Goal: Communication & Community: Answer question/provide support

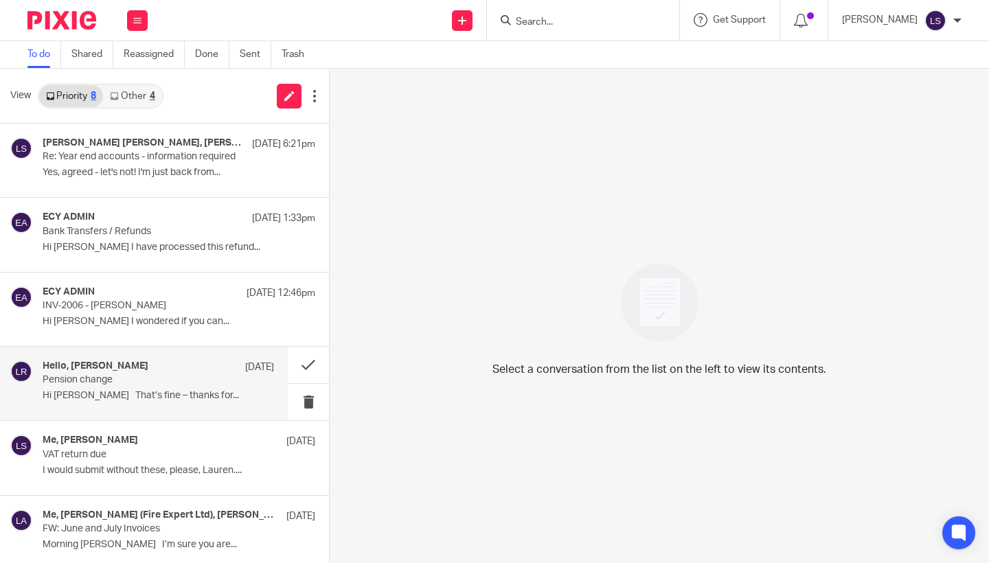
click at [130, 412] on div "Hello, Laura Rice 21 Aug Pension change Hi Laura That’s fine – thanks for..." at bounding box center [144, 383] width 288 height 73
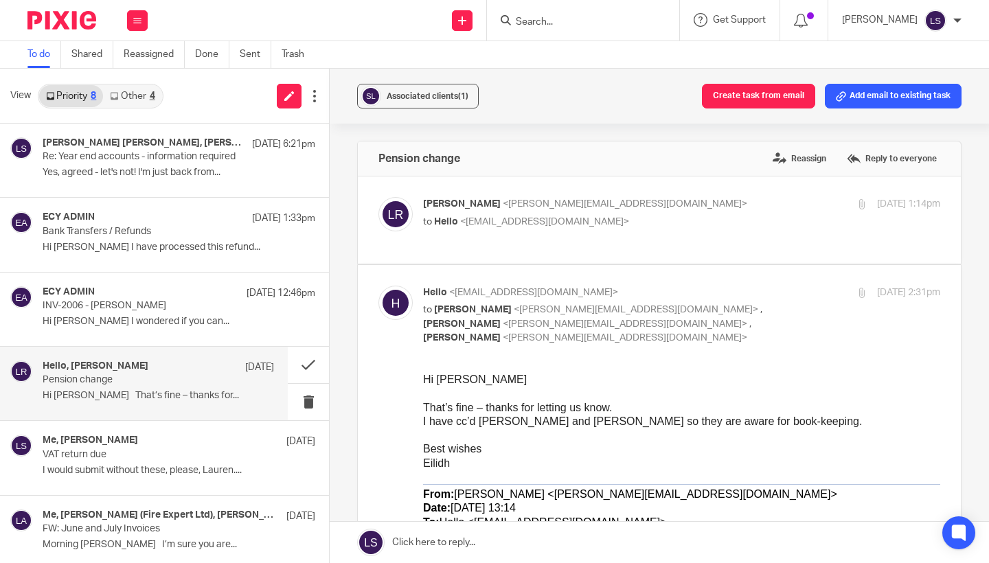
click at [559, 405] on span "That’s fine – thanks for letting us know." at bounding box center [517, 408] width 189 height 12
click at [642, 209] on p "Laura Rice <laura@studio70glasgow.com>" at bounding box center [595, 204] width 345 height 14
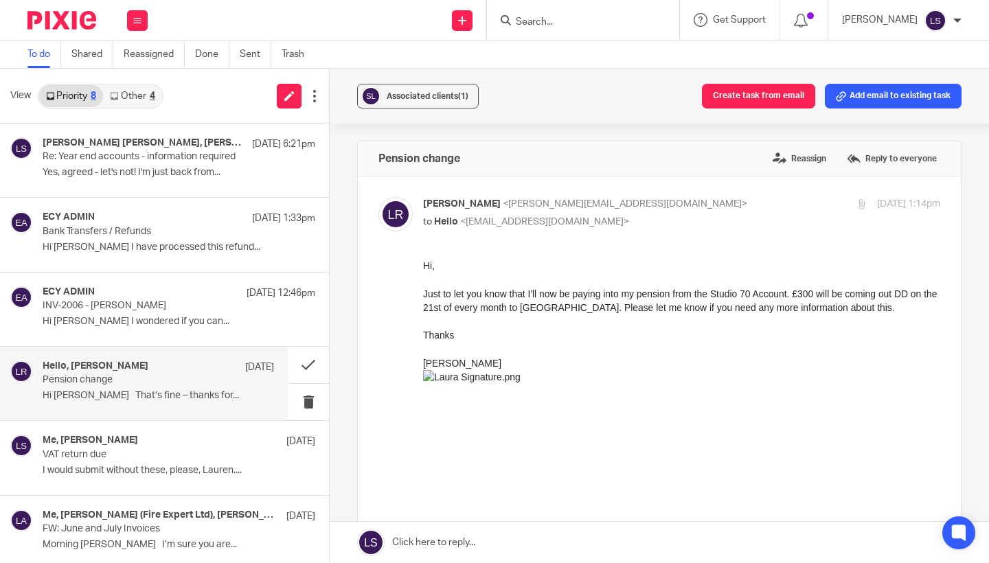
click at [642, 199] on p "Laura Rice <laura@studio70glasgow.com>" at bounding box center [595, 204] width 345 height 14
checkbox input "false"
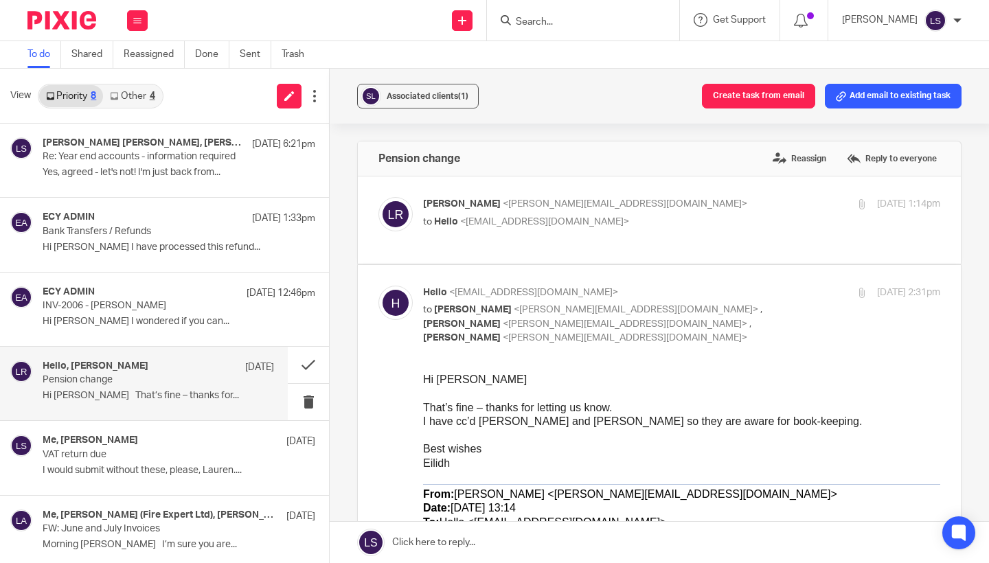
click at [619, 446] on p "Best wishes" at bounding box center [681, 449] width 517 height 14
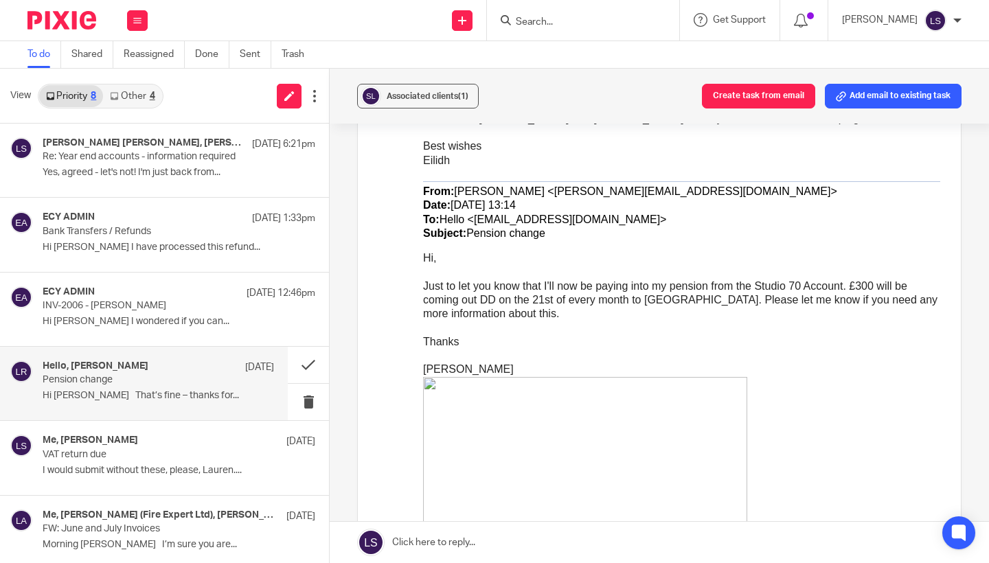
scroll to position [299, 0]
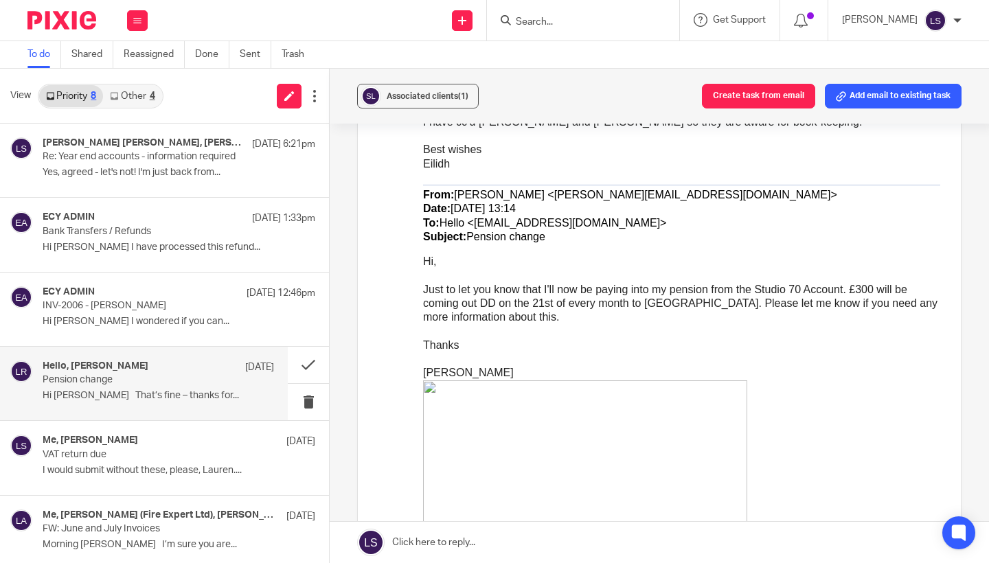
click at [556, 240] on p "From: Laura Rice <laura@studio70glasgow.com> Date: Wednesday, 20 August 2025 at…" at bounding box center [681, 216] width 517 height 56
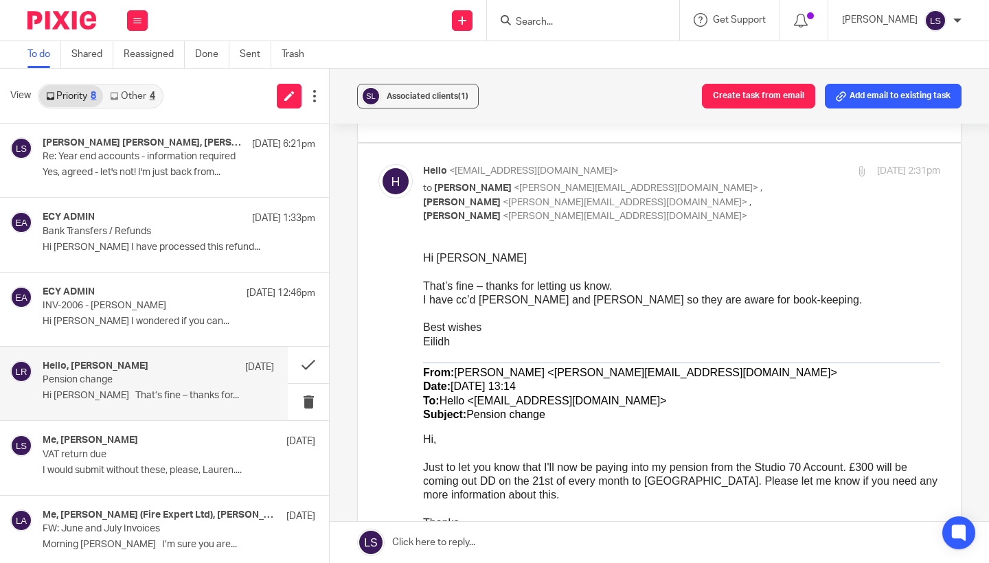
scroll to position [90, 0]
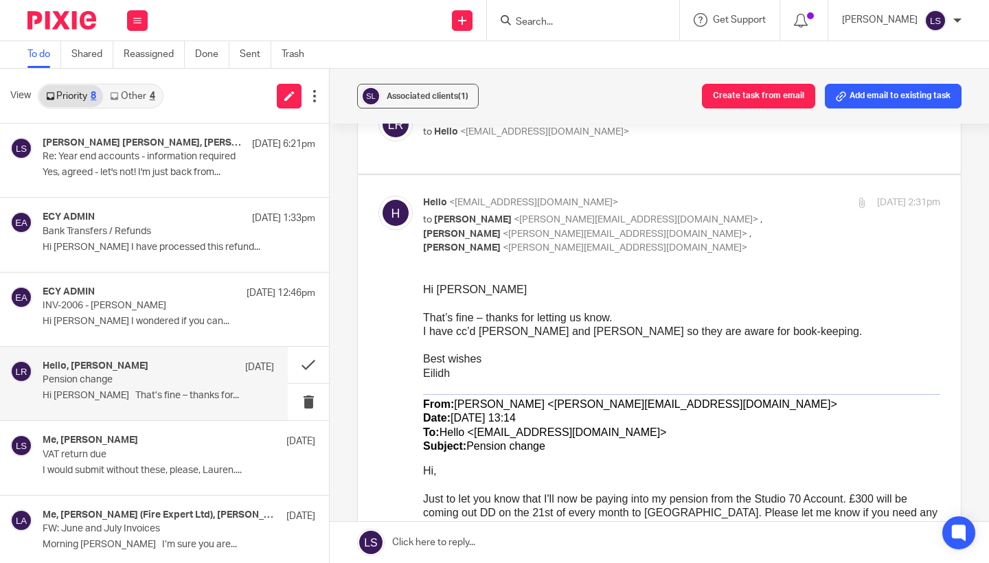
click at [735, 214] on p "to Laura Rice <laura@studio70glasgow.com> , Gillian Caughey <gillian@fearlessfi…" at bounding box center [595, 234] width 345 height 43
checkbox input "false"
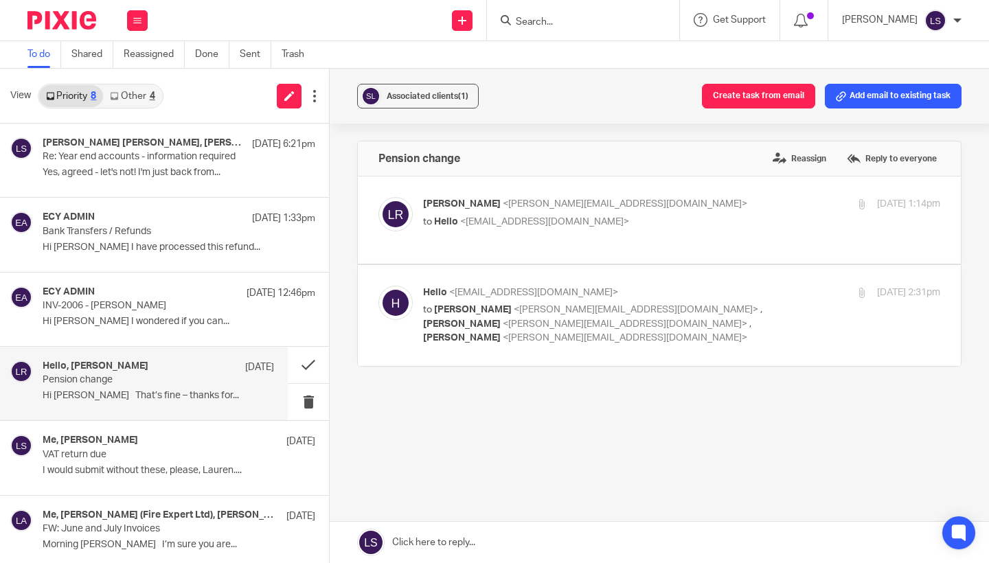
scroll to position [0, 0]
click at [735, 215] on p "to Hello <hello@fearlessfinancials.co.uk>" at bounding box center [595, 222] width 345 height 14
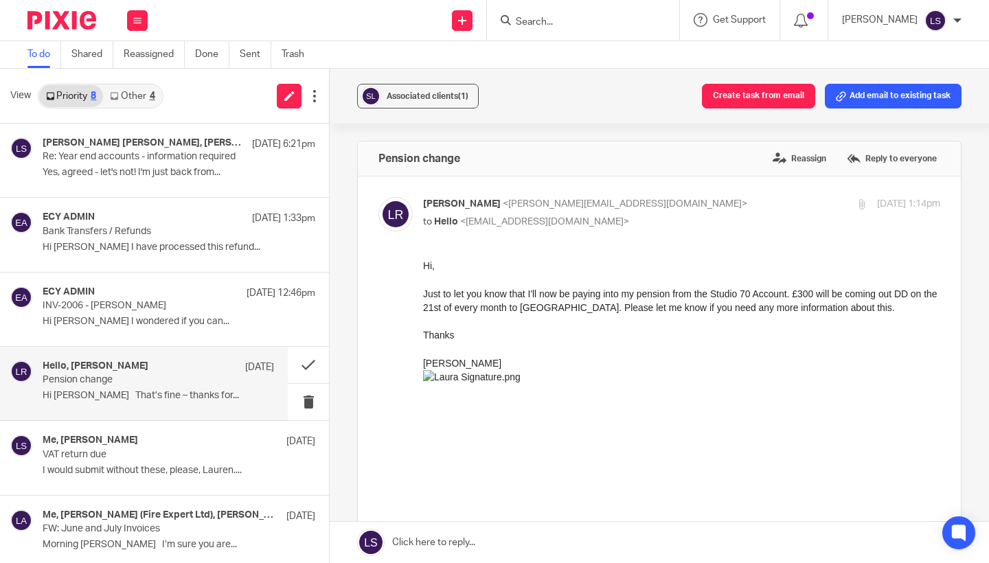
click at [699, 222] on p "to Hello <hello@fearlessfinancials.co.uk>" at bounding box center [595, 222] width 345 height 14
checkbox input "false"
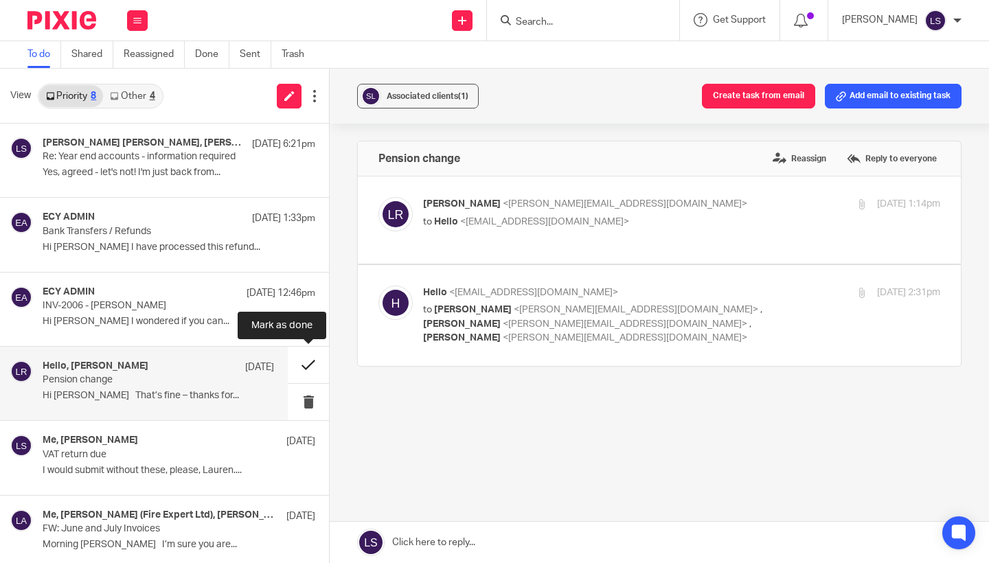
click at [301, 365] on button at bounding box center [308, 365] width 41 height 36
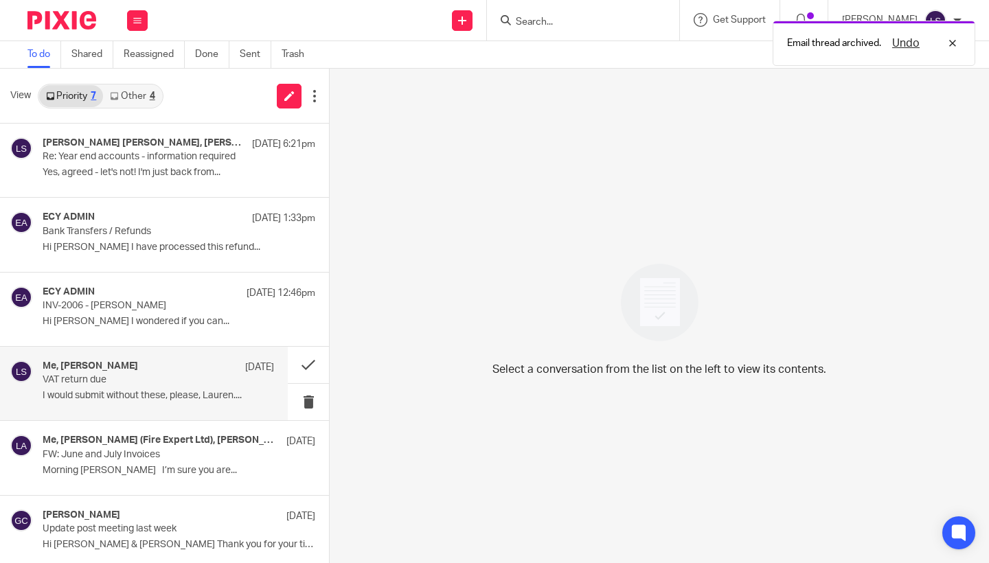
click at [144, 396] on p "I would submit without these, please, Lauren...." at bounding box center [158, 396] width 231 height 12
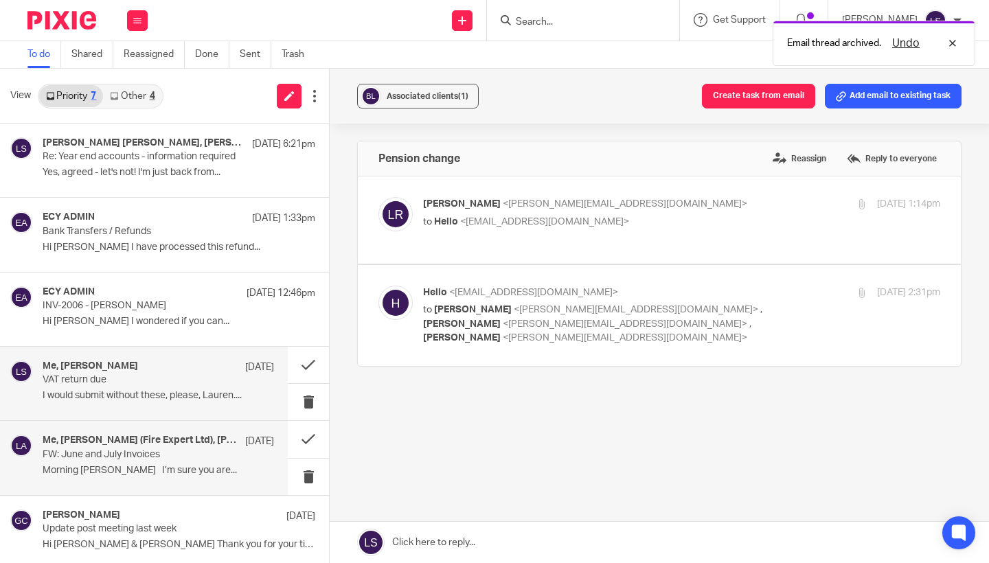
click at [136, 454] on p "FW: June and July Invoices" at bounding box center [135, 455] width 185 height 12
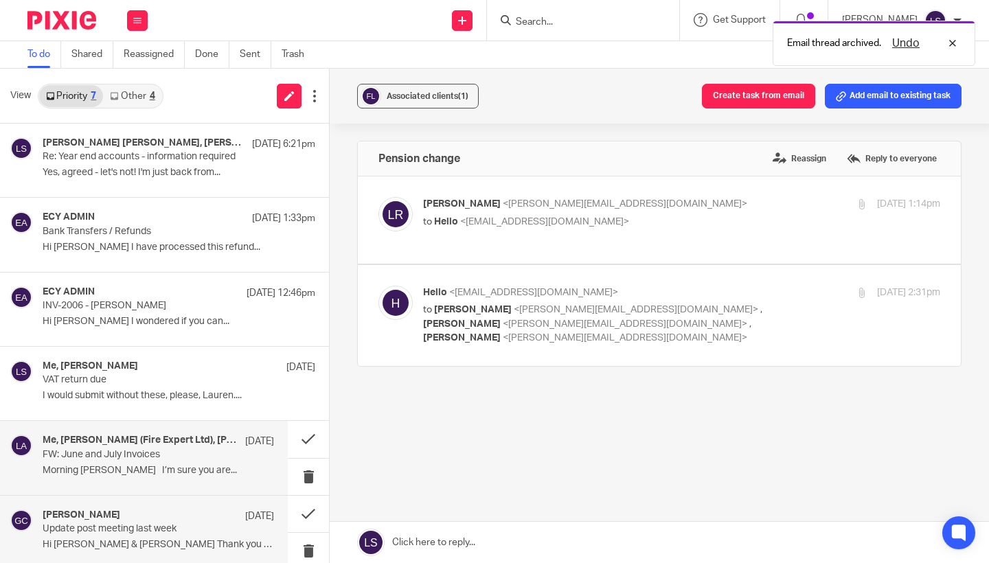
click at [128, 533] on div "Gillian Caughey 13 May 2024 Update post meeting last week Hi Al & Lisa Thank yo…" at bounding box center [158, 532] width 231 height 46
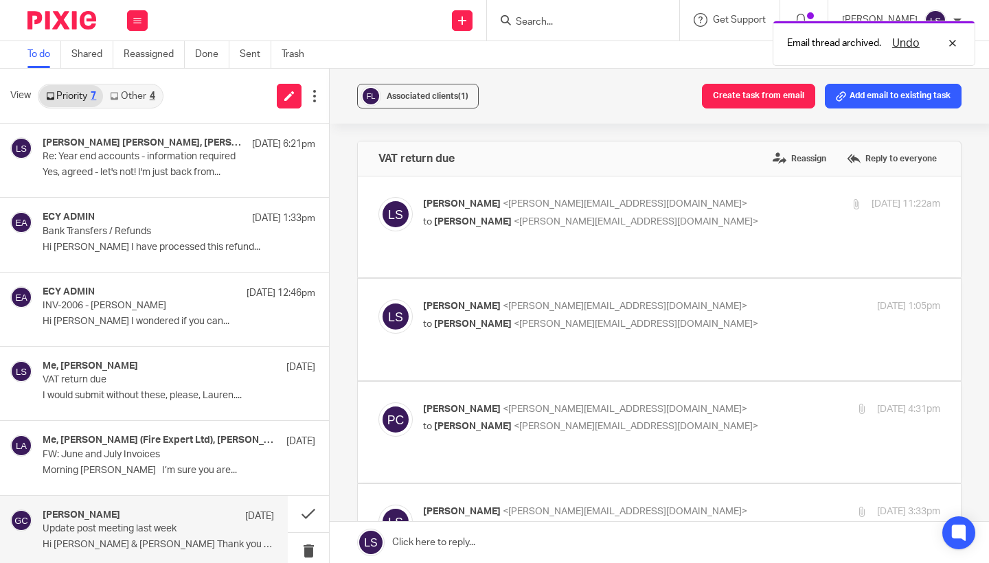
click at [146, 100] on link "Other 4" at bounding box center [132, 96] width 58 height 22
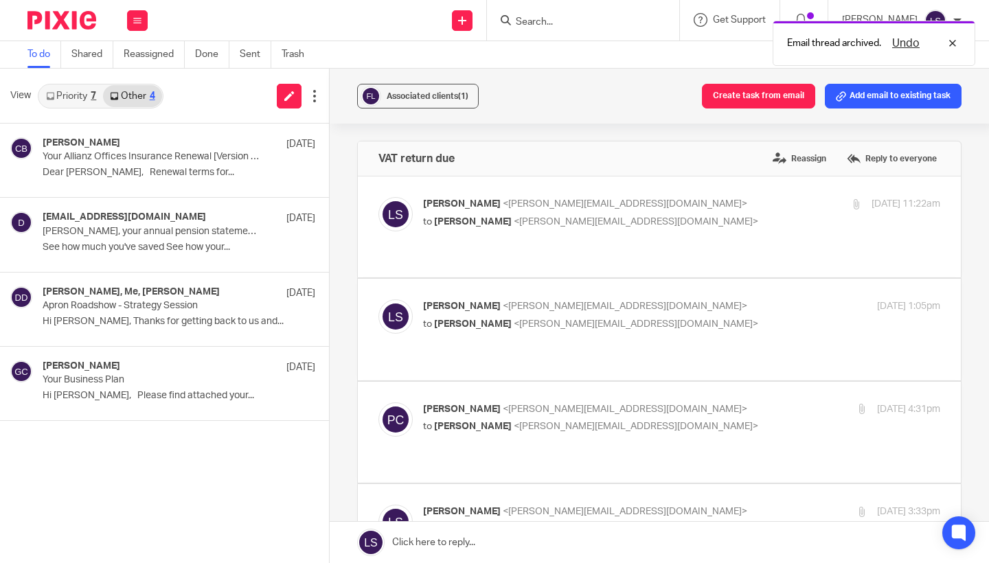
click at [72, 92] on link "Priority 7" at bounding box center [71, 96] width 64 height 22
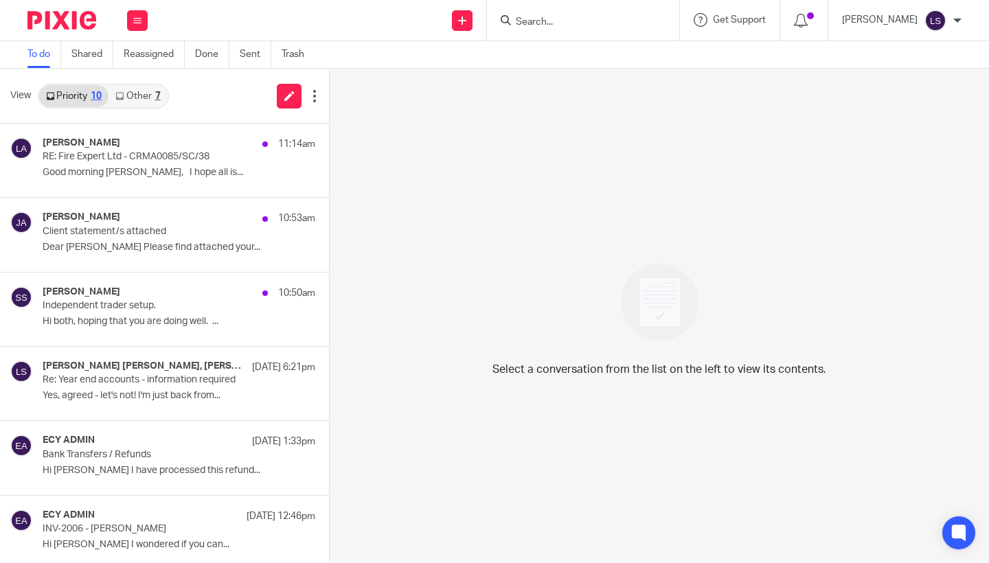
click at [133, 95] on link "Other 7" at bounding box center [137, 96] width 58 height 22
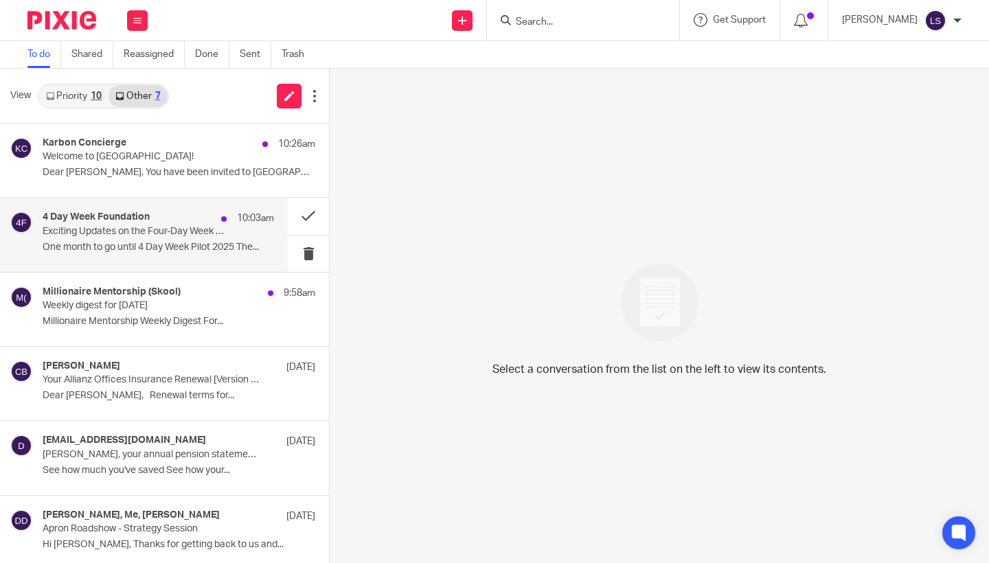
click at [109, 225] on div "4 Day Week Foundation 10:03am" at bounding box center [158, 218] width 231 height 14
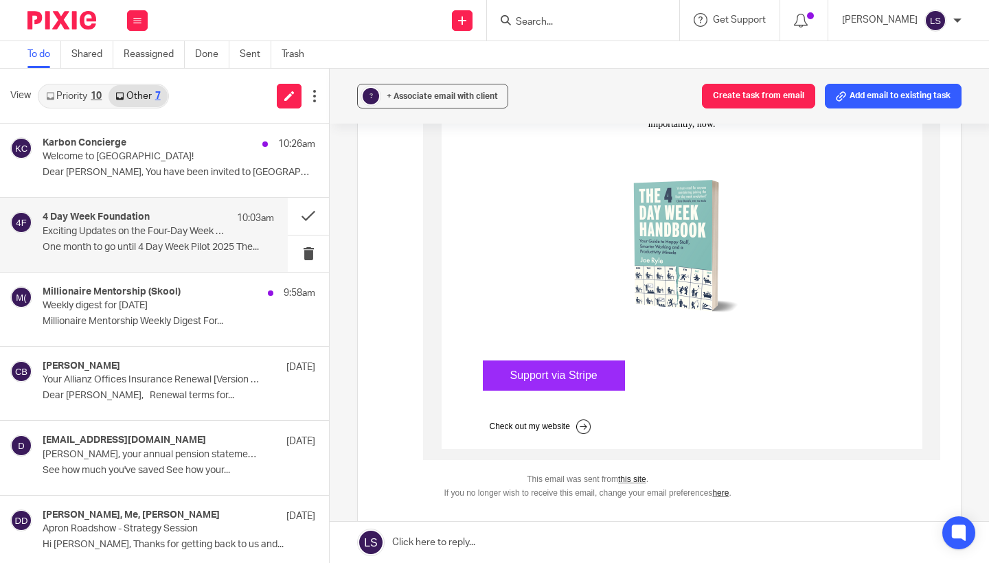
scroll to position [1955, 0]
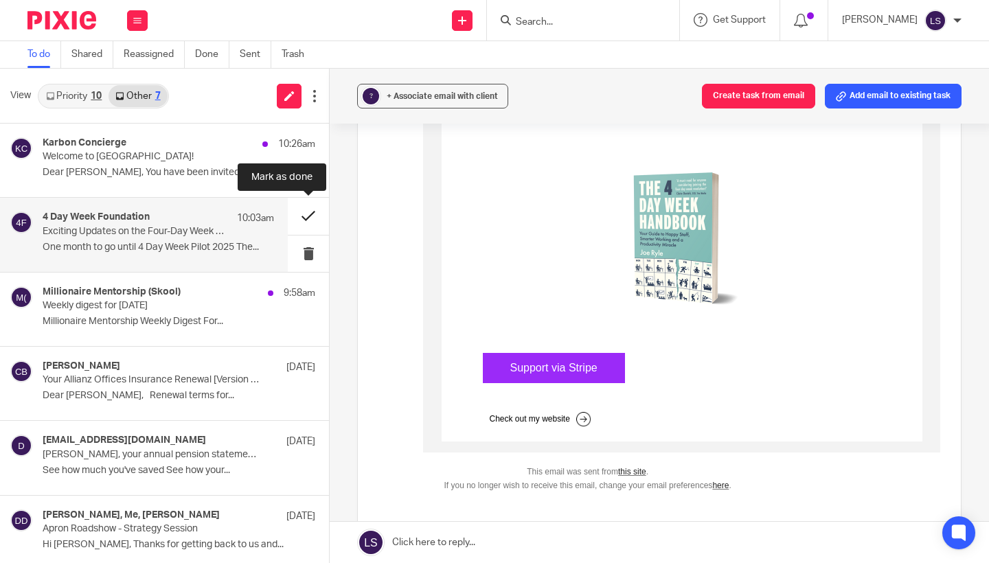
click at [309, 216] on button at bounding box center [308, 216] width 41 height 36
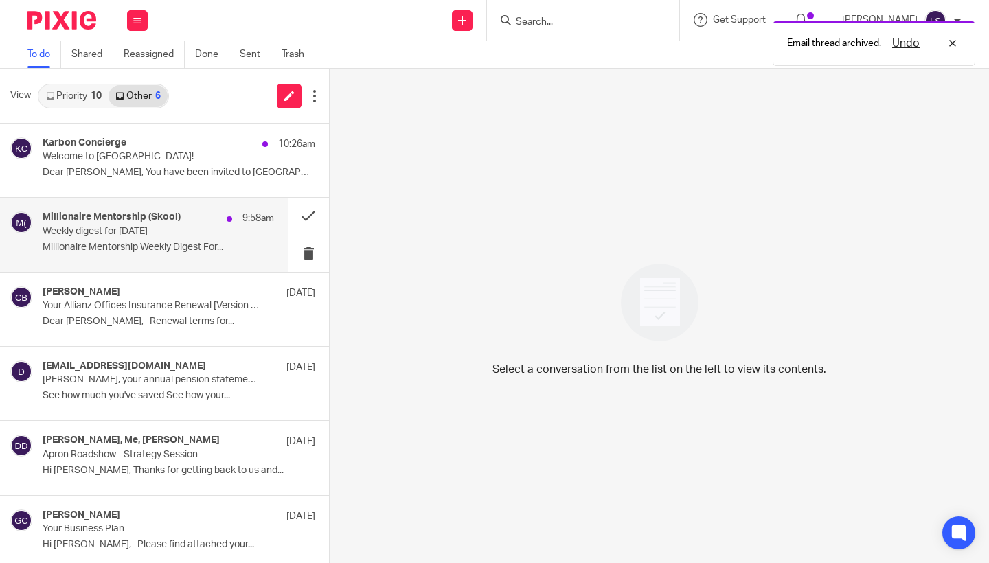
click at [173, 238] on div "Millionaire Mentorship (Skool) 9:58am Weekly digest for Wed, Aug 20 2025 Millio…" at bounding box center [158, 234] width 231 height 46
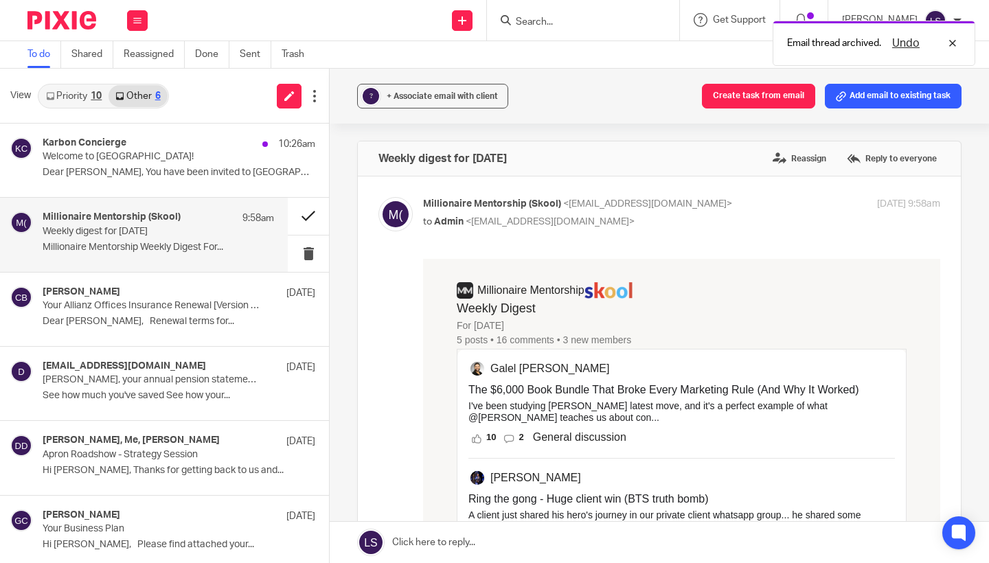
scroll to position [0, 0]
click at [309, 218] on button at bounding box center [308, 216] width 41 height 36
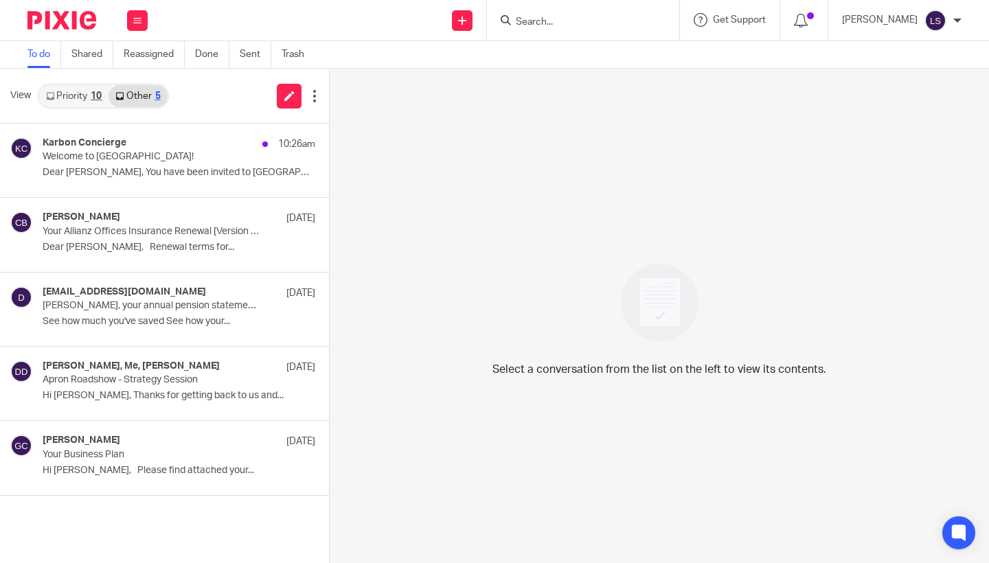
click at [555, 19] on input "Search" at bounding box center [576, 22] width 124 height 12
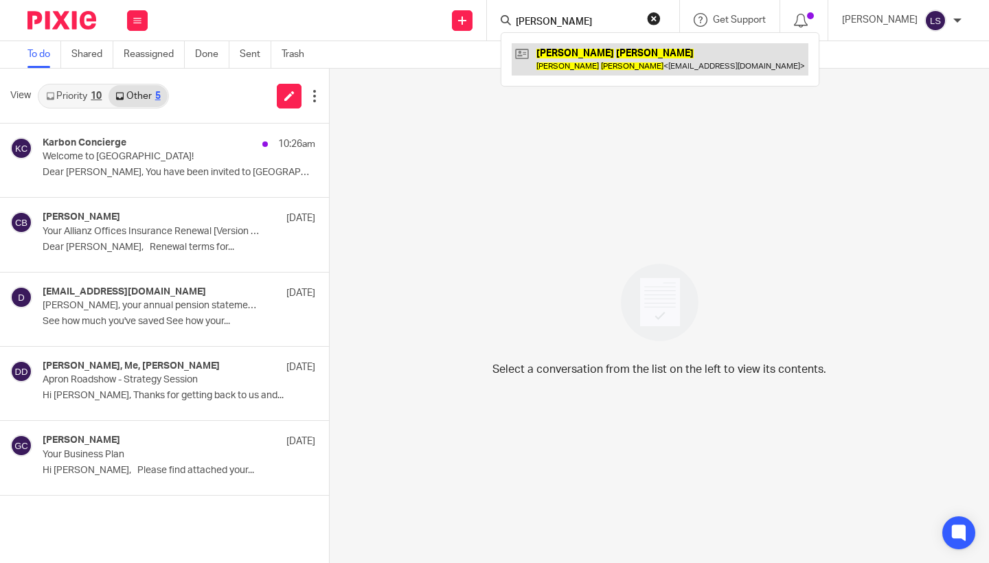
type input "Marion kane"
click at [586, 54] on link at bounding box center [660, 59] width 297 height 32
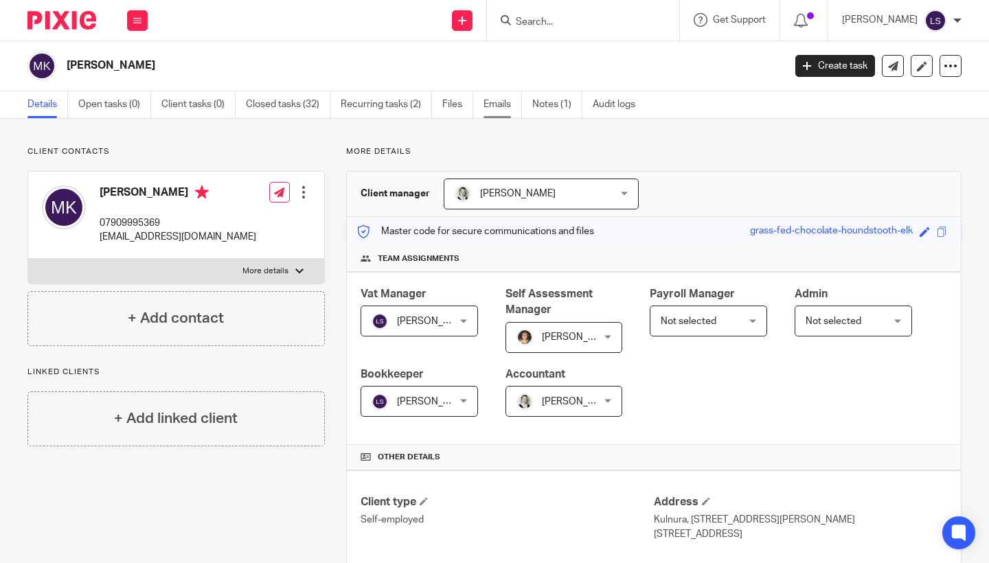
click at [501, 106] on link "Emails" at bounding box center [502, 104] width 38 height 27
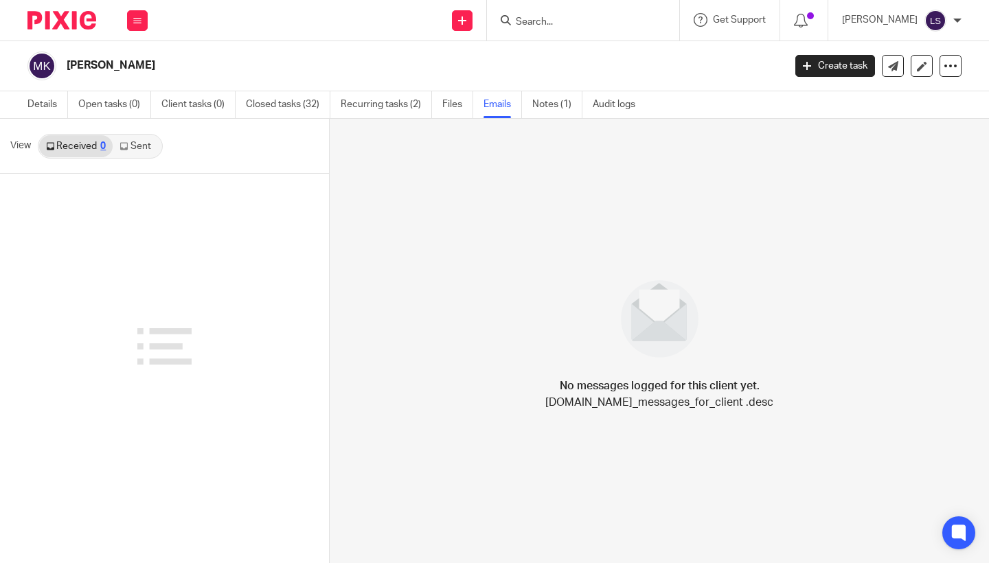
click at [144, 155] on link "Sent" at bounding box center [137, 146] width 48 height 22
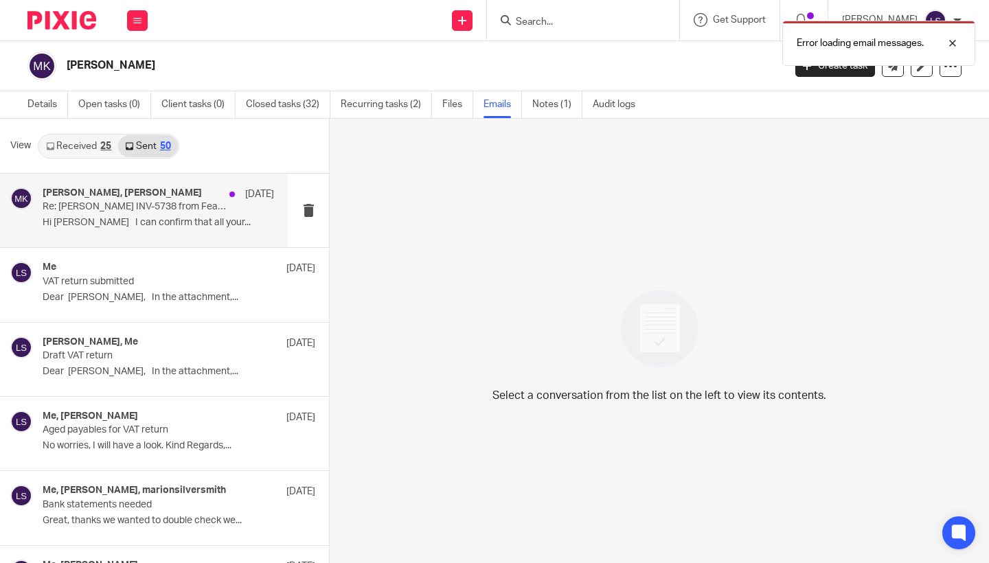
click at [134, 226] on p "Hi [PERSON_NAME] I can confirm that all your..." at bounding box center [158, 223] width 231 height 12
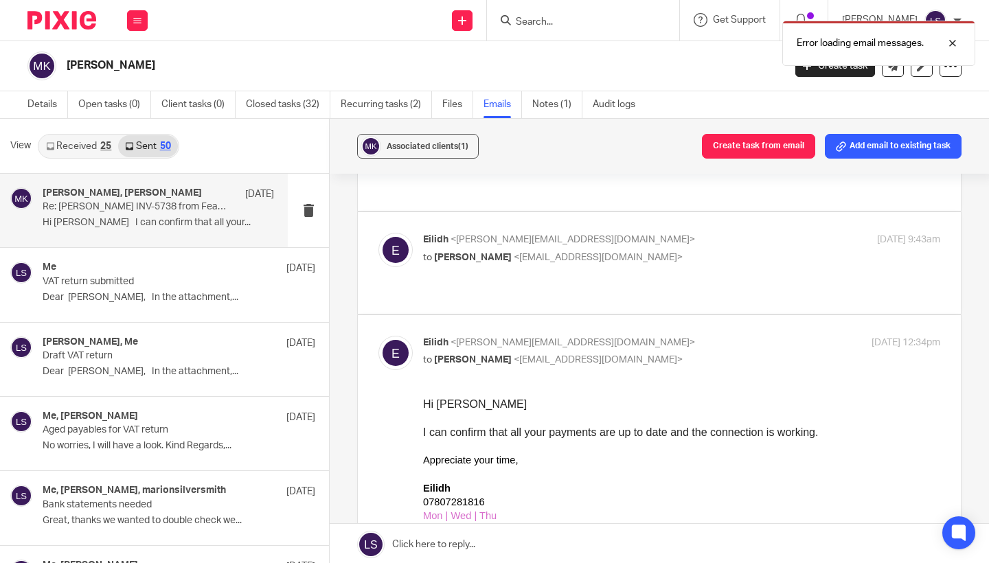
scroll to position [111, 0]
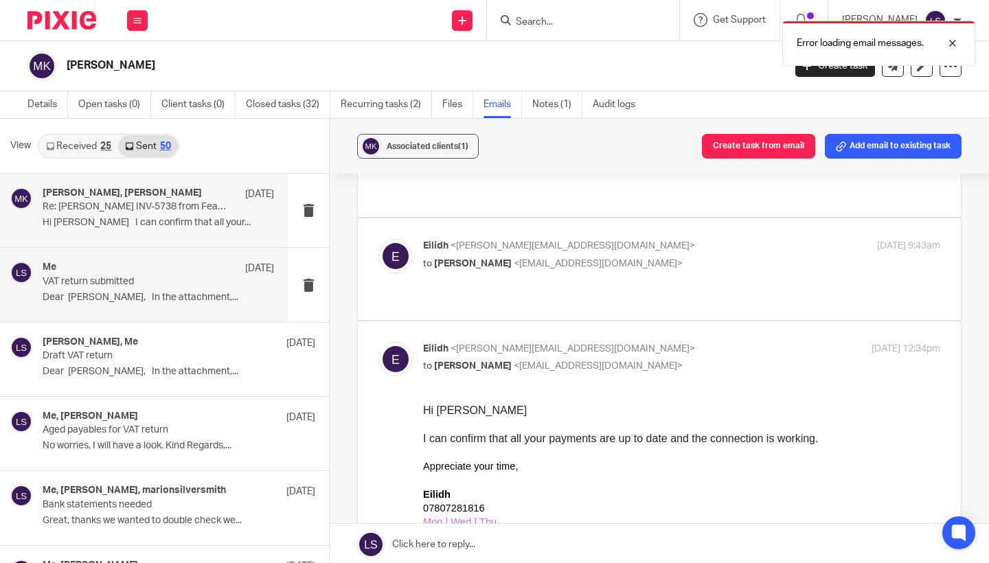
click at [161, 319] on div "Me 4 Aug VAT return submitted Dear Marion, In the attachment,..." at bounding box center [144, 284] width 288 height 73
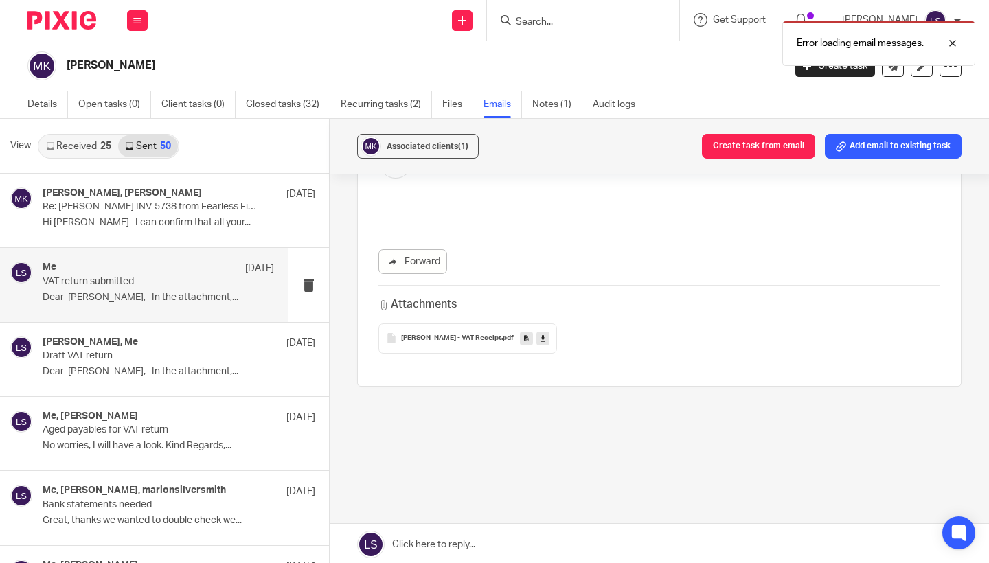
scroll to position [0, 0]
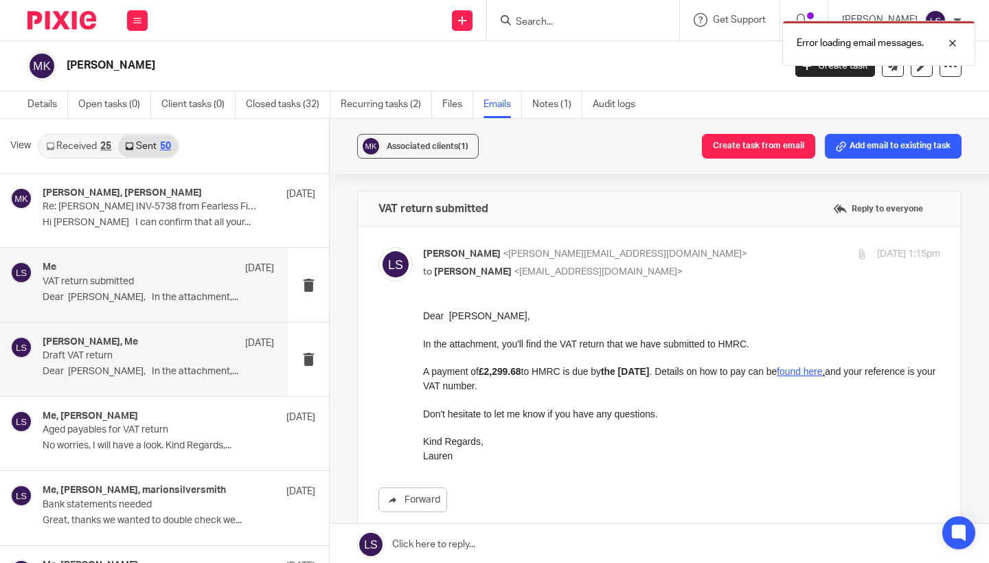
click at [164, 380] on div "Marion E Kane, Me 30 Jul Draft VAT return Dear Marion, In the attachment,..." at bounding box center [158, 359] width 231 height 46
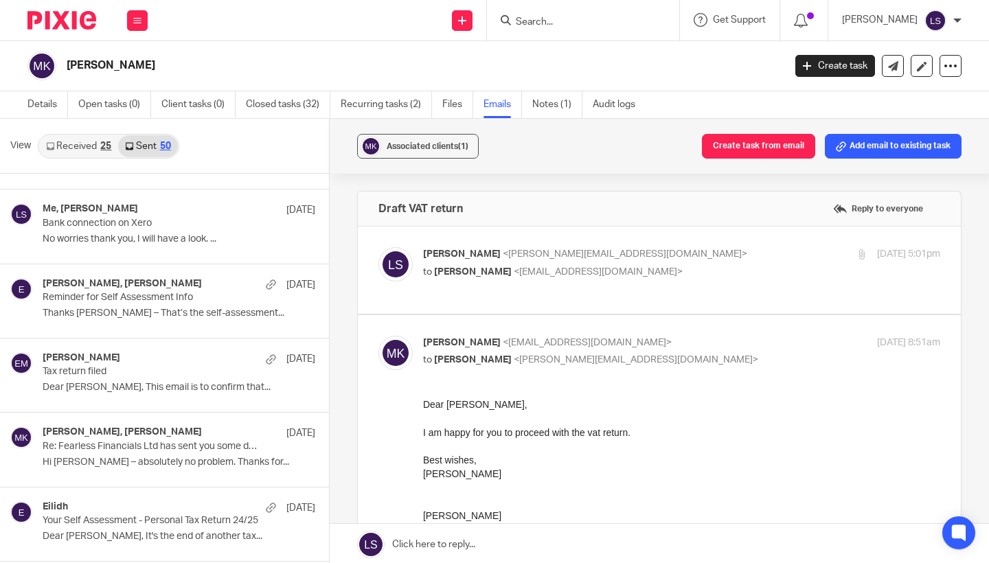
scroll to position [439, 0]
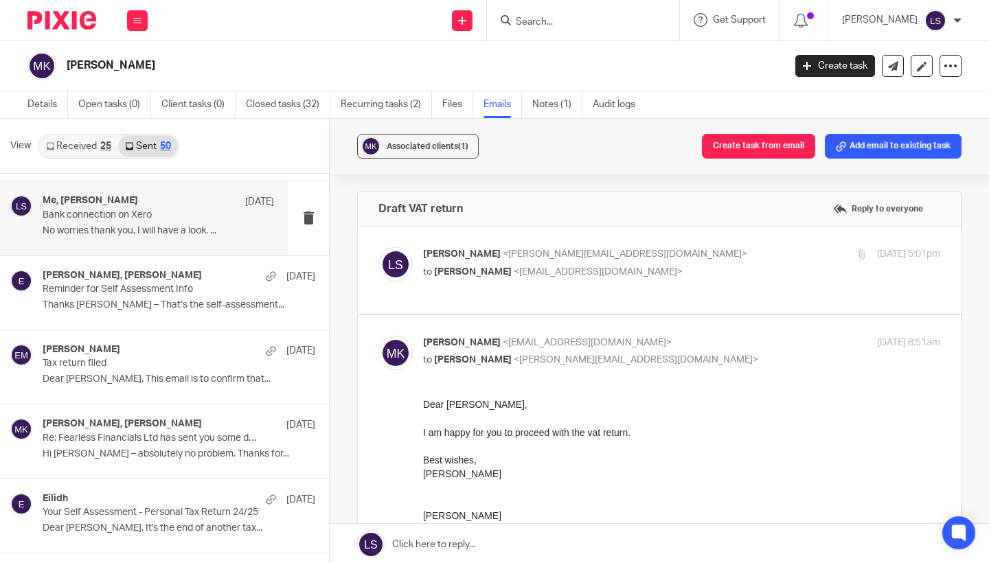
click at [147, 232] on p "No worries thank you, I will have a look. ..." at bounding box center [158, 231] width 231 height 12
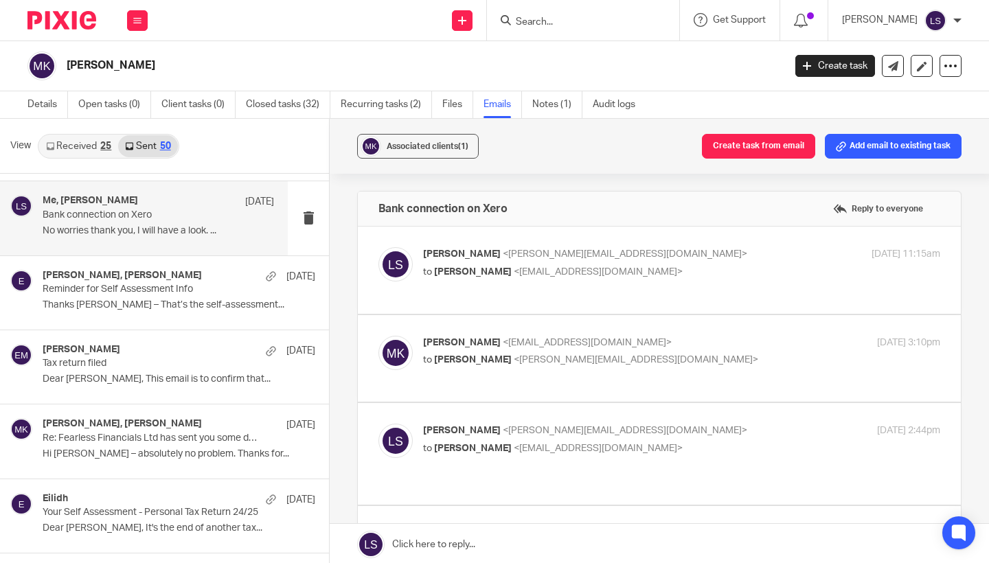
click at [665, 265] on p "to Marion Kane <marionsilversmith@gmail.com>" at bounding box center [595, 272] width 345 height 14
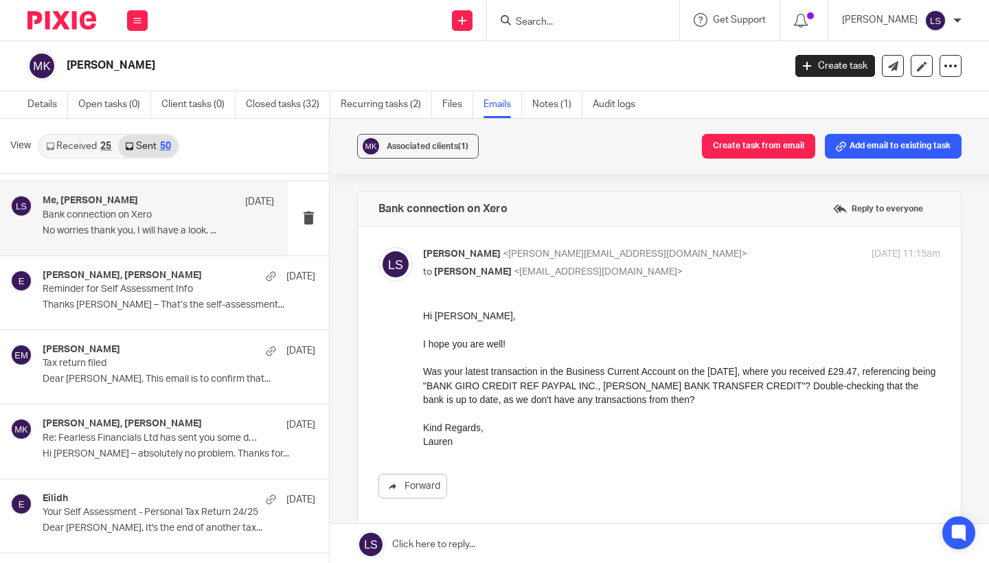
scroll to position [0, 0]
click at [665, 264] on div "Lauren Simmons <lauren@fearlessfinancials.co.uk> to Marion Kane <marionsilversm…" at bounding box center [595, 263] width 345 height 32
checkbox input "false"
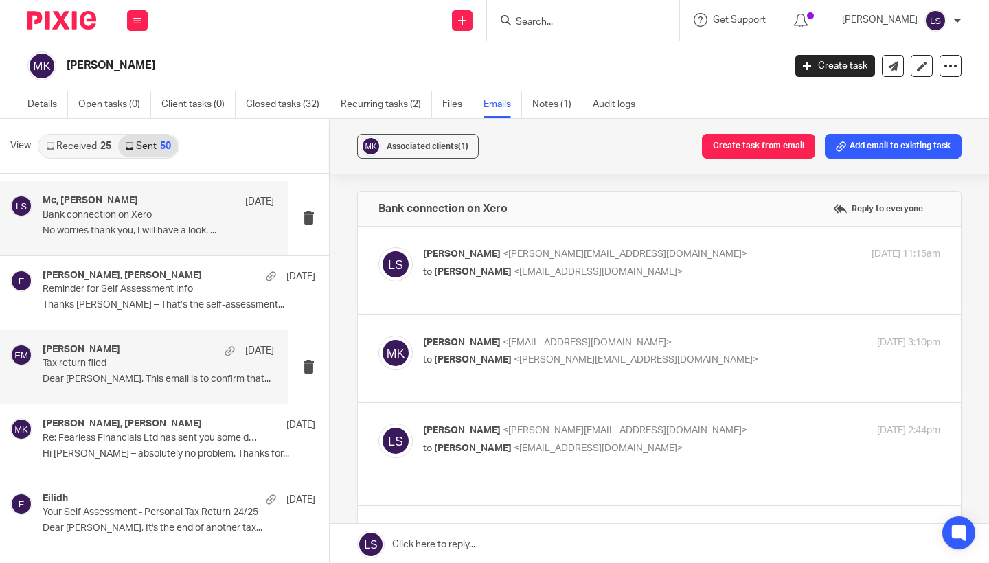
click at [124, 387] on div "Eilidh McKay 2 Jul Tax return filed Dear Marion, This email is to confirm that.…" at bounding box center [158, 367] width 231 height 46
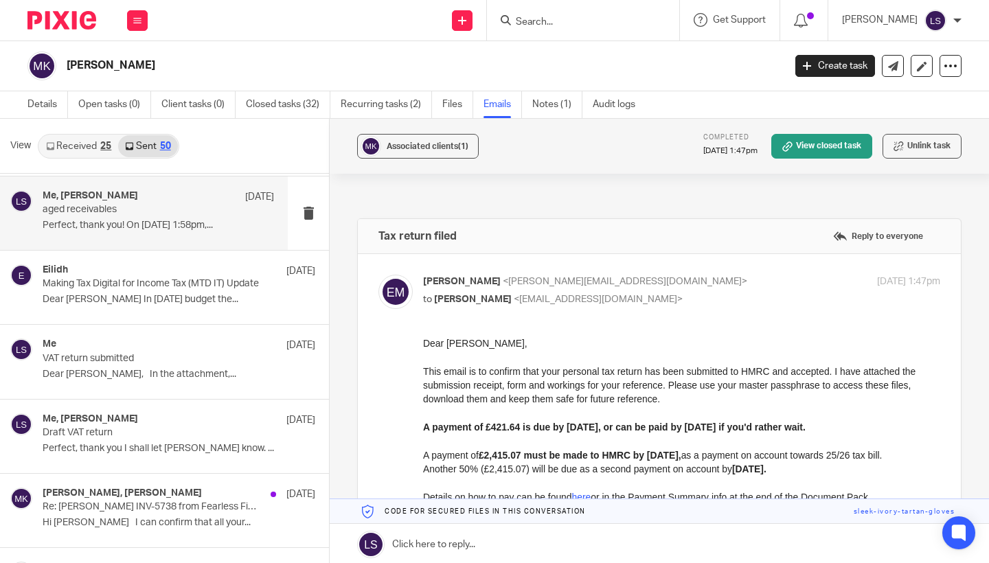
scroll to position [1575, 0]
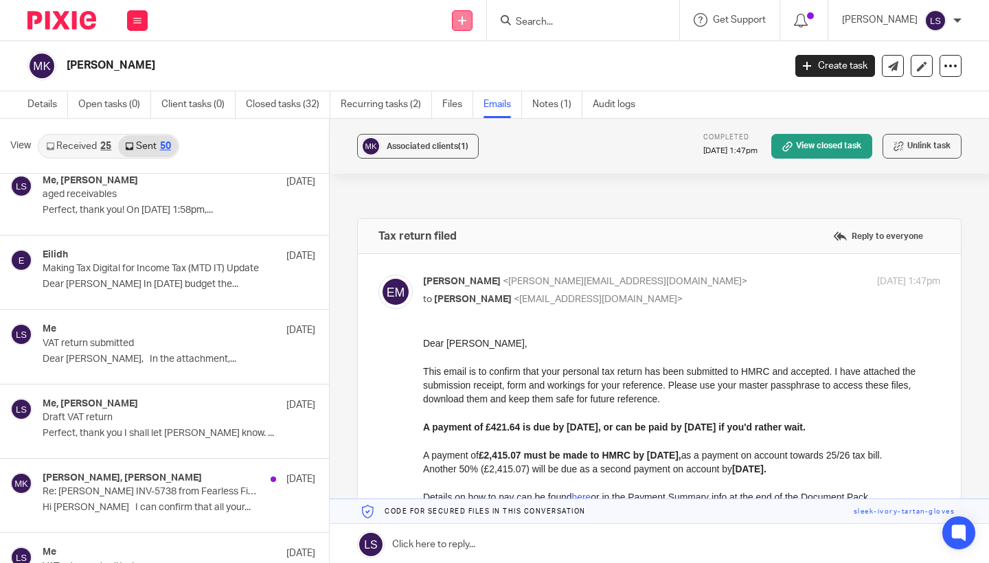
click at [466, 21] on icon at bounding box center [462, 20] width 8 height 8
click at [464, 54] on link "Send new email" at bounding box center [464, 64] width 84 height 20
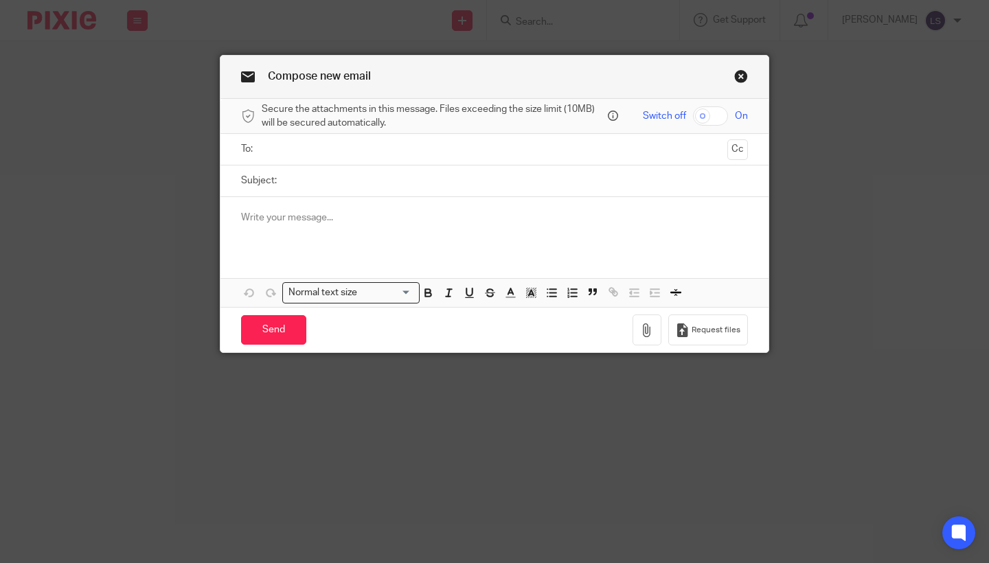
click at [390, 154] on input "text" at bounding box center [493, 149] width 455 height 16
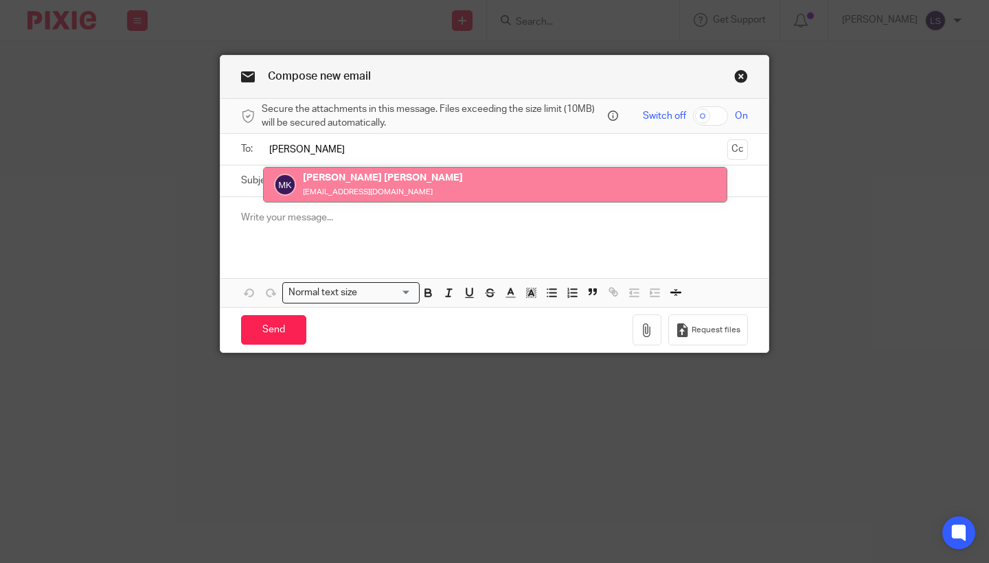
type input "[PERSON_NAME]"
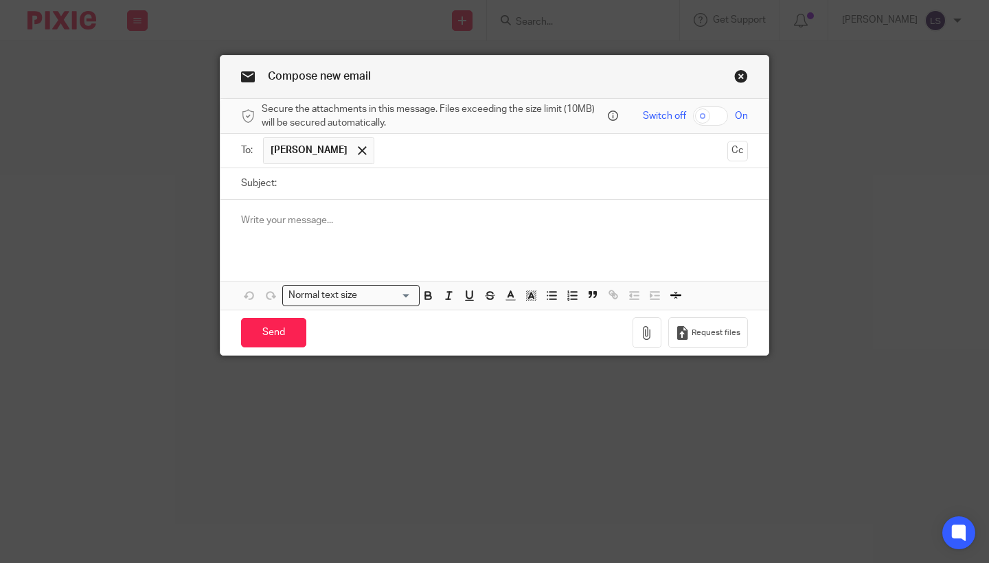
click at [380, 183] on input "Subject:" at bounding box center [516, 183] width 464 height 31
click at [382, 195] on input "Bookkeeping" at bounding box center [516, 183] width 464 height 31
type input "Bookkeeping"
click at [380, 219] on p at bounding box center [494, 221] width 507 height 14
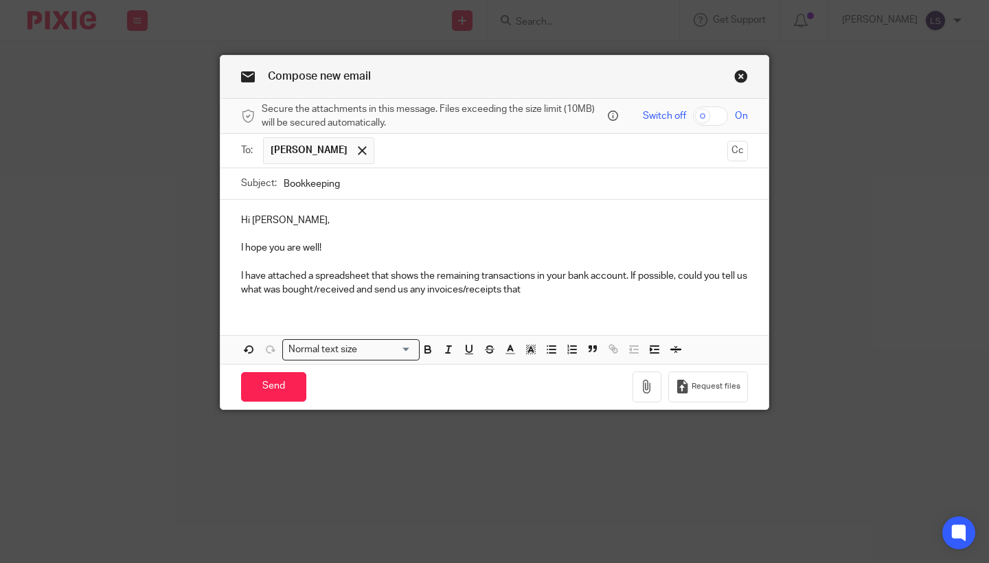
click at [397, 299] on div "Hi [PERSON_NAME], I hope you are well! I have attached a spreadsheet that shows…" at bounding box center [494, 254] width 548 height 108
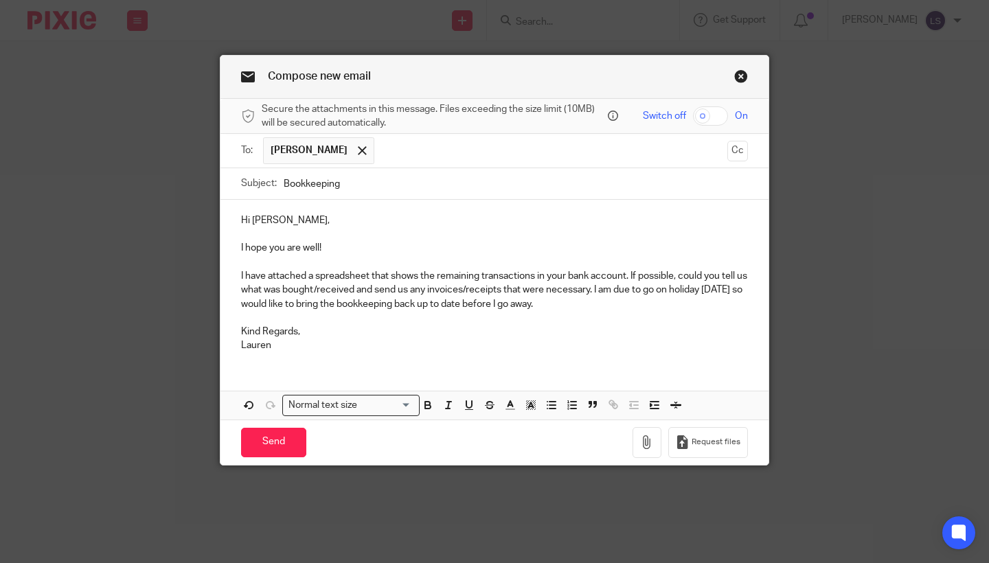
click at [632, 427] on div "Send You have unsaved changes Request files" at bounding box center [494, 442] width 548 height 45
click at [644, 435] on icon "button" at bounding box center [647, 442] width 14 height 14
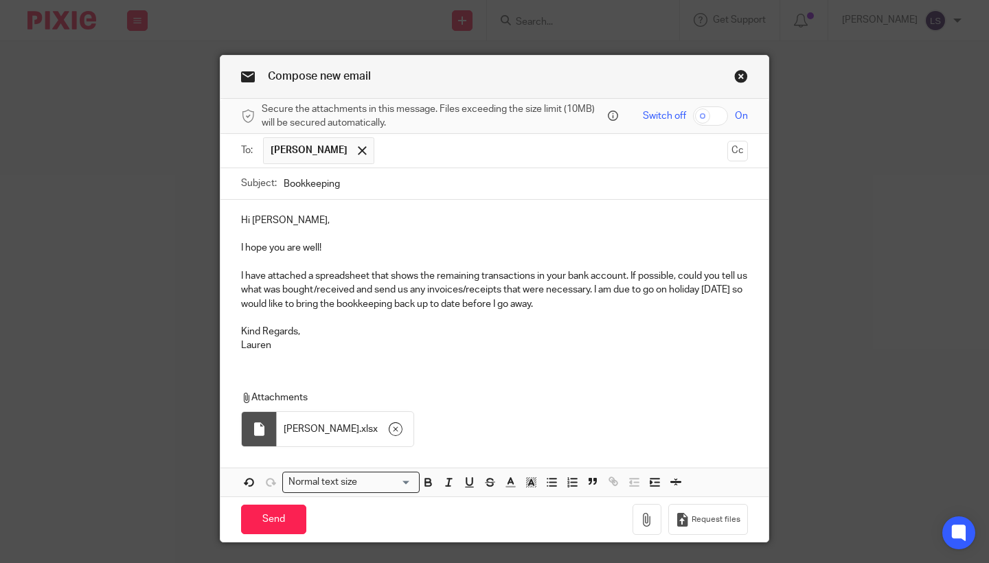
click at [412, 289] on p "I have attached a spreadsheet that shows the remaining transactions in your ban…" at bounding box center [494, 290] width 507 height 42
click at [501, 291] on p "I have attached a spreadsheet that shows the remaining transactions in your ban…" at bounding box center [494, 290] width 507 height 42
click at [501, 338] on p "Lauren" at bounding box center [494, 345] width 507 height 14
click at [526, 400] on p "Attachments" at bounding box center [492, 398] width 503 height 14
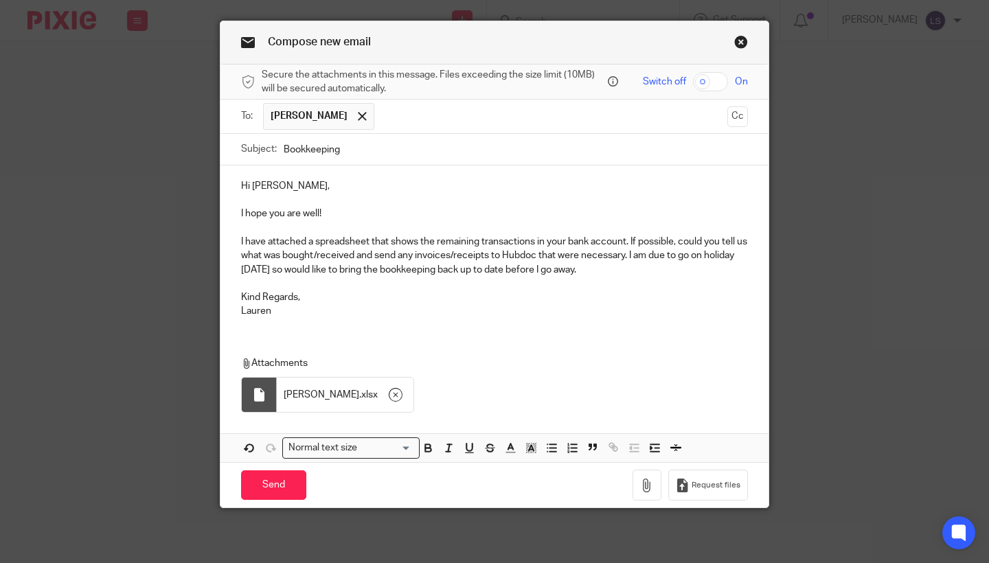
scroll to position [32, 0]
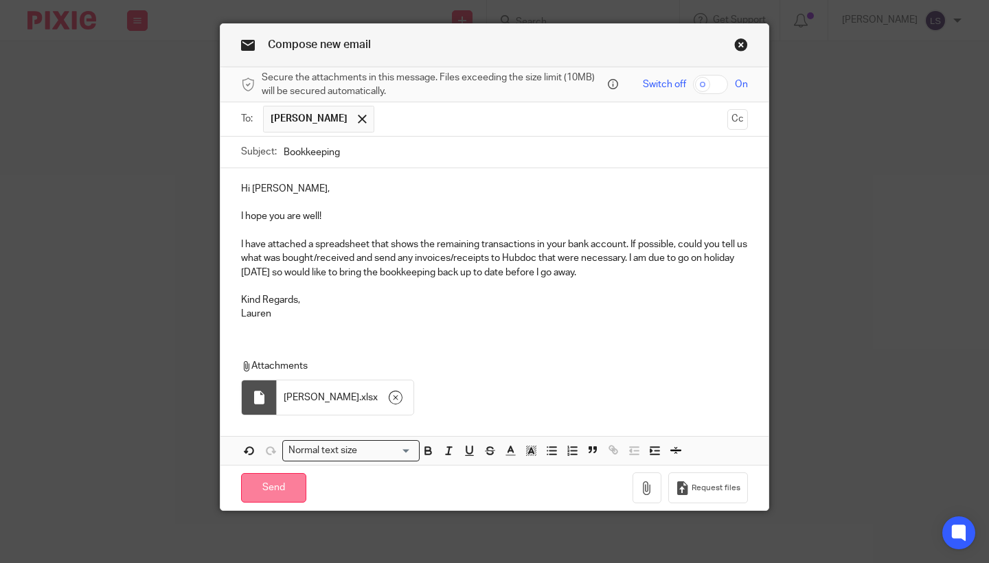
click at [287, 485] on input "Send" at bounding box center [273, 488] width 65 height 30
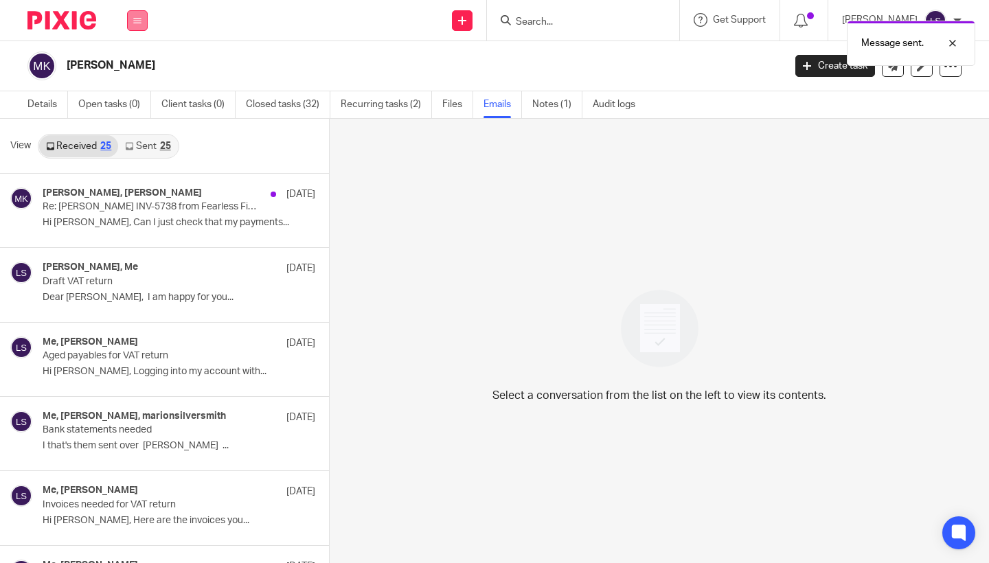
click at [144, 20] on button at bounding box center [137, 20] width 21 height 21
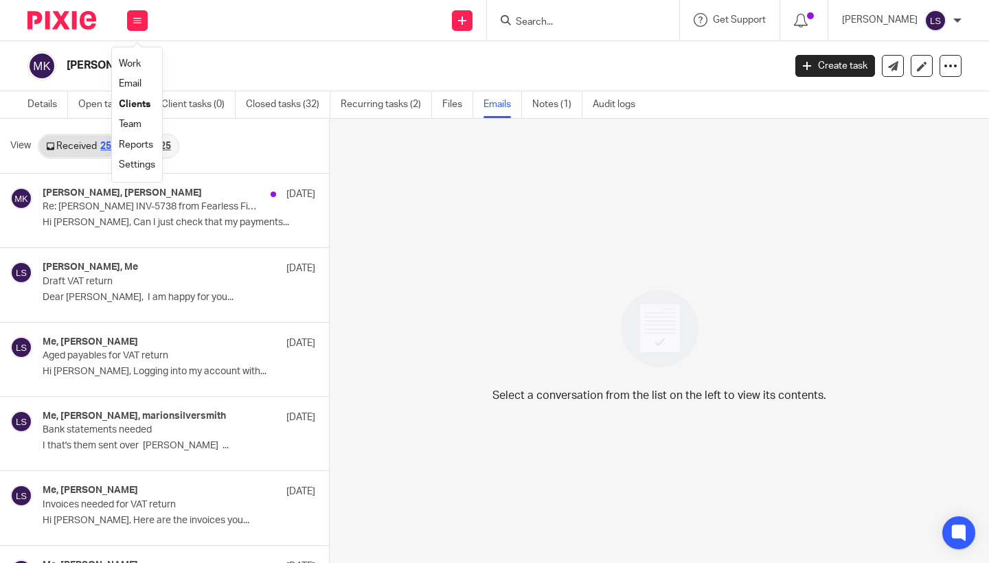
click at [134, 87] on link "Email" at bounding box center [130, 84] width 23 height 10
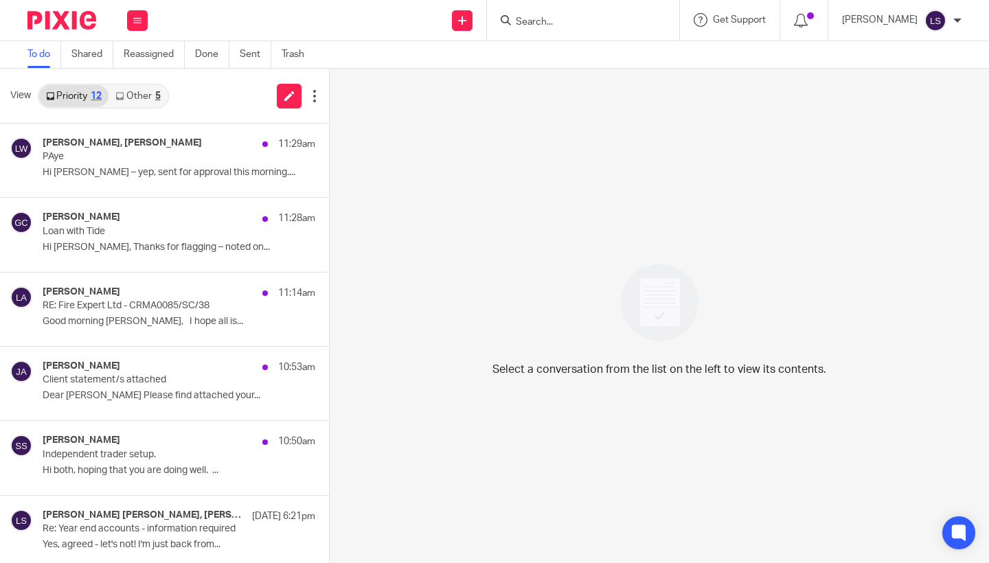
click at [141, 93] on link "Other 5" at bounding box center [137, 96] width 58 height 22
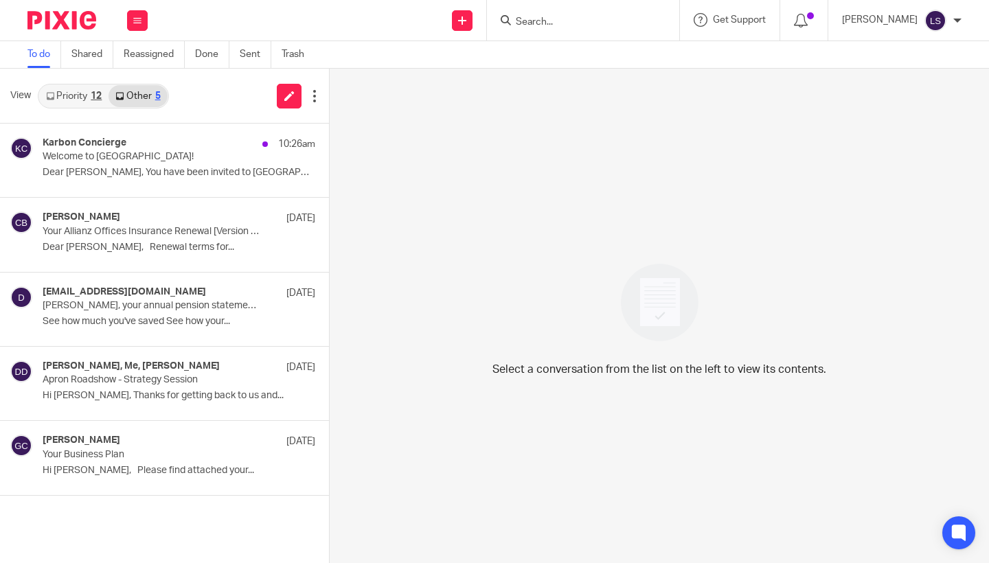
click at [81, 94] on link "Priority 12" at bounding box center [73, 96] width 69 height 22
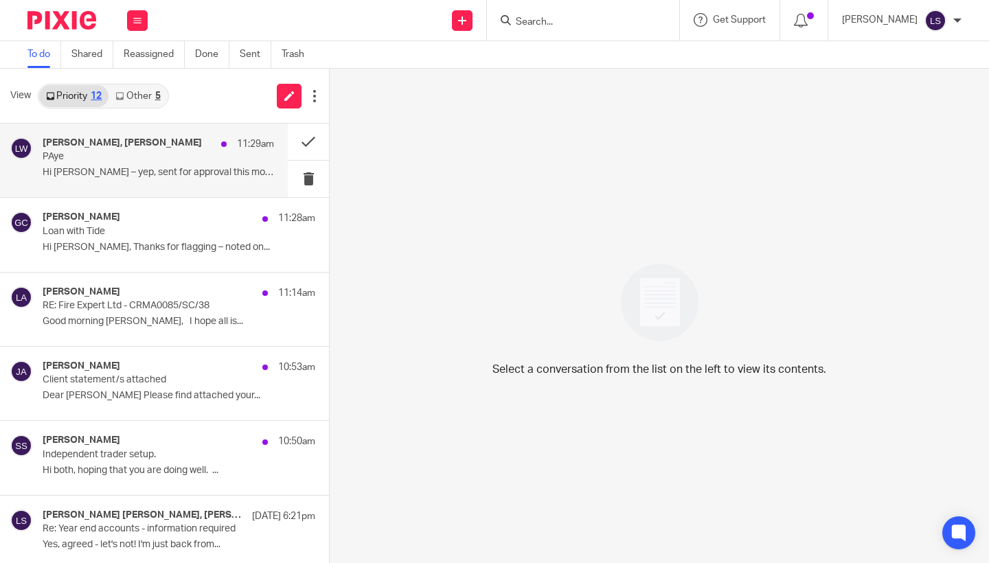
click at [112, 174] on p "Hi [PERSON_NAME] – yep, sent for approval this morning...." at bounding box center [158, 173] width 231 height 12
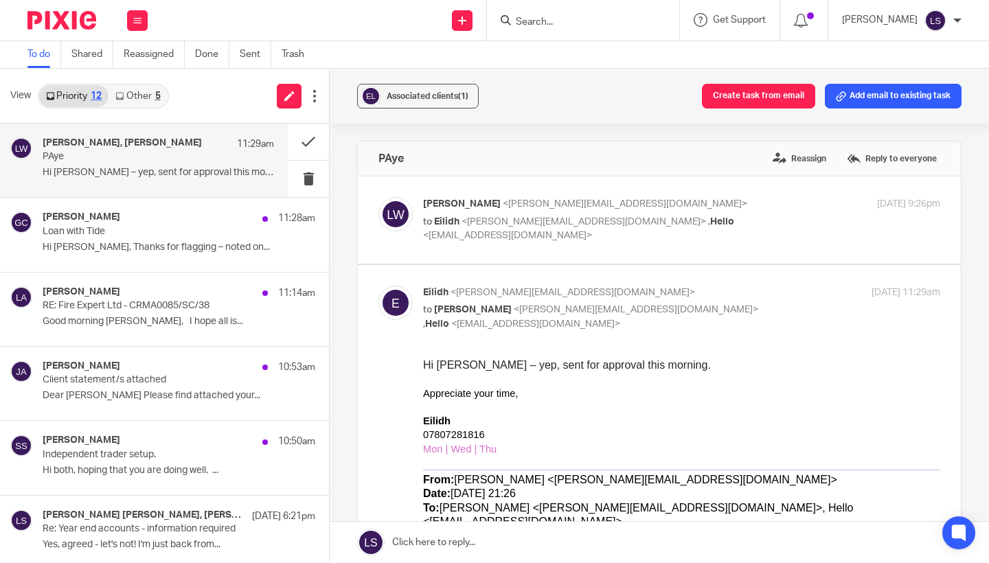
click at [716, 277] on label at bounding box center [659, 548] width 603 height 566
click at [378, 285] on input "checkbox" at bounding box center [378, 285] width 1 height 1
checkbox input "false"
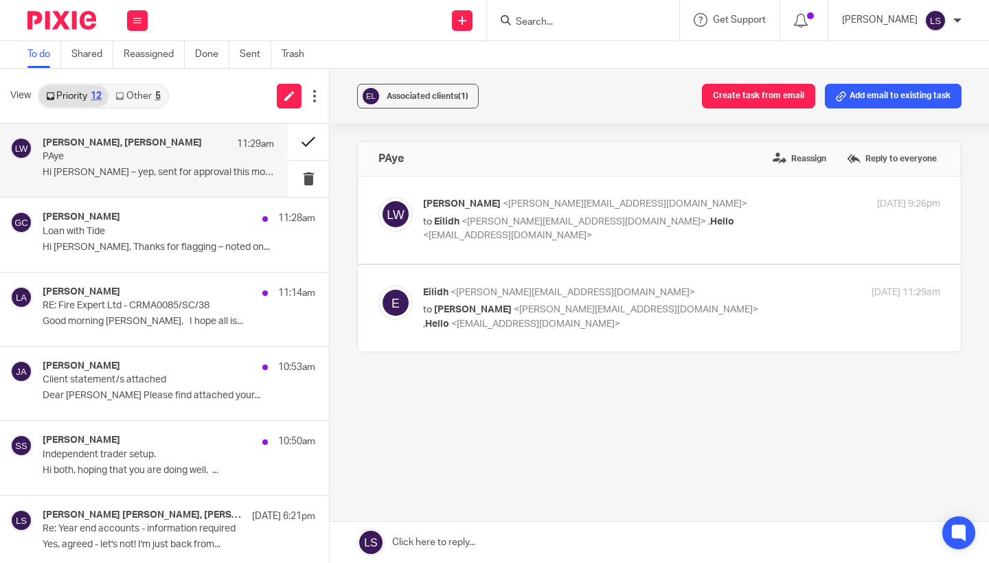
click at [306, 137] on button at bounding box center [308, 142] width 41 height 36
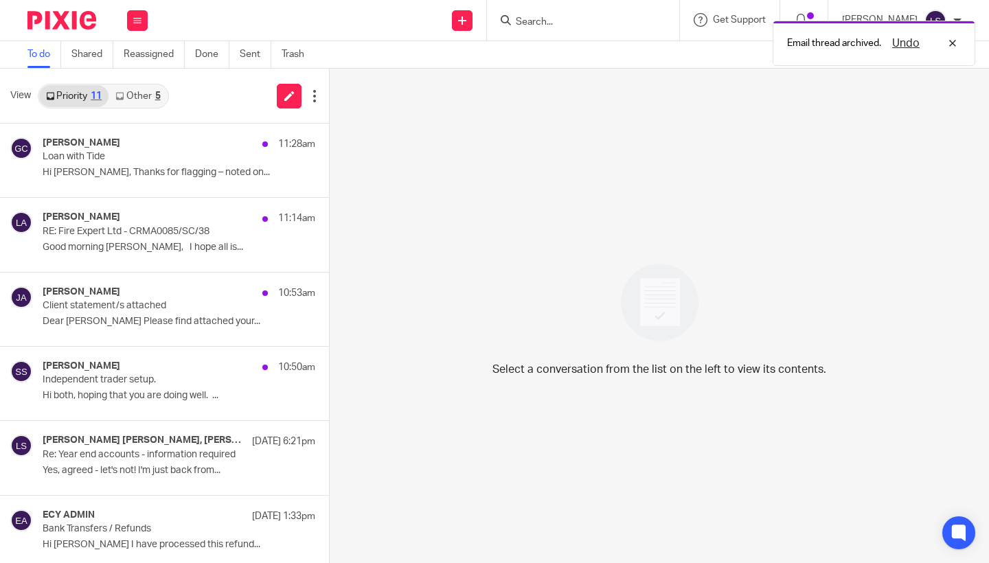
click at [161, 93] on div "5" at bounding box center [157, 96] width 5 height 10
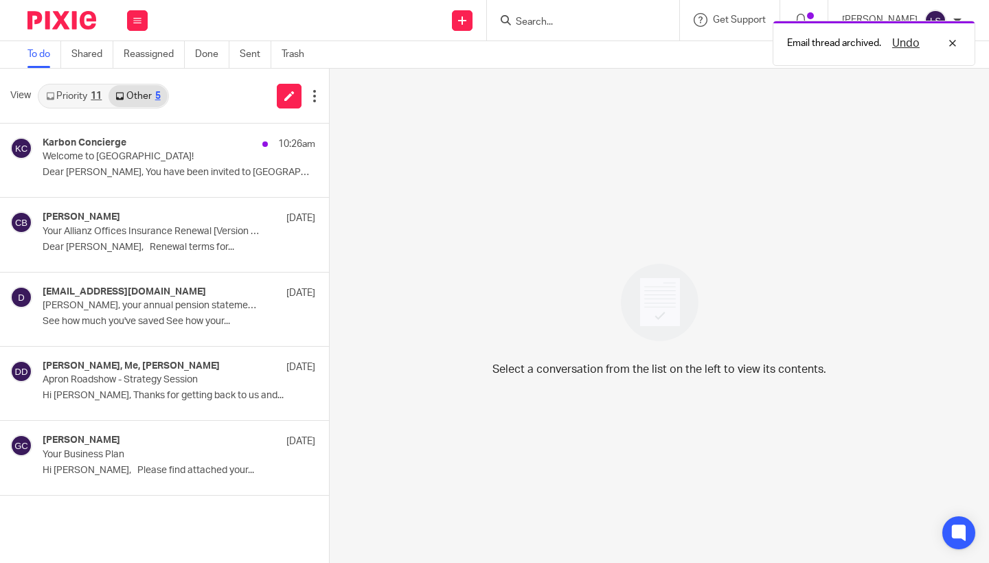
click at [93, 92] on div "11" at bounding box center [96, 96] width 11 height 10
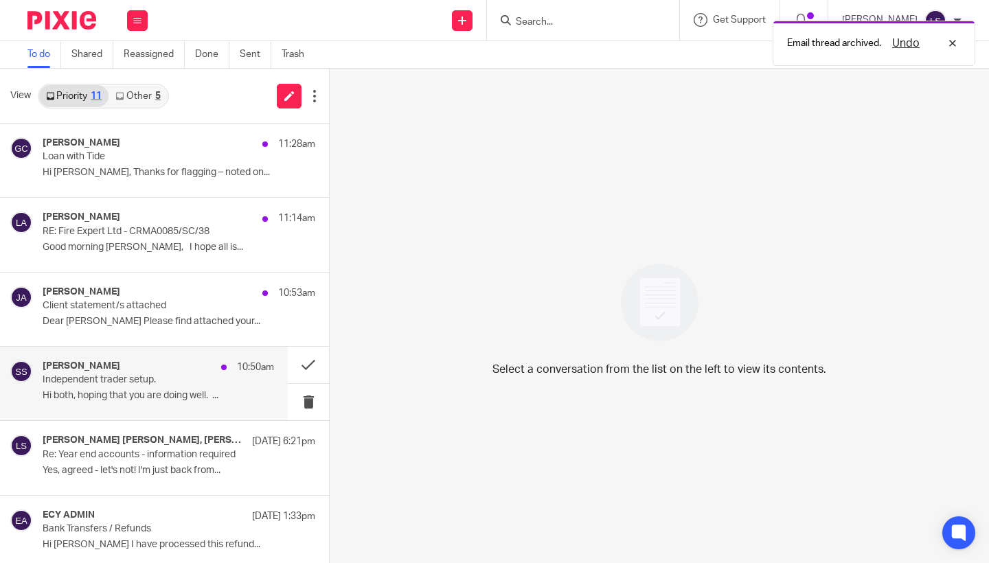
click at [106, 382] on p "Independent trader setup." at bounding box center [135, 380] width 185 height 12
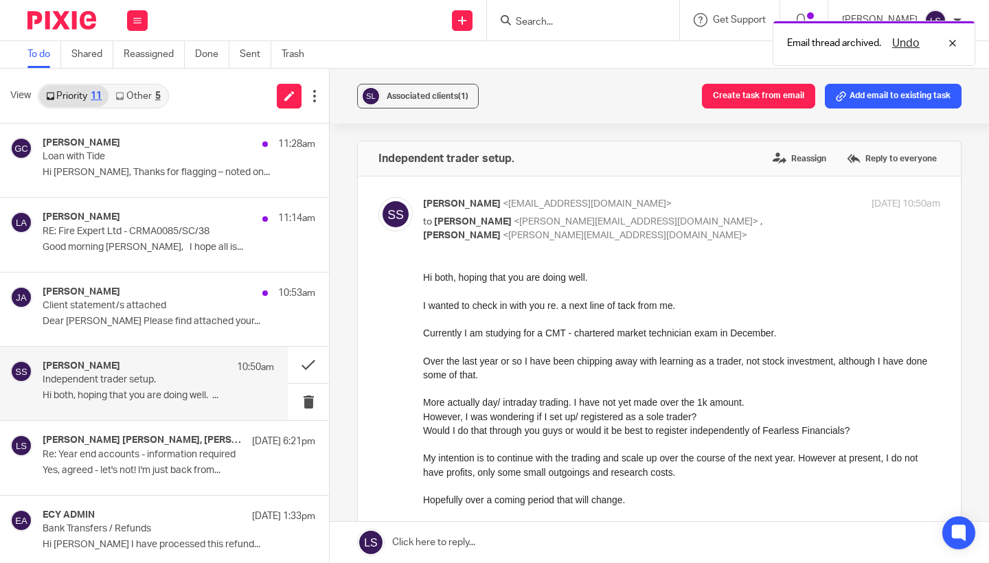
click at [542, 376] on div "Over the last year or so I have been chipping away with learning as a trader, n…" at bounding box center [681, 368] width 517 height 28
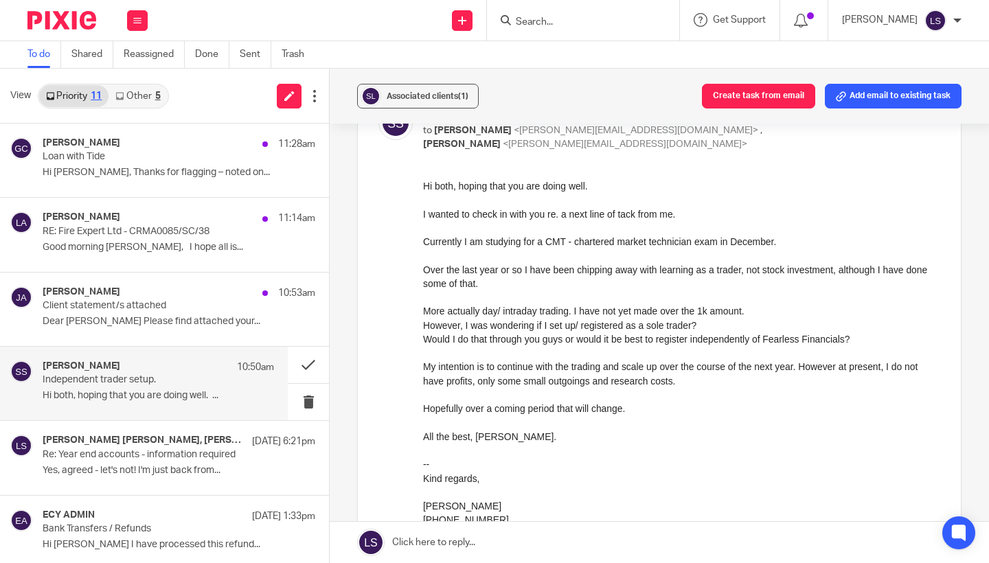
scroll to position [102, 0]
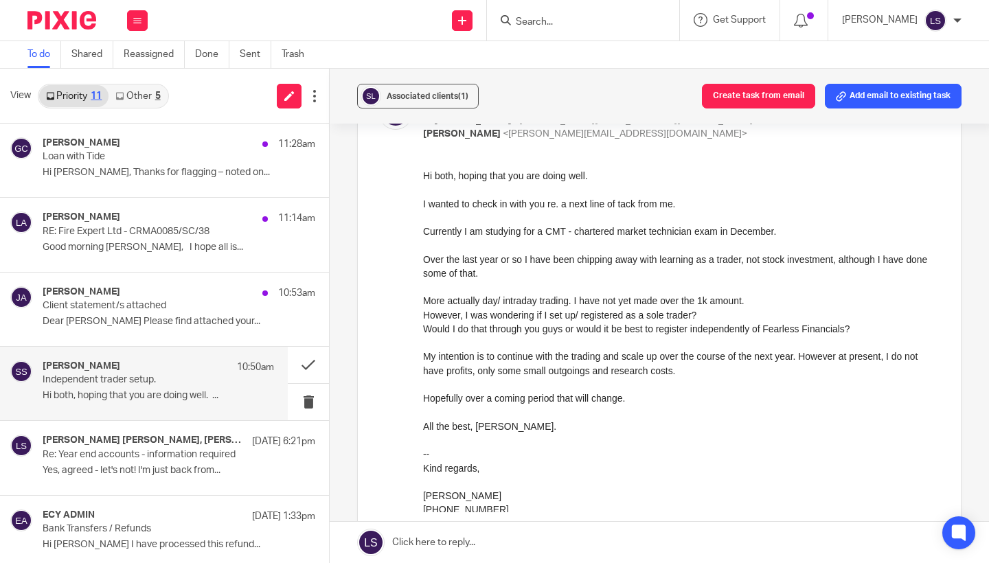
click at [560, 428] on div "All the best, [PERSON_NAME]." at bounding box center [681, 426] width 517 height 14
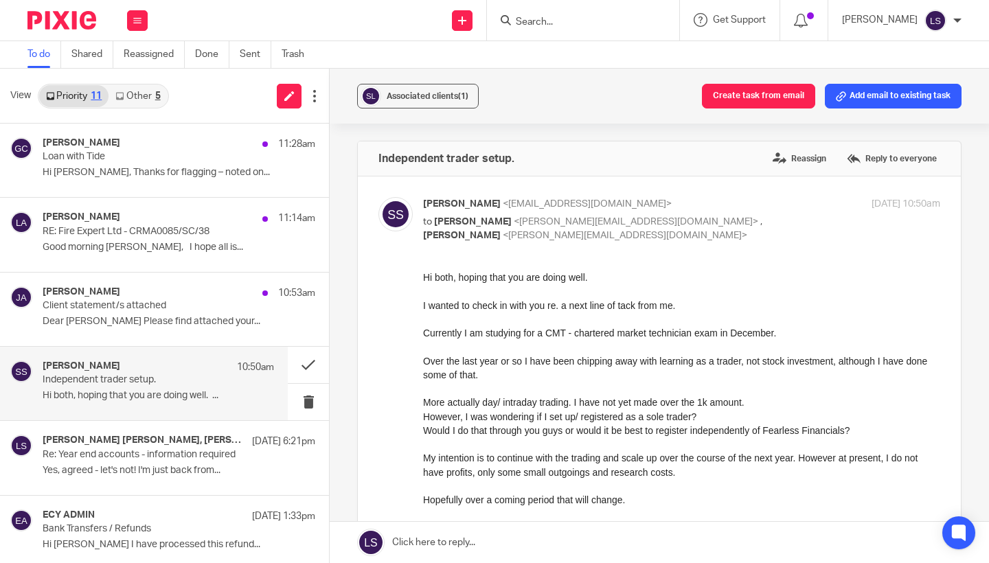
scroll to position [0, 0]
click at [755, 218] on p "to [PERSON_NAME] <[PERSON_NAME][EMAIL_ADDRESS][DOMAIN_NAME]> , [PERSON_NAME] <[…" at bounding box center [595, 229] width 345 height 28
checkbox input "false"
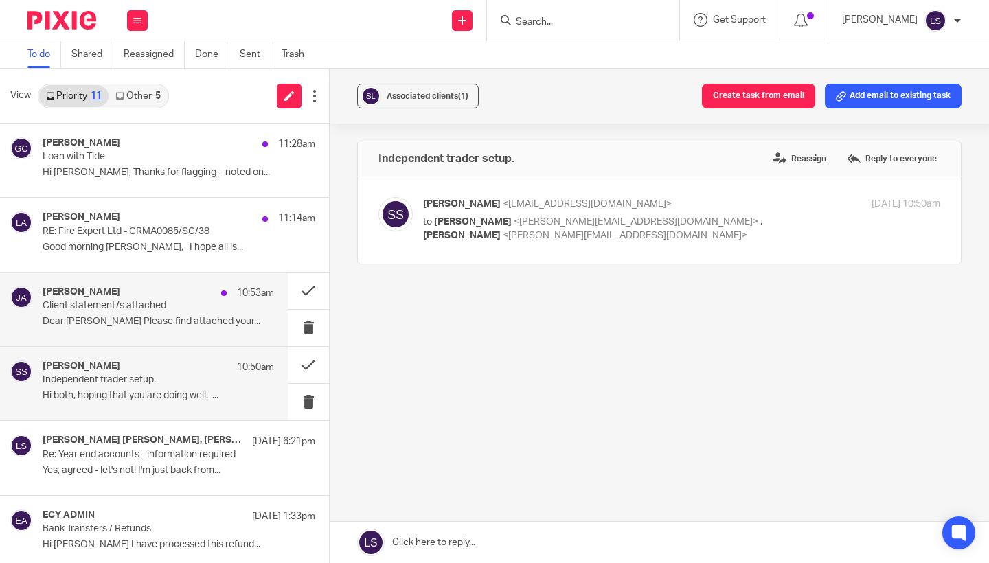
click at [156, 325] on p "Dear [PERSON_NAME] Please find attached your..." at bounding box center [158, 322] width 231 height 12
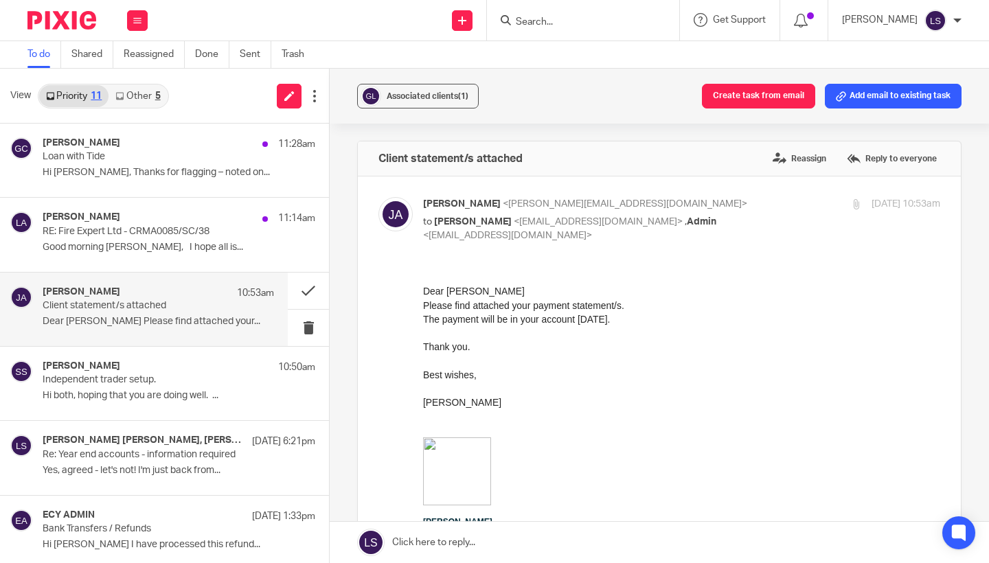
click at [547, 361] on p at bounding box center [681, 361] width 517 height 14
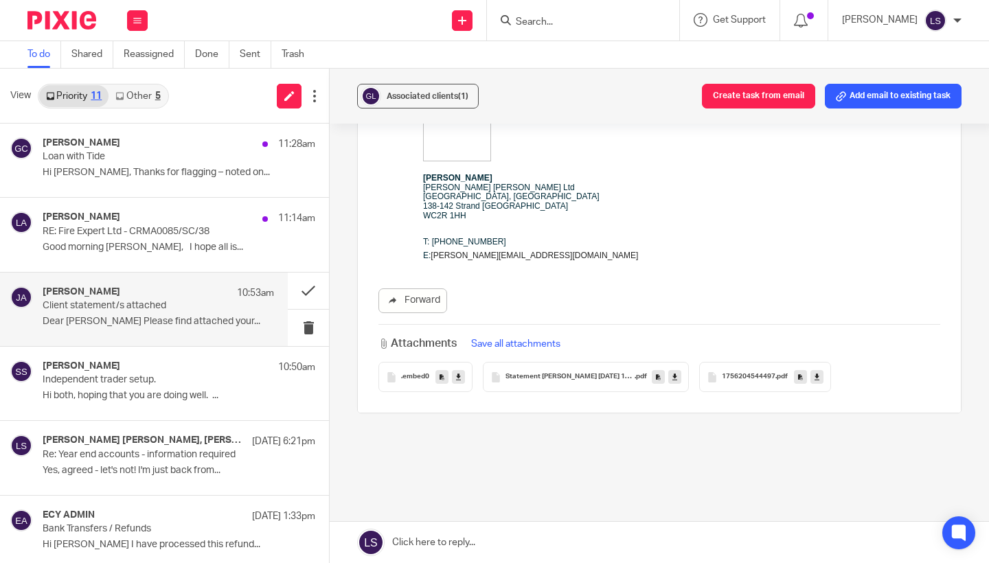
scroll to position [347, 0]
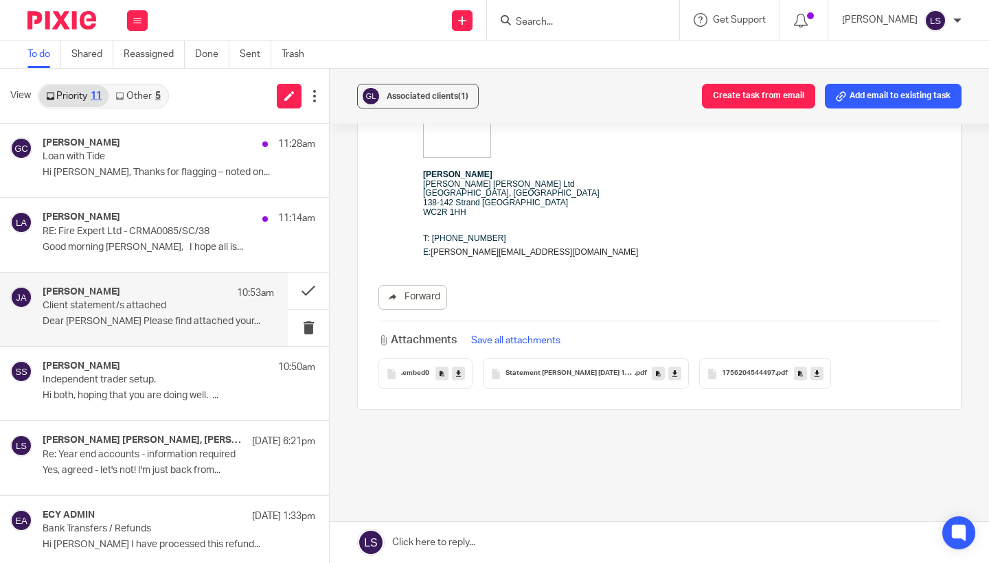
click at [674, 375] on icon at bounding box center [674, 374] width 5 height 10
click at [816, 375] on icon at bounding box center [816, 374] width 5 height 10
click at [514, 466] on div "Client statement/s attached Reassign Reply to everyone [PERSON_NAME] <[PERSON_N…" at bounding box center [659, 149] width 604 height 713
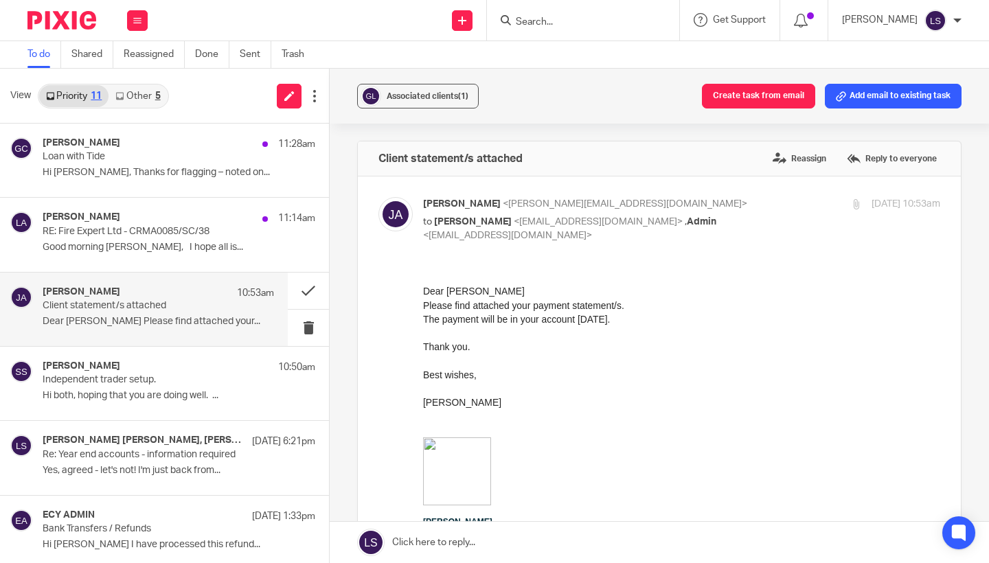
scroll to position [0, 0]
click at [713, 233] on p "to [PERSON_NAME] <[EMAIL_ADDRESS][DOMAIN_NAME]> , Admin <[EMAIL_ADDRESS][DOMAIN…" at bounding box center [595, 229] width 345 height 28
checkbox input "false"
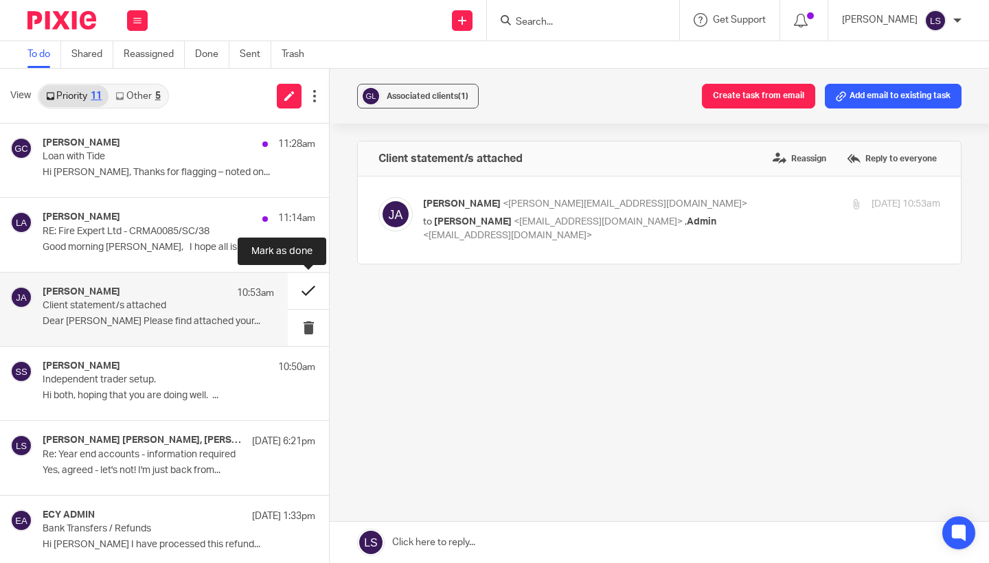
click at [306, 292] on button at bounding box center [308, 291] width 41 height 36
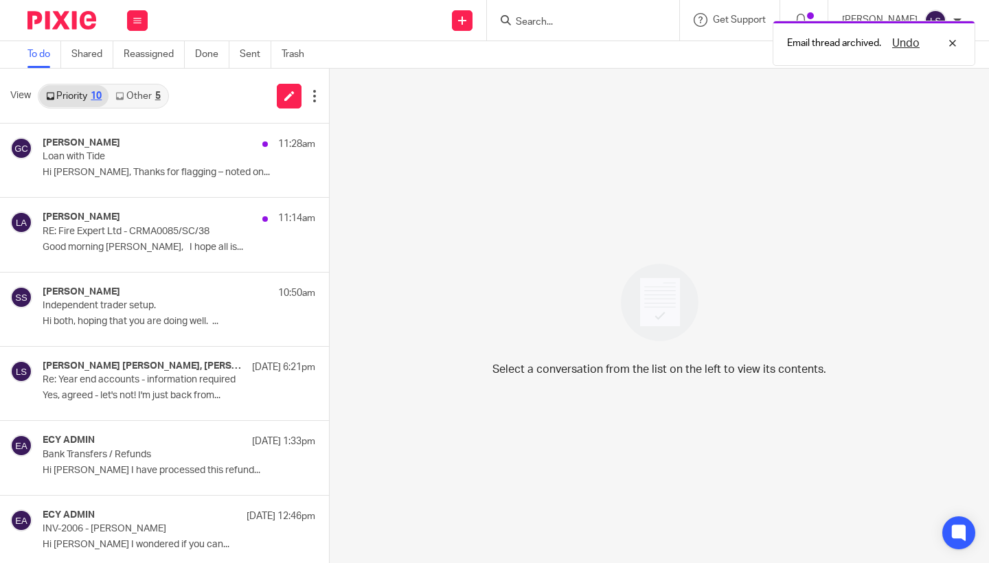
click at [149, 95] on link "Other 5" at bounding box center [137, 96] width 58 height 22
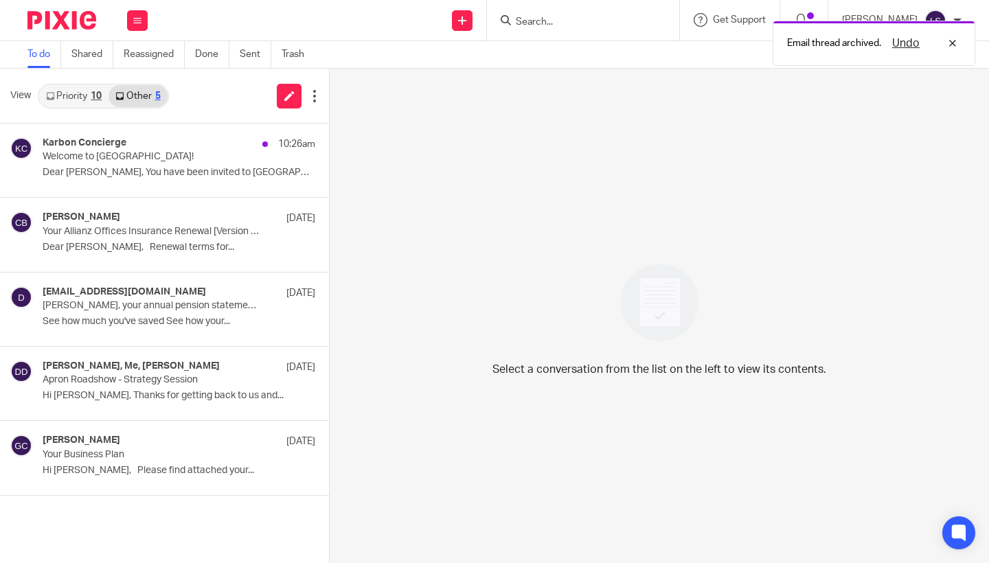
click at [80, 96] on link "Priority 10" at bounding box center [73, 96] width 69 height 22
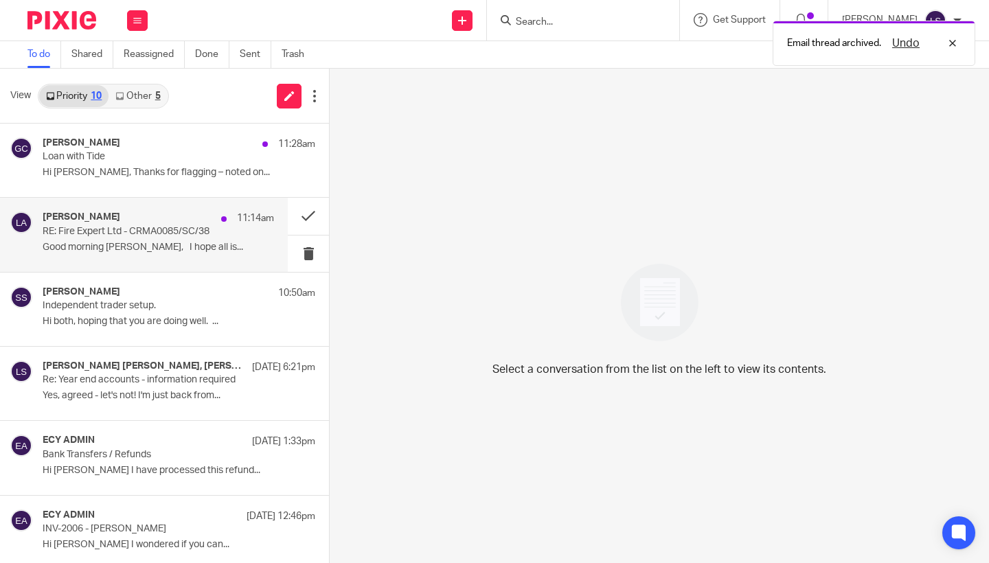
click at [95, 242] on p "Good morning [PERSON_NAME], I hope all is..." at bounding box center [158, 248] width 231 height 12
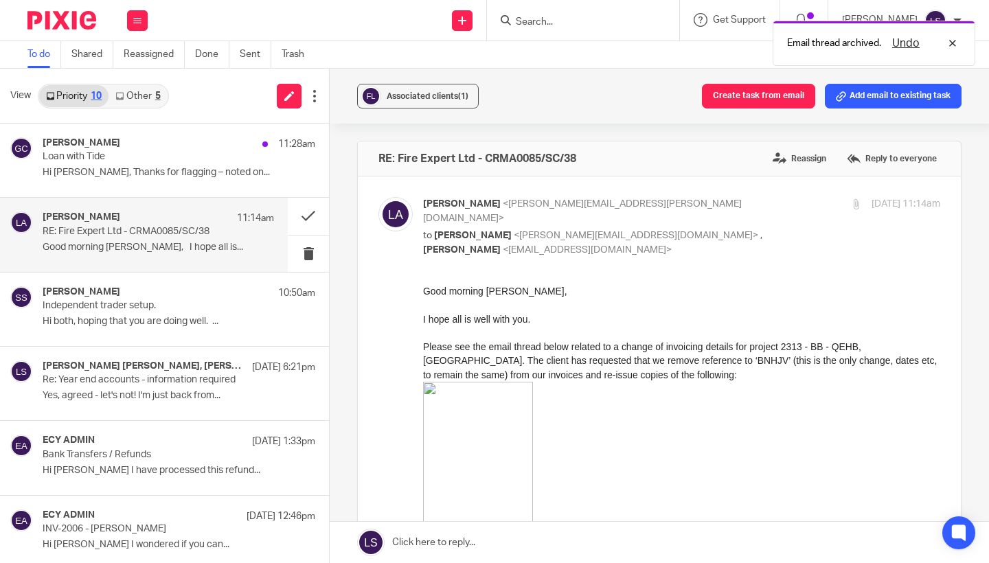
click at [650, 459] on p at bounding box center [681, 459] width 517 height 154
click at [734, 207] on p "[PERSON_NAME] <[PERSON_NAME][EMAIL_ADDRESS][PERSON_NAME][DOMAIN_NAME]>" at bounding box center [595, 211] width 345 height 28
checkbox input "false"
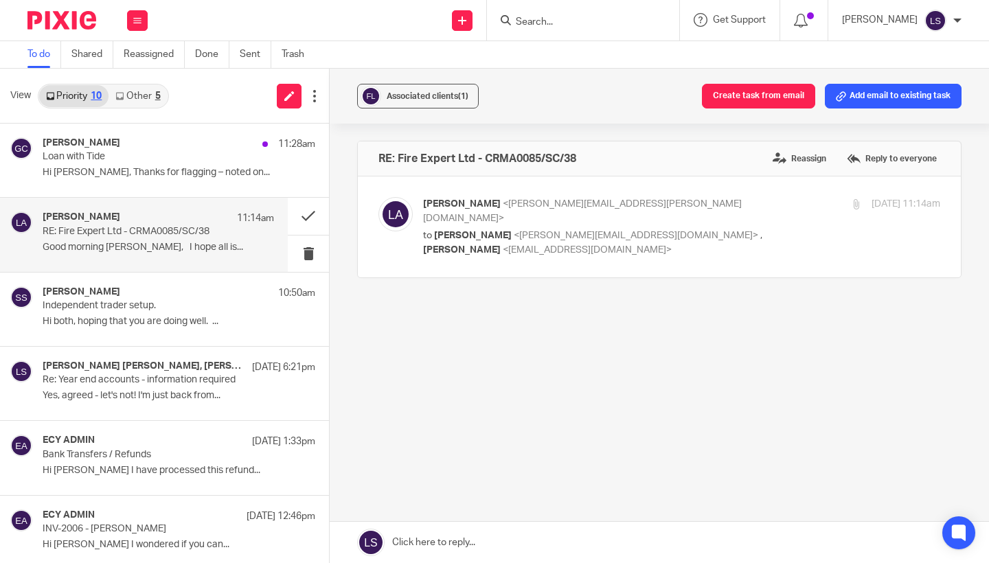
click at [134, 96] on link "Other 5" at bounding box center [137, 96] width 58 height 22
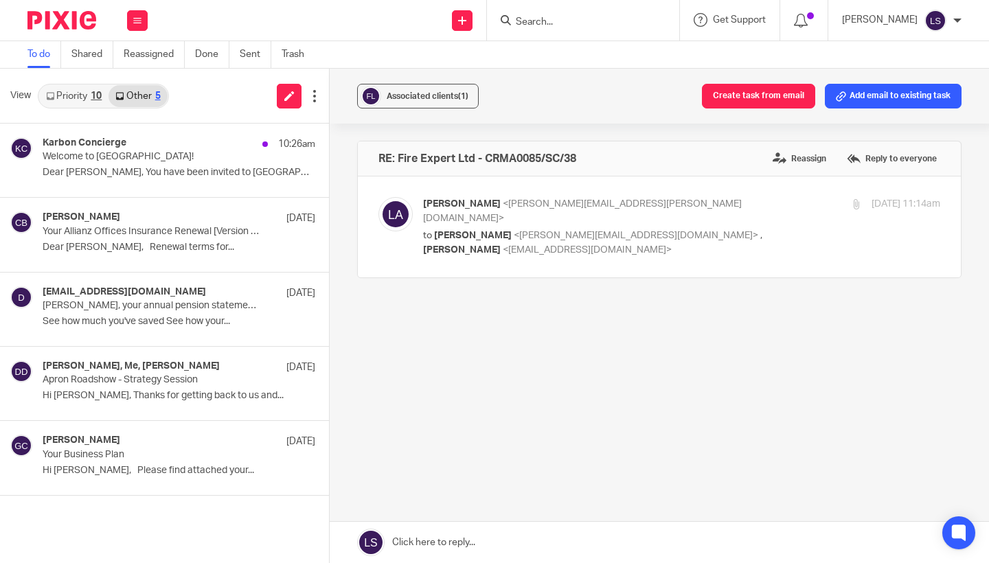
click at [89, 96] on link "Priority 10" at bounding box center [73, 96] width 69 height 22
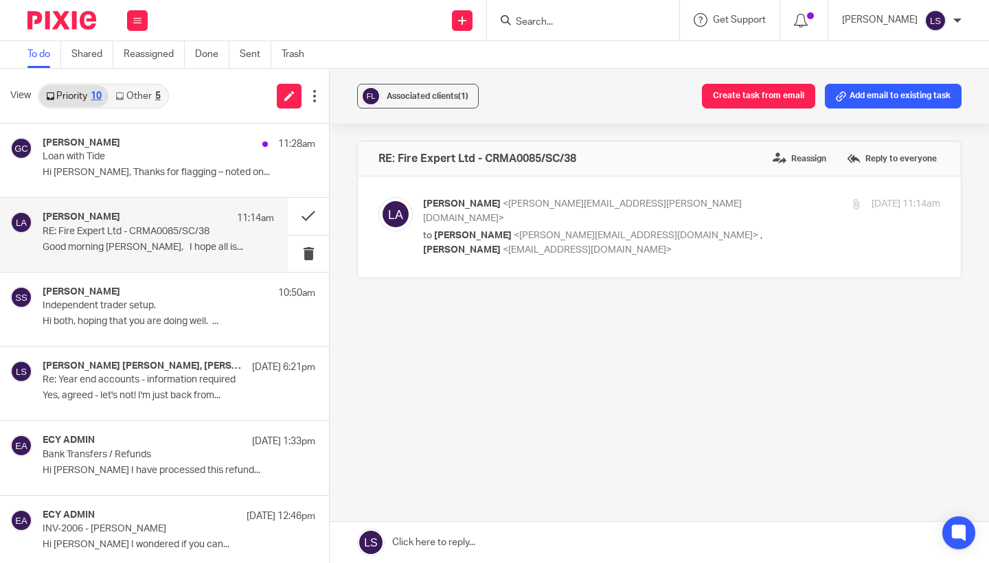
click at [139, 89] on link "Other 5" at bounding box center [137, 96] width 58 height 22
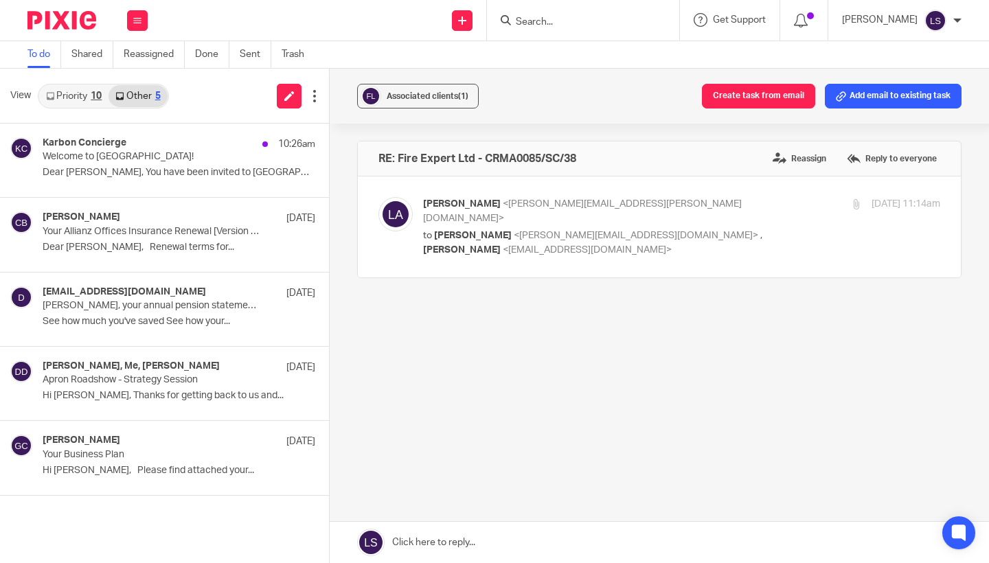
click at [82, 95] on link "Priority 10" at bounding box center [73, 96] width 69 height 22
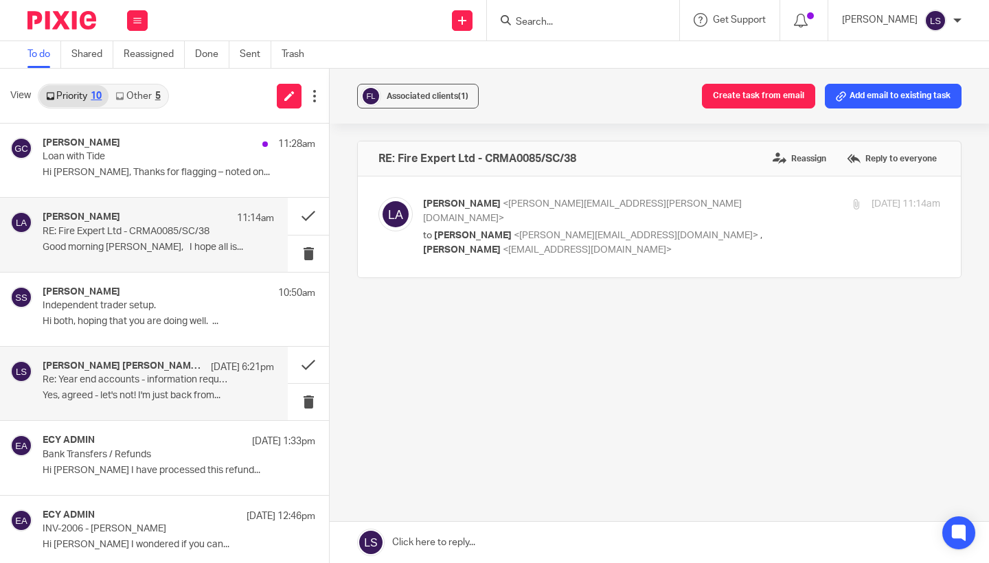
click at [159, 378] on p "Re: Year end accounts - information required" at bounding box center [135, 380] width 185 height 12
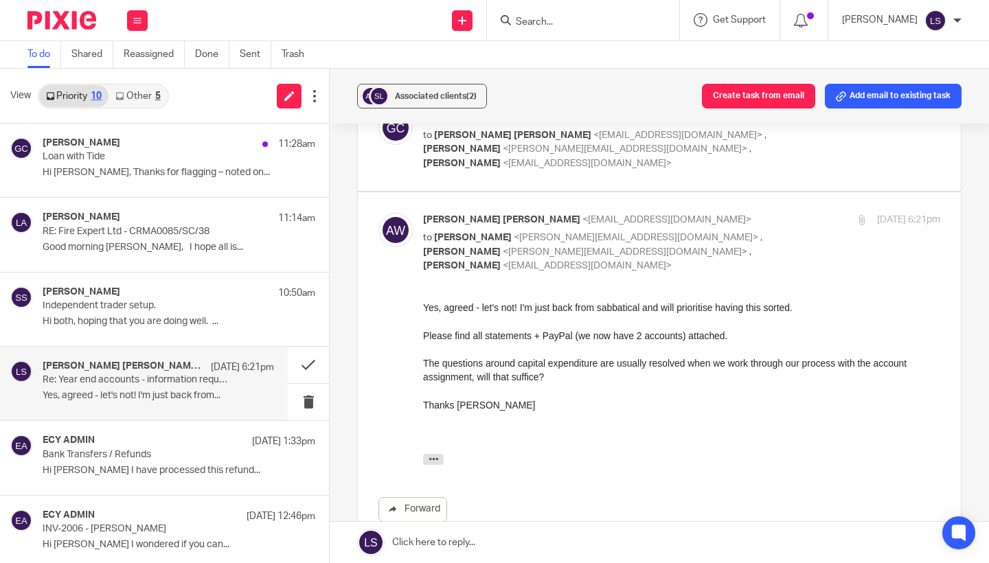
scroll to position [298, 0]
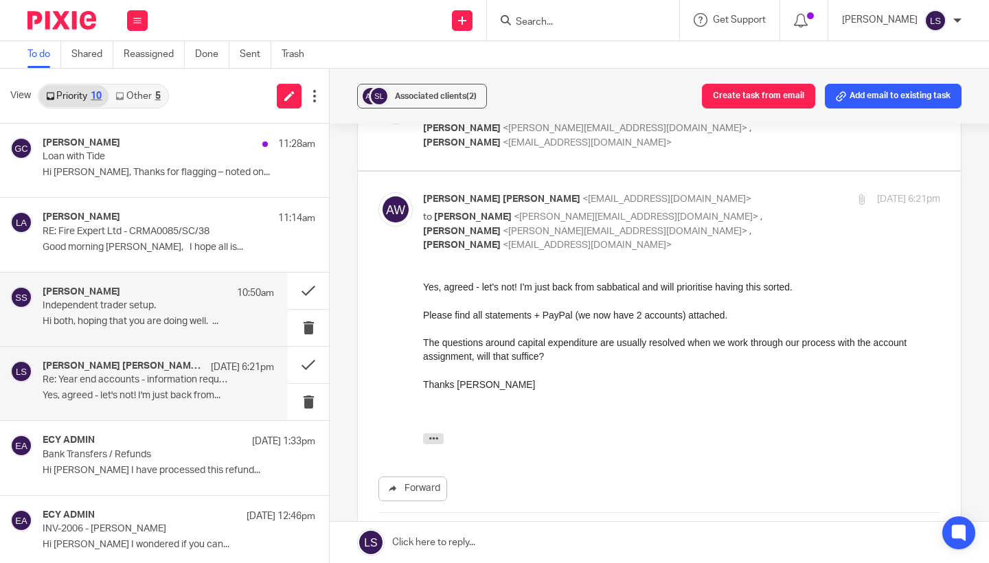
click at [163, 334] on div "[PERSON_NAME] 10:50am Independent trader setup. Hi both, hoping that you are do…" at bounding box center [144, 309] width 288 height 73
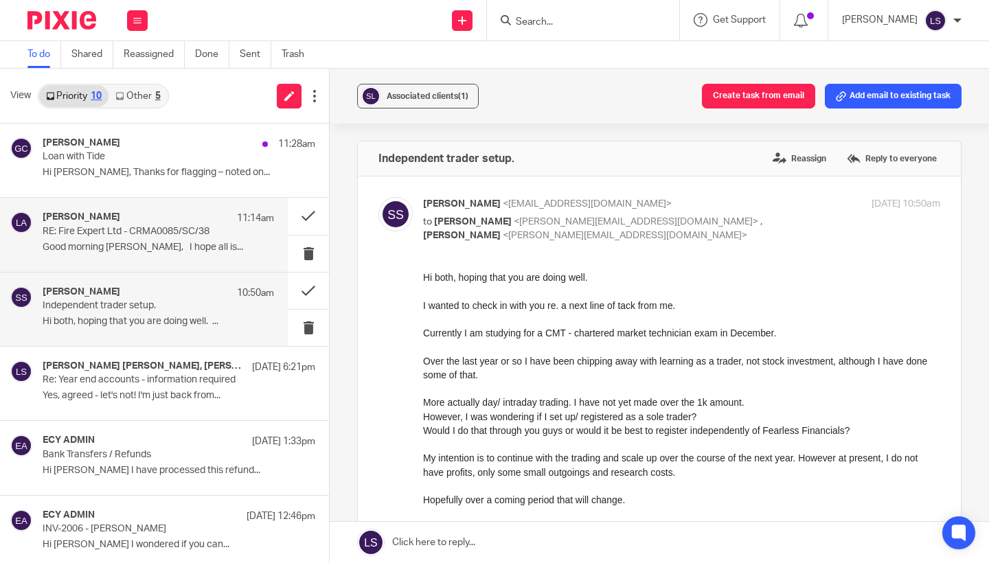
scroll to position [0, 0]
click at [163, 256] on div "[PERSON_NAME] 11:14am RE: Fire Expert Ltd - CRMA0085/SC/38 Good morning [PERSON…" at bounding box center [158, 234] width 231 height 46
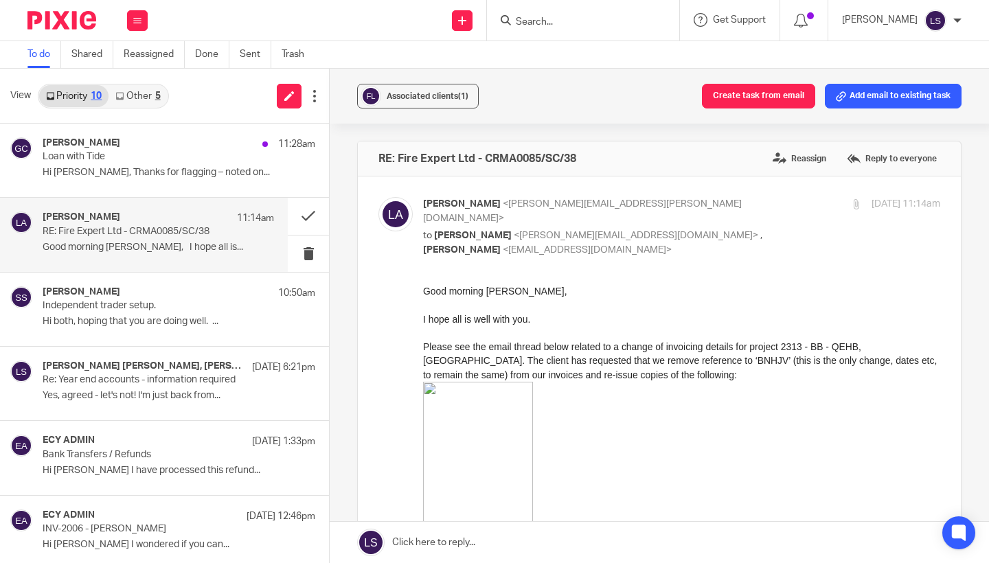
click at [183, 238] on div "[PERSON_NAME] 11:14am RE: Fire Expert Ltd - CRMA0085/SC/38 Good morning [PERSON…" at bounding box center [158, 234] width 231 height 46
click at [152, 93] on link "Other 5" at bounding box center [137, 96] width 58 height 22
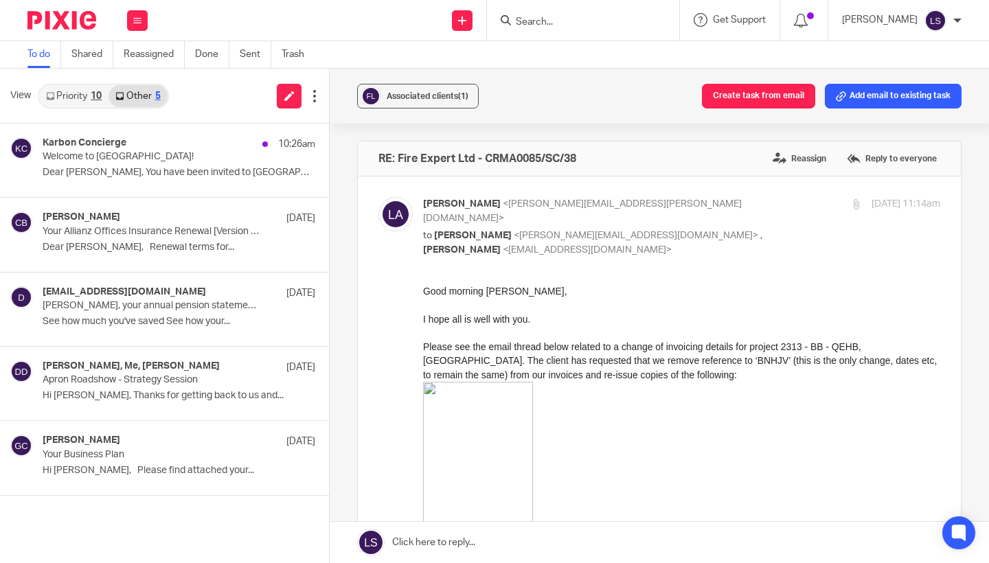
click at [84, 91] on link "Priority 10" at bounding box center [73, 96] width 69 height 22
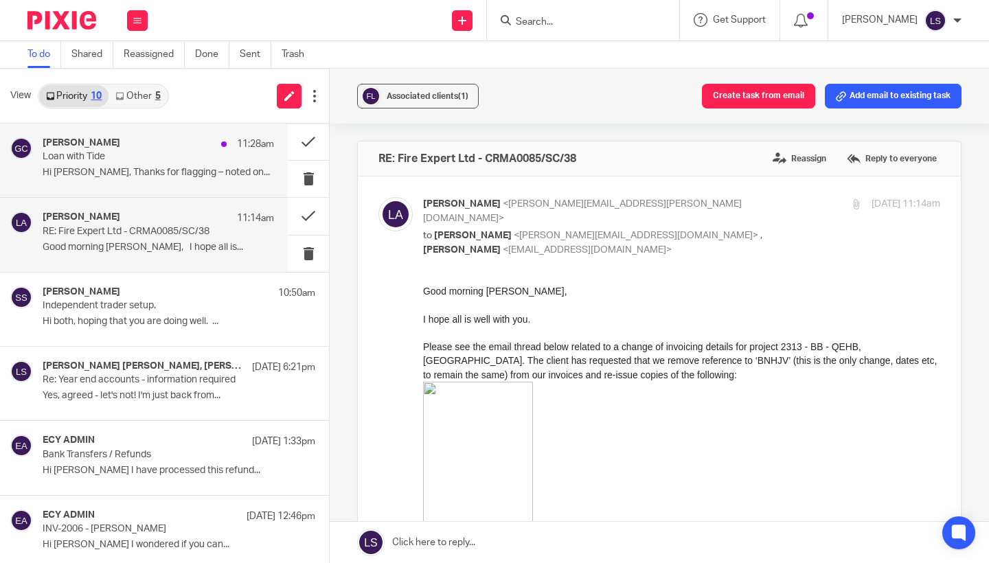
click at [93, 152] on p "Loan with Tide" at bounding box center [135, 157] width 185 height 12
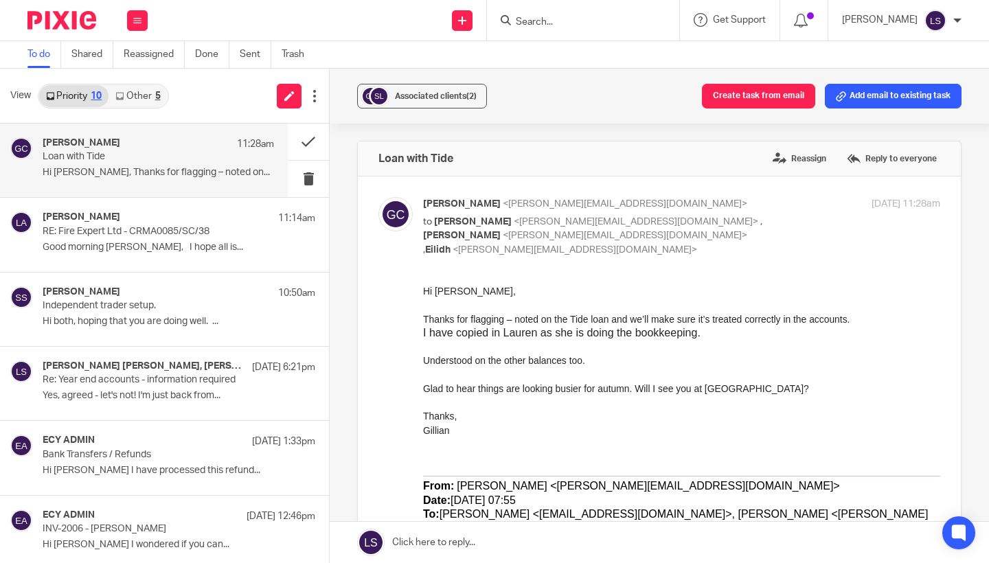
click at [511, 437] on div "Gillian" at bounding box center [681, 438] width 517 height 28
drag, startPoint x: 714, startPoint y: 389, endPoint x: 774, endPoint y: 391, distance: 59.8
click at [774, 391] on div "Glad to hear things are looking busier for autumn. Will I see you at [GEOGRAPHI…" at bounding box center [681, 389] width 517 height 14
copy div "Summercamp"
click at [774, 343] on div at bounding box center [681, 347] width 517 height 14
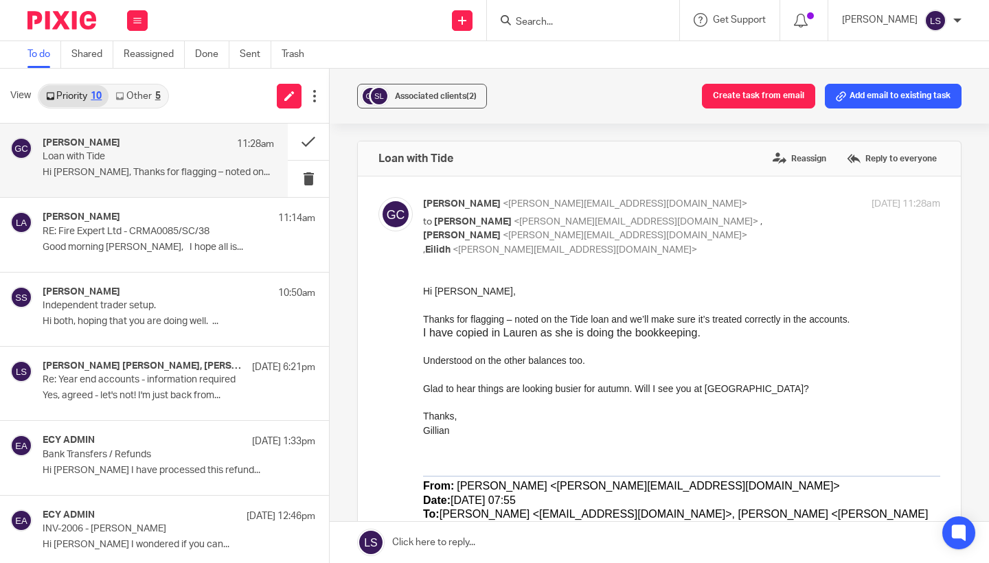
click at [535, 361] on div "Understood on the other balances too." at bounding box center [681, 361] width 517 height 14
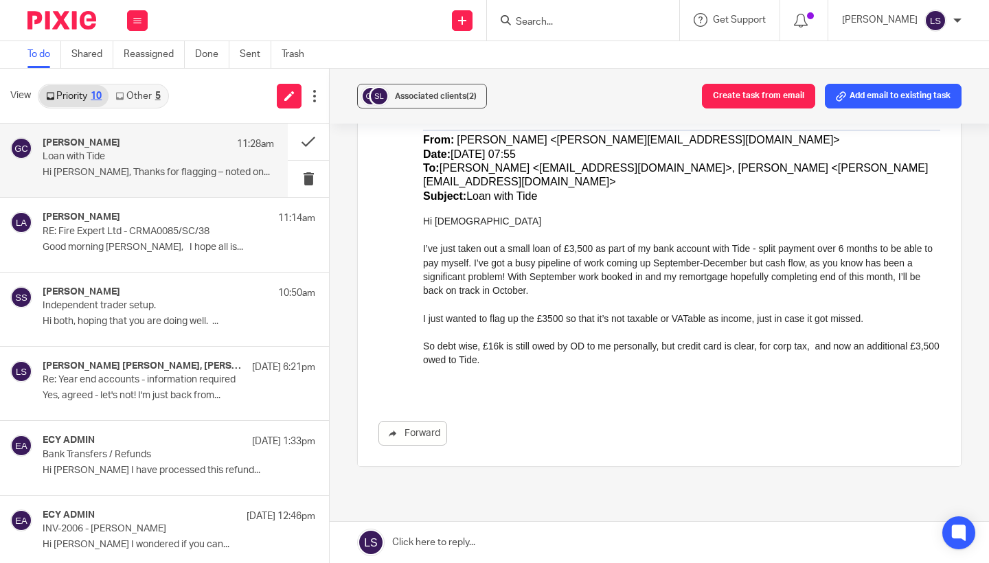
scroll to position [347, 0]
click at [551, 338] on div "So debt wise, £16k is still owed by OD to me personally, but credit card is cle…" at bounding box center [681, 352] width 517 height 28
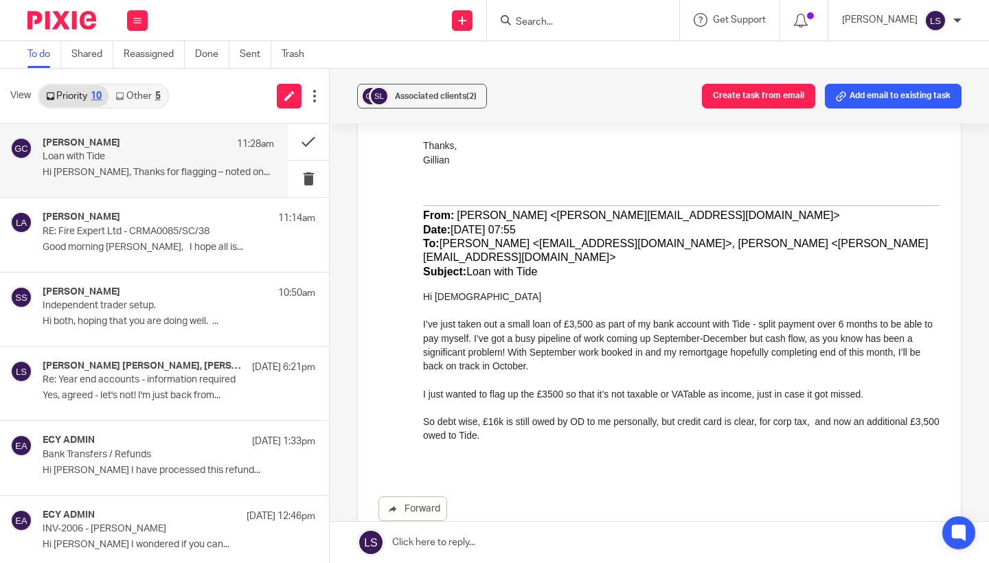
scroll to position [306, 0]
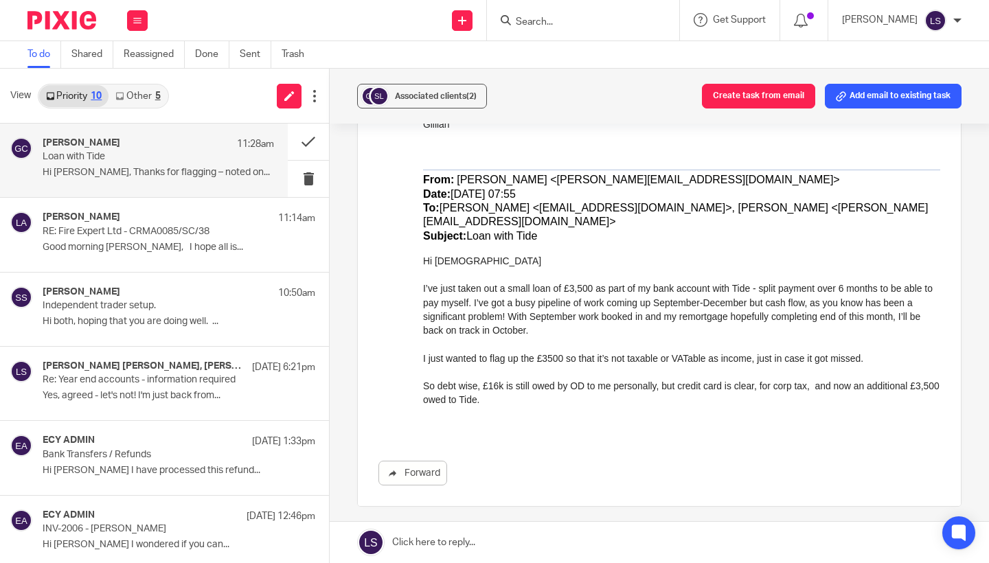
click at [545, 380] on div "So debt wise, £16k is still owed by OD to me personally, but credit card is cle…" at bounding box center [681, 394] width 517 height 28
click at [545, 435] on div "Kind regards [PERSON_NAME] (Chartered FCIPD) Founder & Chief Workplace Culture …" at bounding box center [681, 444] width 517 height 18
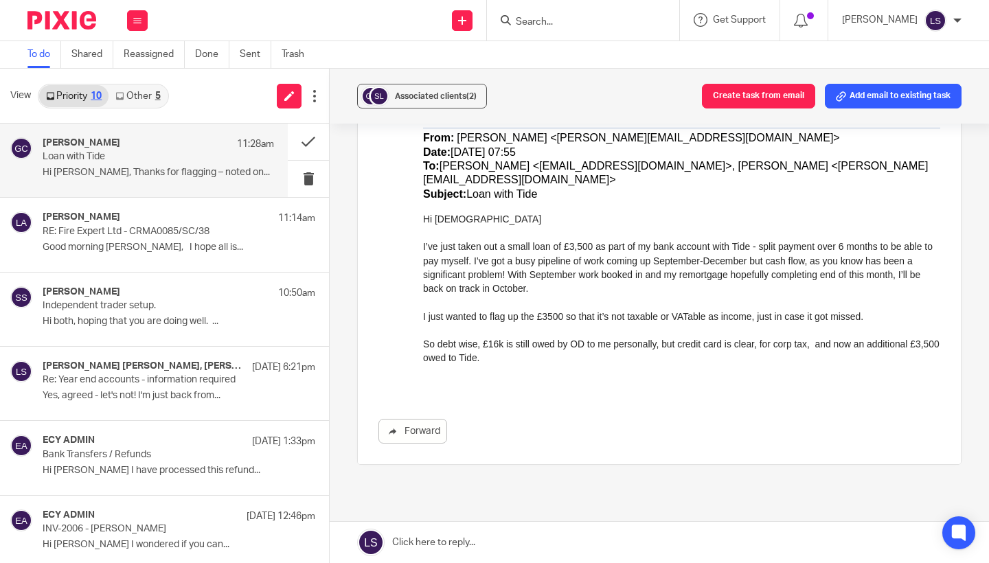
scroll to position [347, 0]
click at [513, 367] on div at bounding box center [681, 374] width 517 height 14
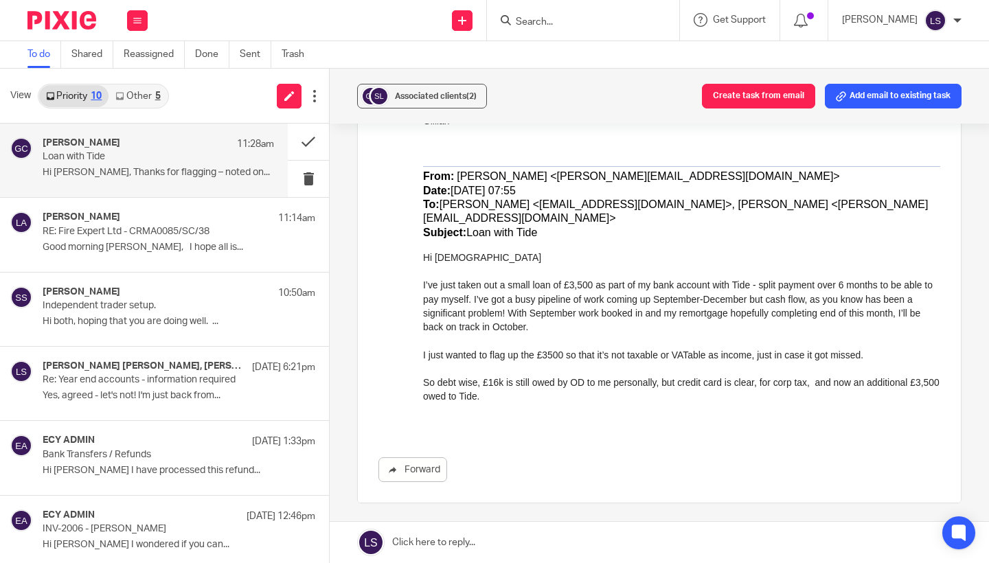
scroll to position [310, 0]
click at [435, 432] on icon "button" at bounding box center [433, 437] width 10 height 10
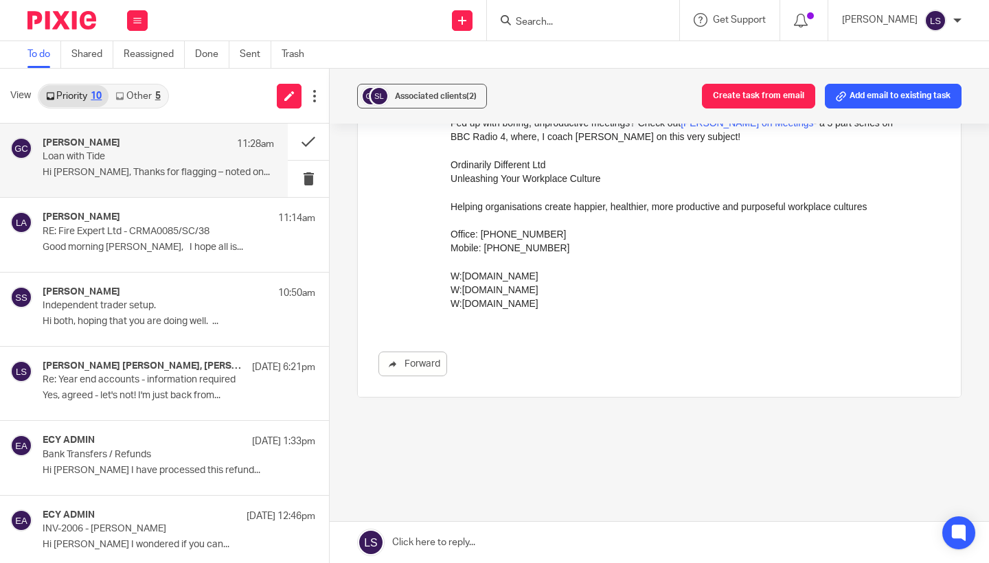
scroll to position [803, 0]
click at [538, 273] on span "W:[DOMAIN_NAME]" at bounding box center [494, 278] width 88 height 11
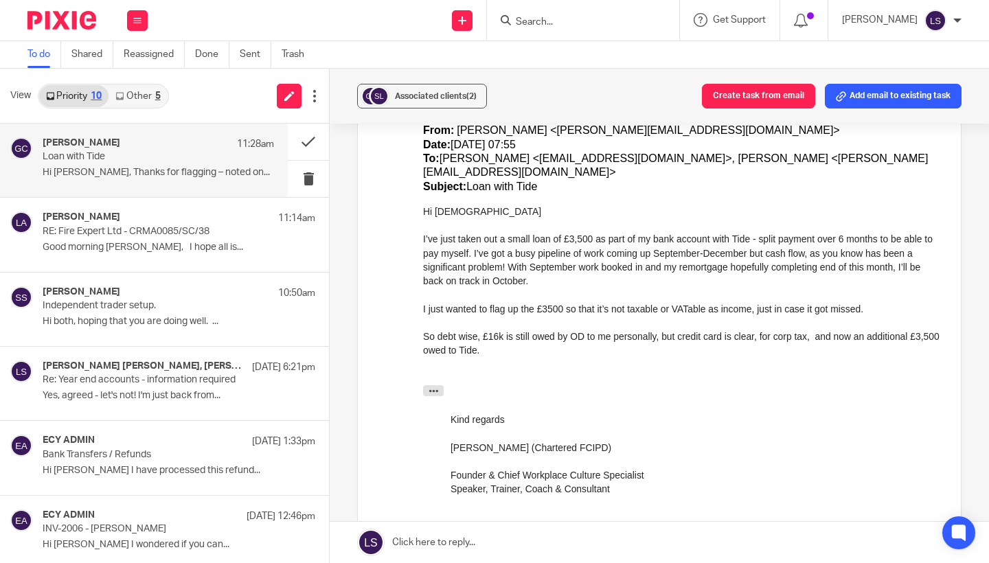
scroll to position [355, 0]
click at [585, 373] on div at bounding box center [681, 380] width 517 height 14
click at [754, 233] on div "I’ve just taken out a small loan of £3,500 as part of my bank account with Tide…" at bounding box center [681, 261] width 517 height 56
copy div "Tide"
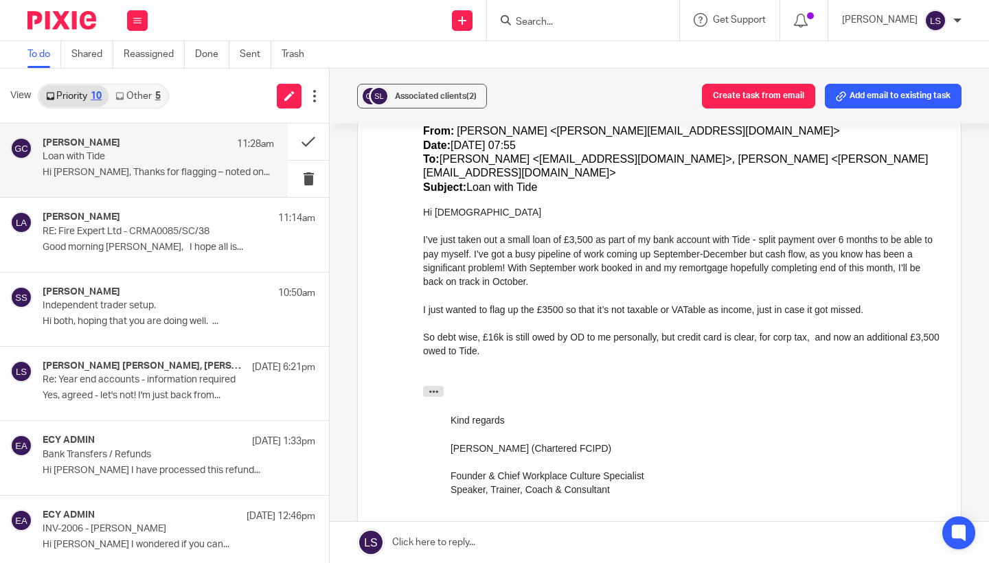
click at [674, 317] on div at bounding box center [681, 324] width 517 height 14
drag, startPoint x: 774, startPoint y: 224, endPoint x: 900, endPoint y: 225, distance: 126.3
click at [900, 233] on div "I’ve just taken out a small loan of £3,500 as part of my bank account with Tide…" at bounding box center [681, 261] width 517 height 56
copy div "split payment over 6 months"
click at [190, 161] on p "Loan with Tide" at bounding box center [135, 157] width 185 height 12
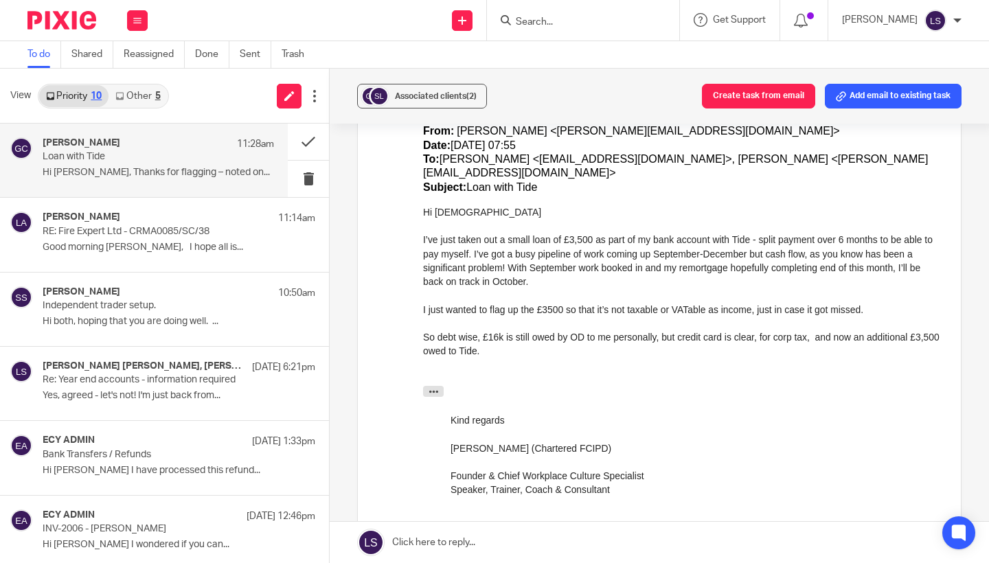
click at [512, 303] on div "I just wanted to flag up the £3500 so that it’s not taxable or VATable as incom…" at bounding box center [681, 310] width 517 height 14
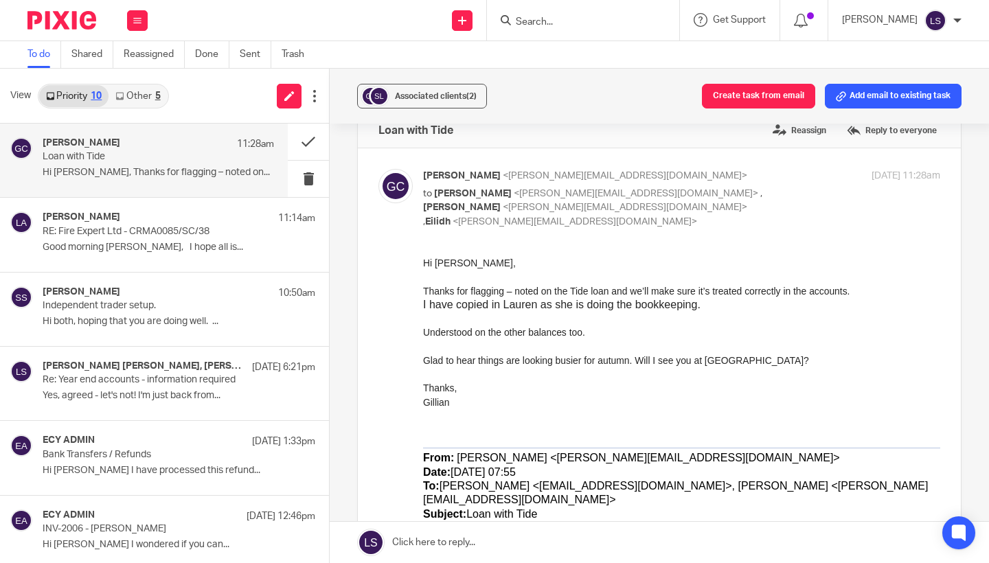
scroll to position [0, 0]
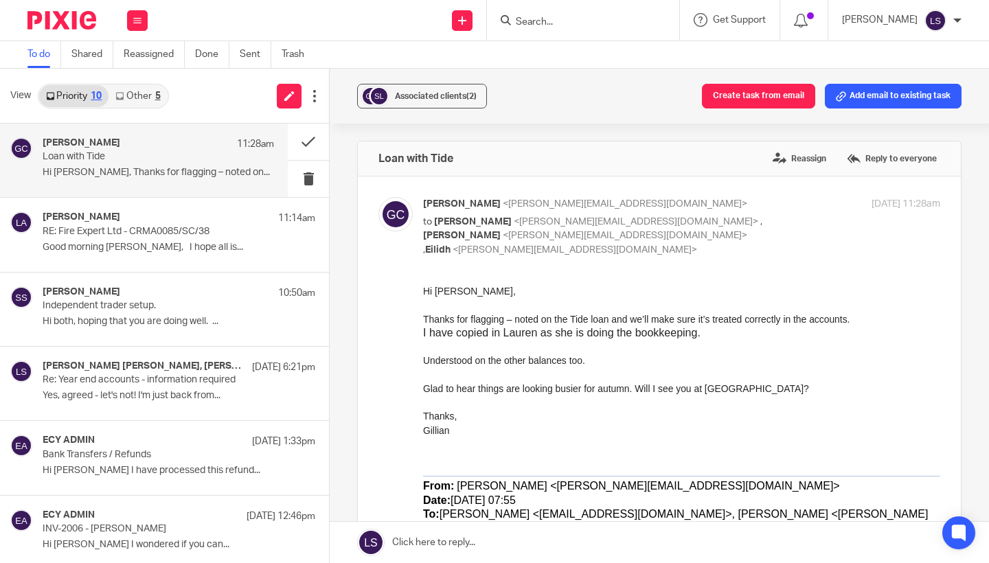
click at [760, 221] on p "to [PERSON_NAME] <[PERSON_NAME][EMAIL_ADDRESS][DOMAIN_NAME]> , [PERSON_NAME] <[…" at bounding box center [595, 236] width 345 height 43
checkbox input "false"
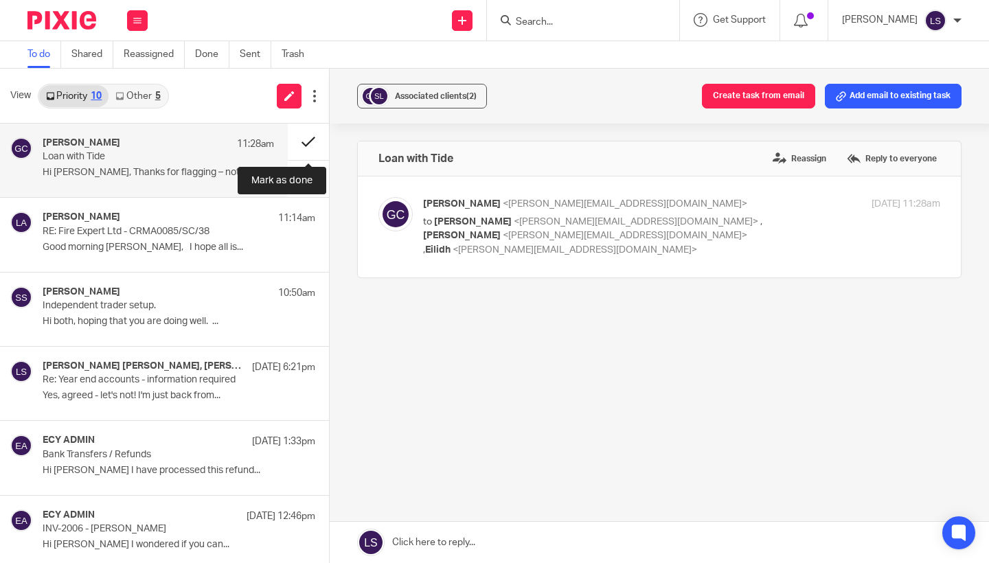
click at [304, 139] on button at bounding box center [308, 142] width 41 height 36
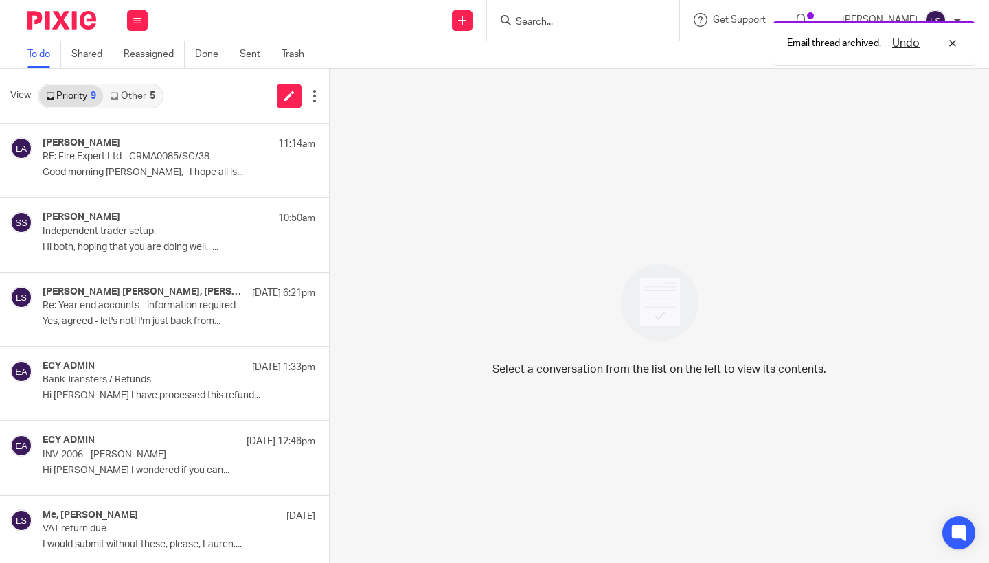
click at [137, 89] on link "Other 5" at bounding box center [132, 96] width 58 height 22
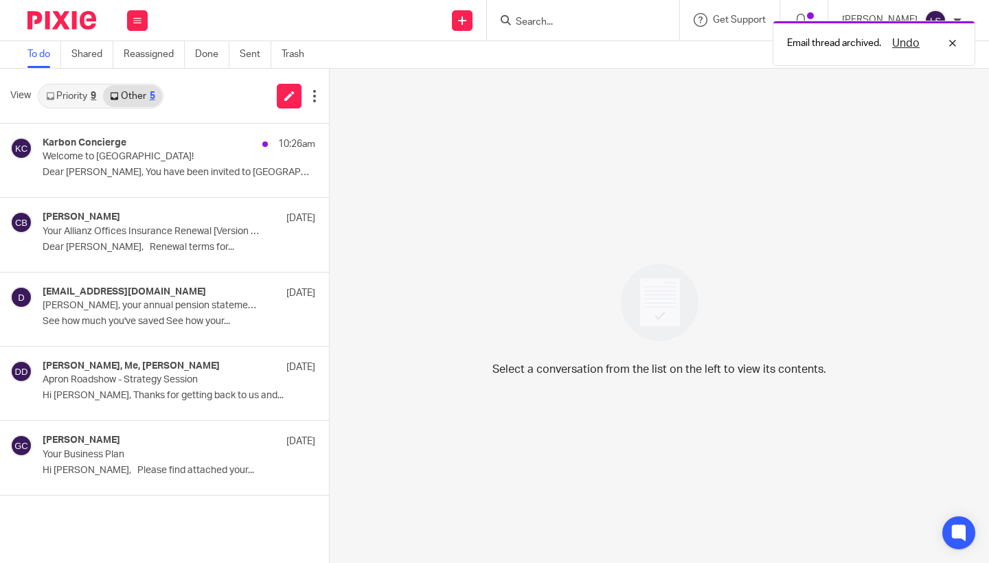
click at [99, 89] on link "Priority 9" at bounding box center [71, 96] width 64 height 22
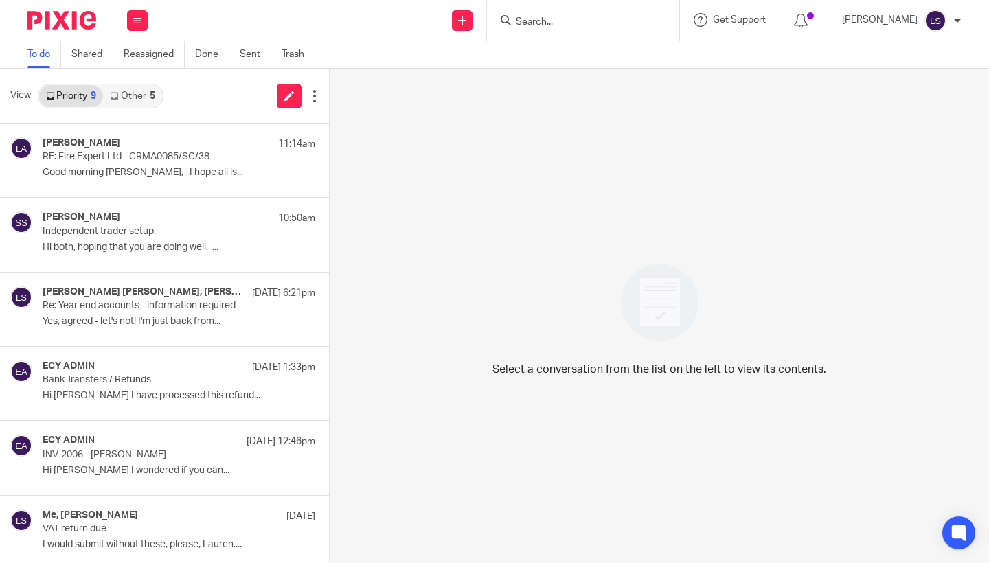
click at [464, 161] on div "Select a conversation from the list on the left to view its contents." at bounding box center [659, 316] width 659 height 494
click at [139, 107] on div "Priority 9 Other 6" at bounding box center [101, 96] width 126 height 25
click at [135, 93] on link "Other 6" at bounding box center [132, 96] width 58 height 22
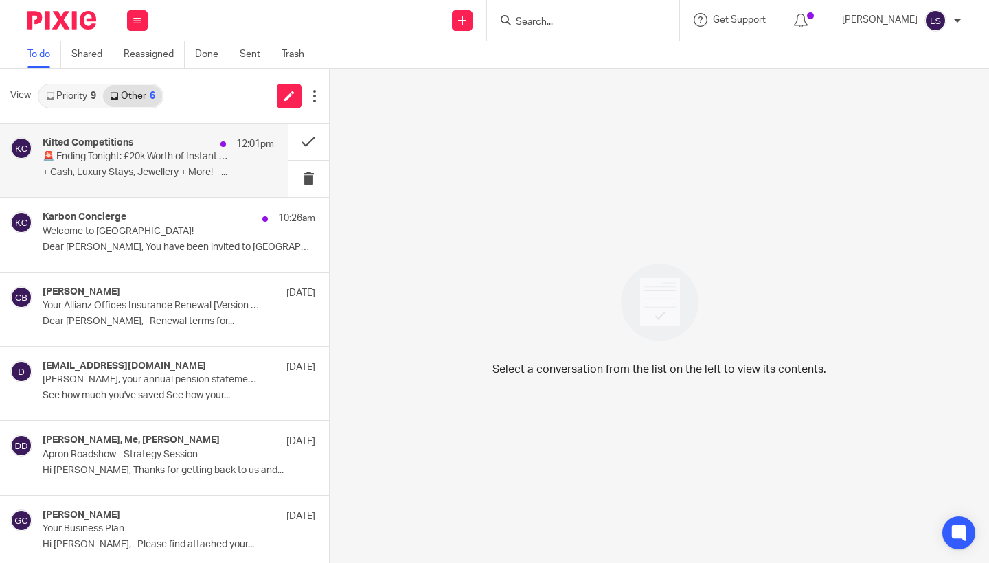
click at [122, 149] on div "Kilted Competitions 12:01pm" at bounding box center [158, 144] width 231 height 14
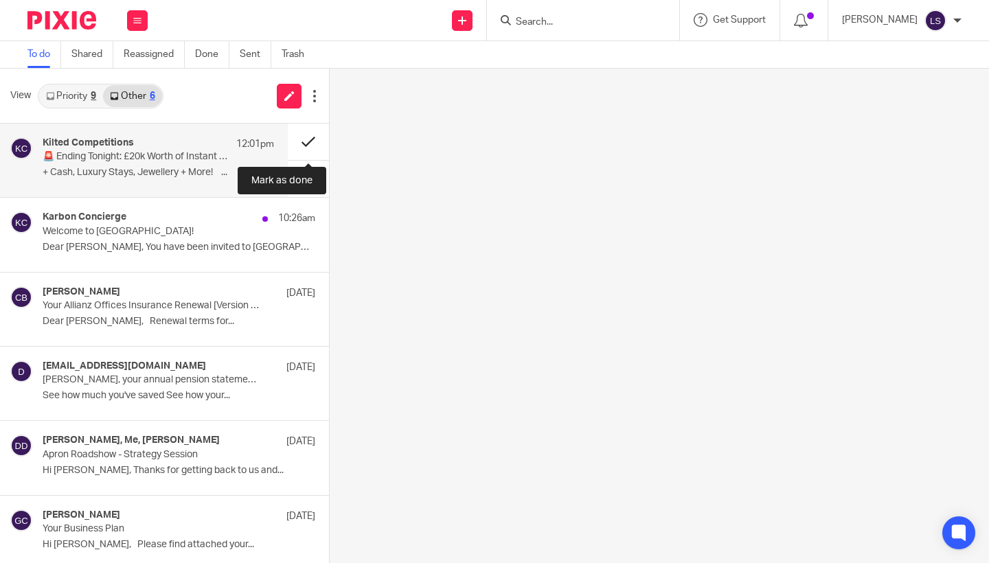
click at [294, 148] on button at bounding box center [308, 142] width 41 height 36
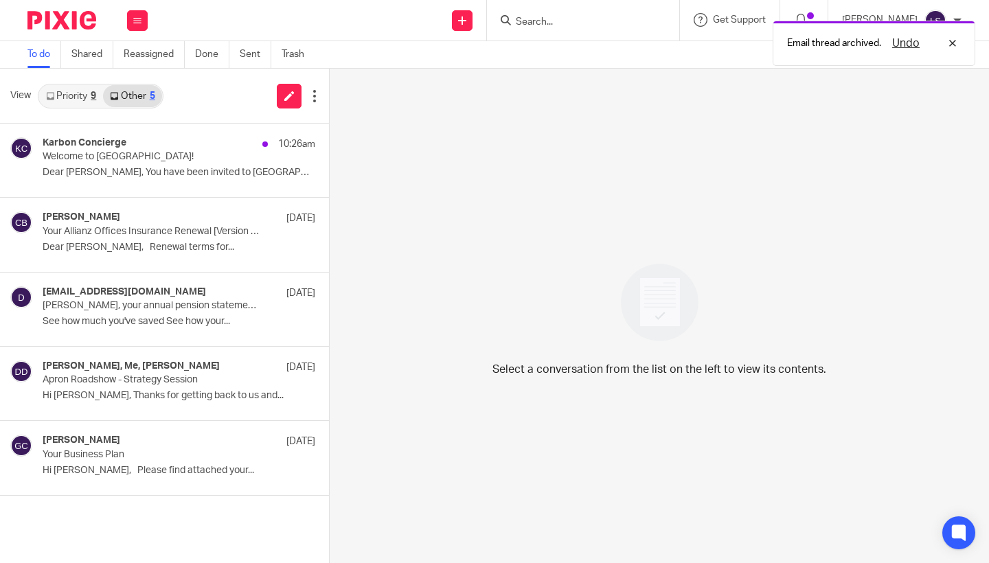
click at [88, 97] on link "Priority 9" at bounding box center [71, 96] width 64 height 22
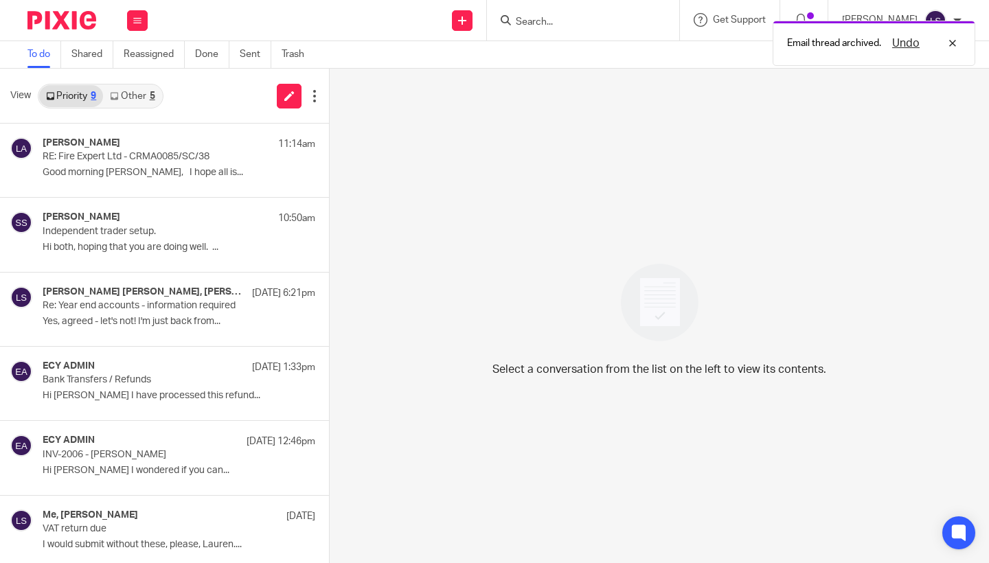
click at [143, 95] on link "Other 5" at bounding box center [132, 96] width 58 height 22
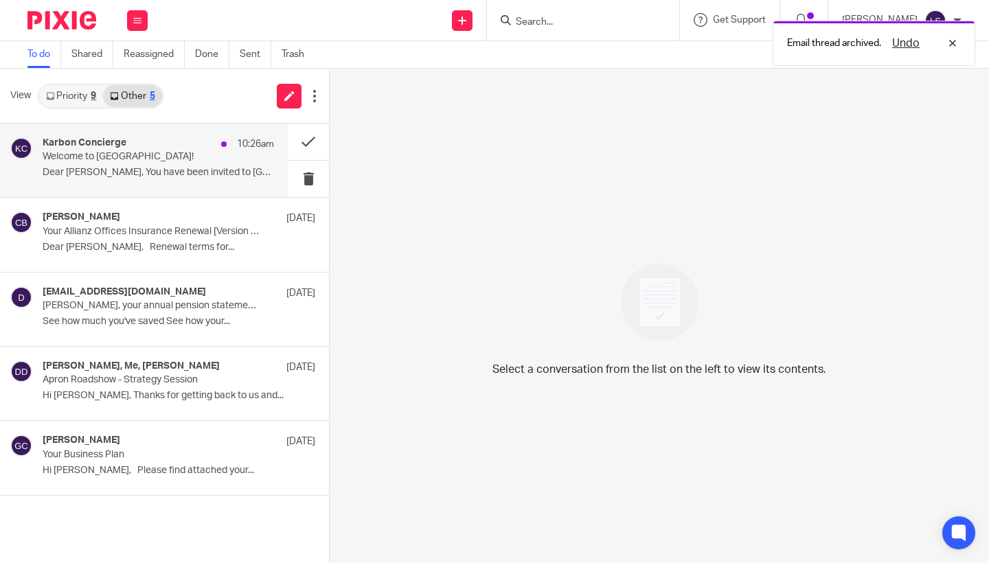
click at [154, 180] on div "Karbon Concierge 10:26am Welcome to Karbon! Dear Lauren, You have been invited …" at bounding box center [158, 160] width 231 height 46
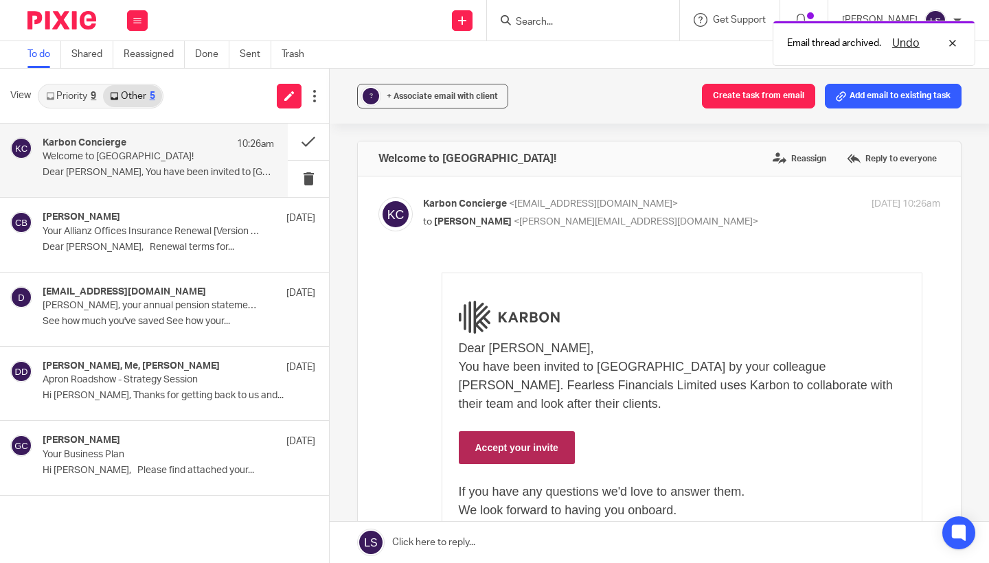
click at [395, 343] on div "Forward" at bounding box center [659, 481] width 562 height 444
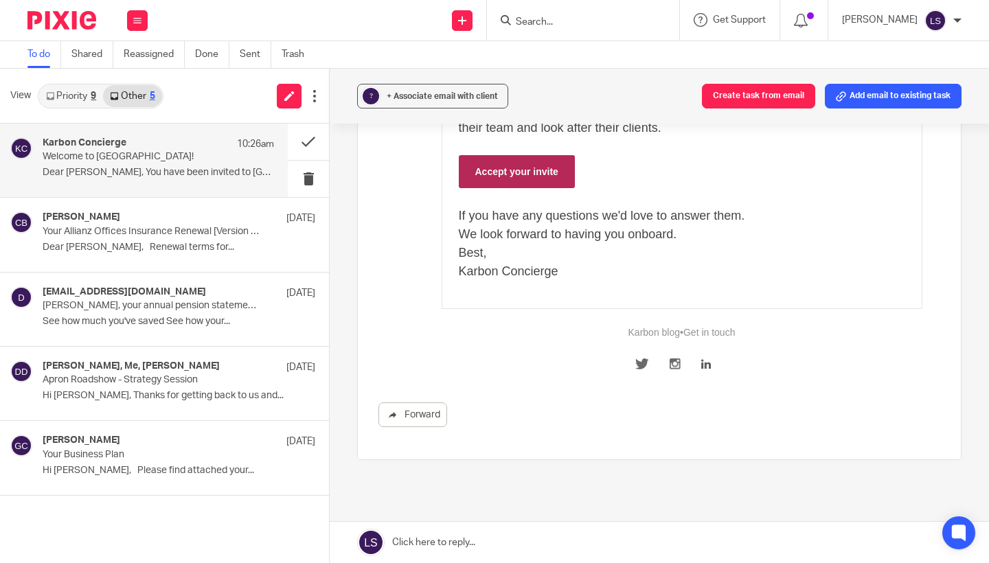
scroll to position [216, 0]
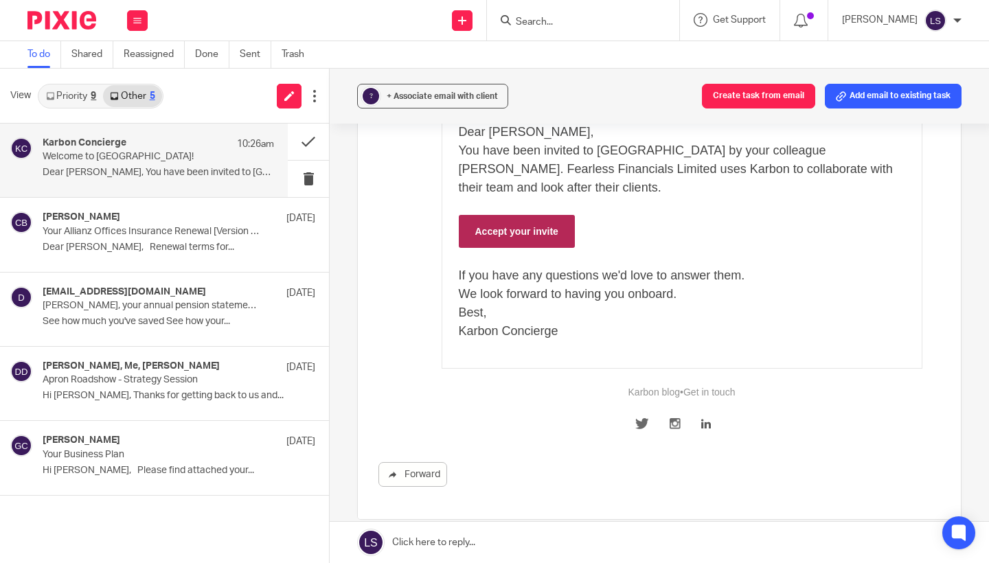
click at [535, 233] on link "Accept your invite" at bounding box center [517, 231] width 116 height 33
click at [553, 233] on link "Accept your invite" at bounding box center [517, 231] width 116 height 33
click at [141, 93] on link "Other 5" at bounding box center [132, 96] width 58 height 22
click at [70, 101] on link "Priority 9" at bounding box center [71, 96] width 64 height 22
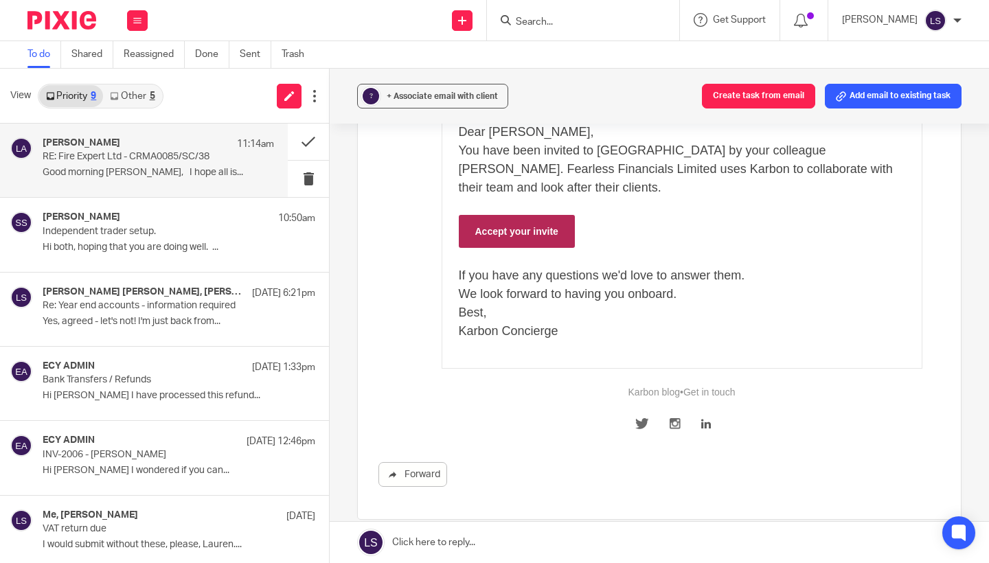
click at [97, 159] on p "RE: Fire Expert Ltd - CRMA0085/SC/38" at bounding box center [135, 157] width 185 height 12
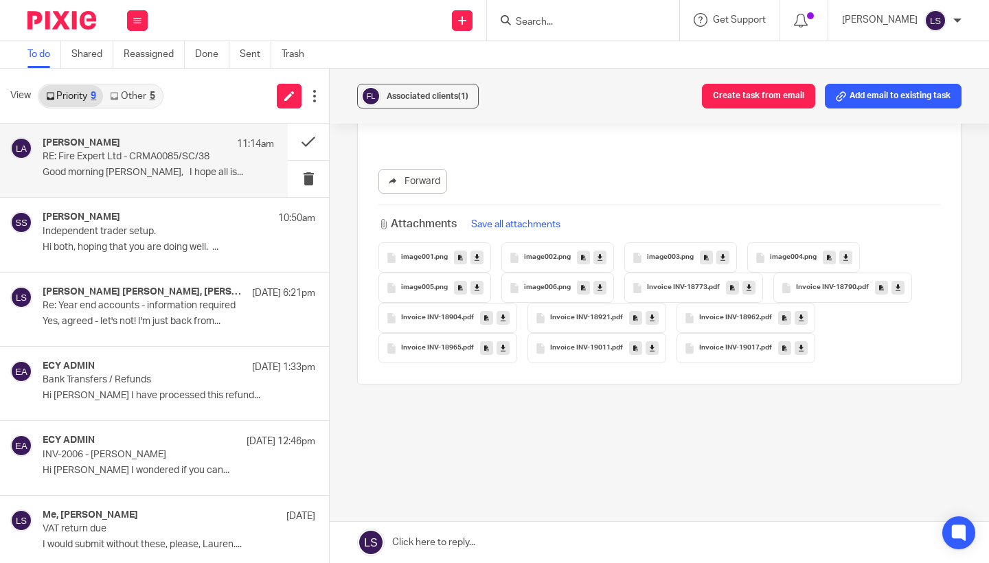
scroll to position [0, 0]
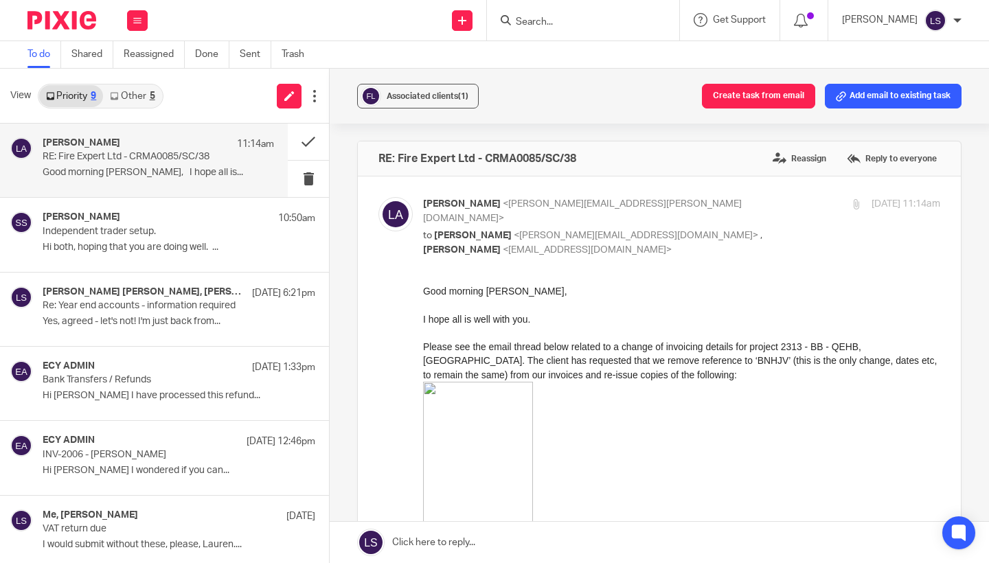
click at [670, 360] on span "Please see the email thread below related to a change of invoicing details for …" at bounding box center [680, 360] width 514 height 39
click at [751, 229] on p "to Lauren Simmons <lauren@fearlessfinancials.co.uk> , Al Brown <al.brown@fire-e…" at bounding box center [595, 243] width 345 height 28
checkbox input "false"
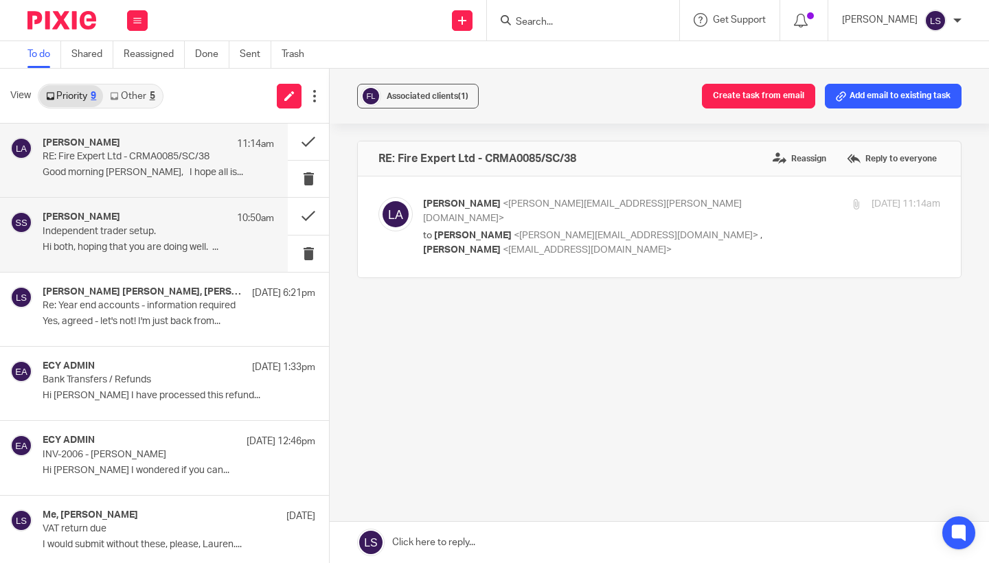
click at [177, 244] on p "Hi both, hoping that you are doing well. ..." at bounding box center [158, 248] width 231 height 12
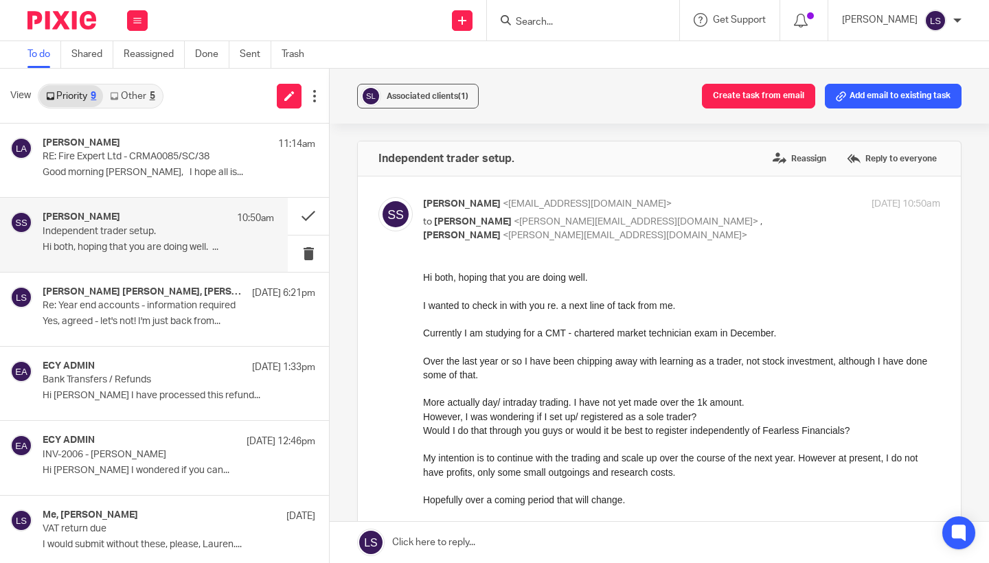
click at [177, 244] on p "Hi both, hoping that you are doing well. ..." at bounding box center [158, 248] width 231 height 12
click at [165, 328] on div "Abigale Neate Wilson, Gillian Caughey, Me 26 Aug 6:21pm Re: Year end accounts -…" at bounding box center [158, 309] width 231 height 46
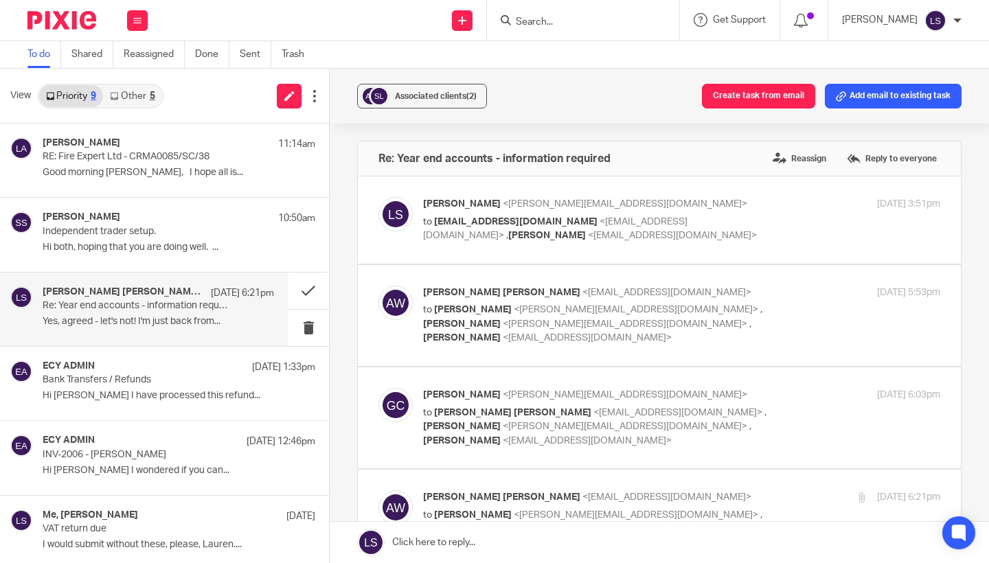
click at [967, 301] on div "Associated clients (2) Create task from email Add email to existing task Re: Ye…" at bounding box center [659, 316] width 659 height 494
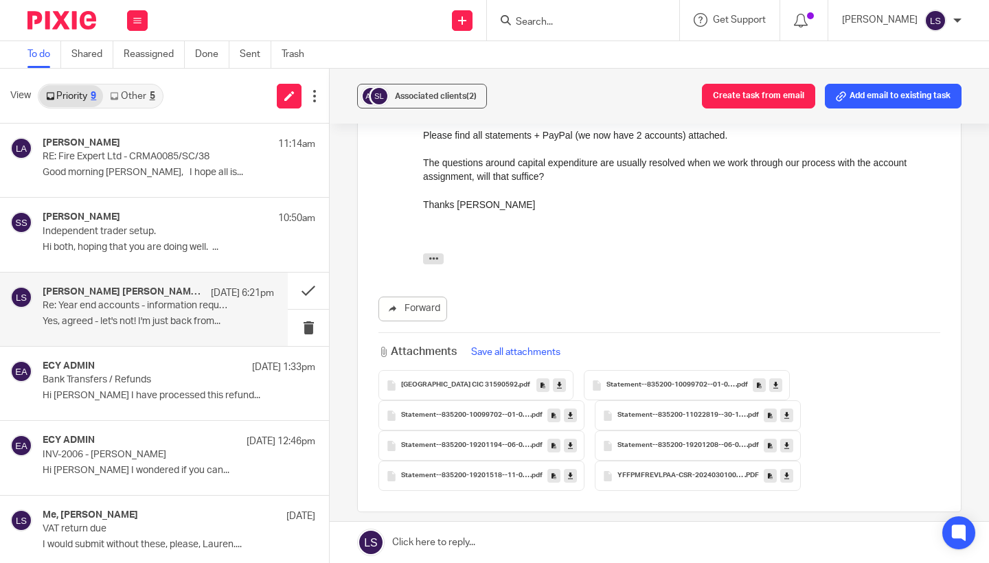
scroll to position [409, 0]
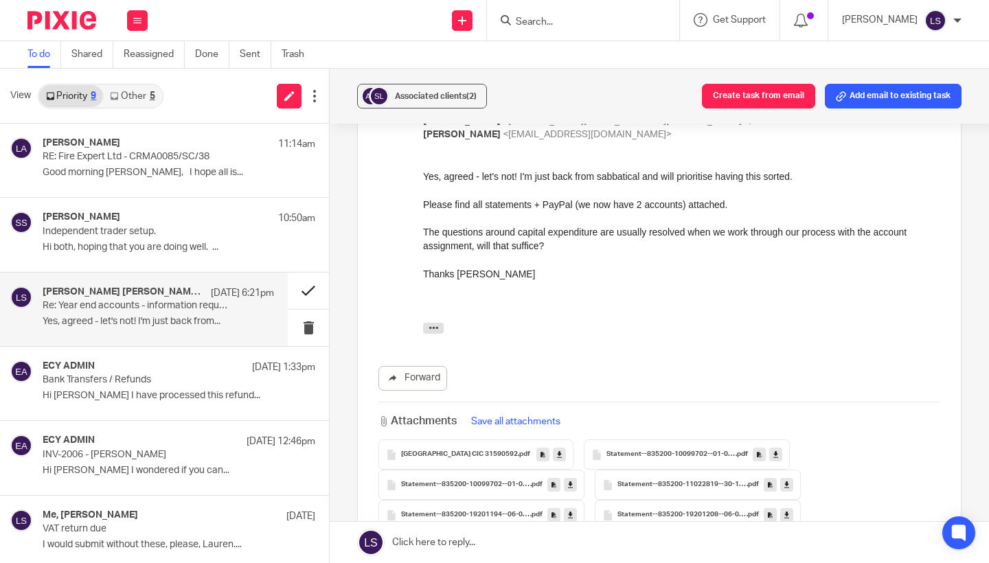
click at [314, 289] on button at bounding box center [308, 291] width 41 height 36
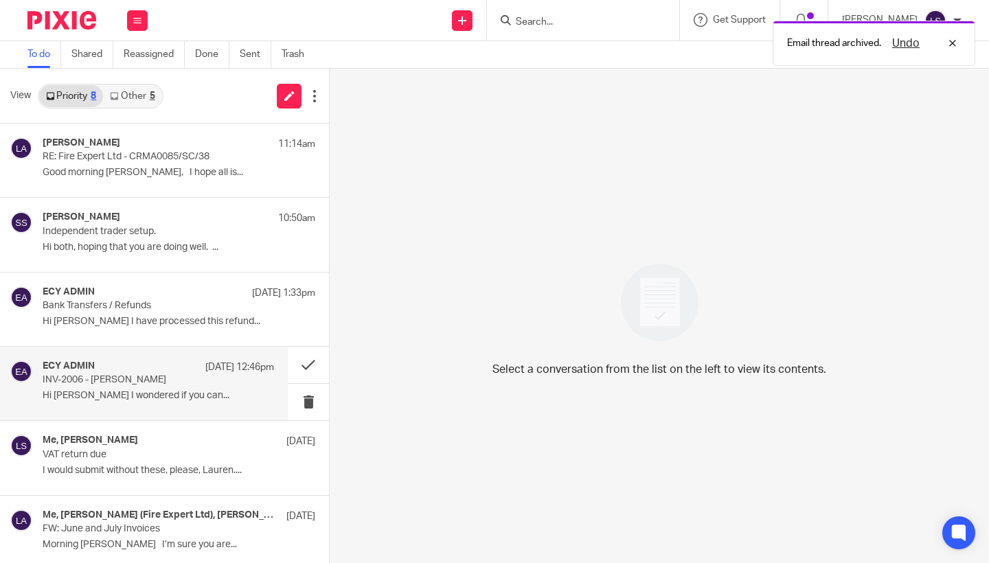
click at [119, 406] on div "ECY ADMIN 26 Aug 12:46pm INV-2006 - Ailidh Ogilvie-Hayes Hi Lauren I wondered i…" at bounding box center [144, 383] width 288 height 73
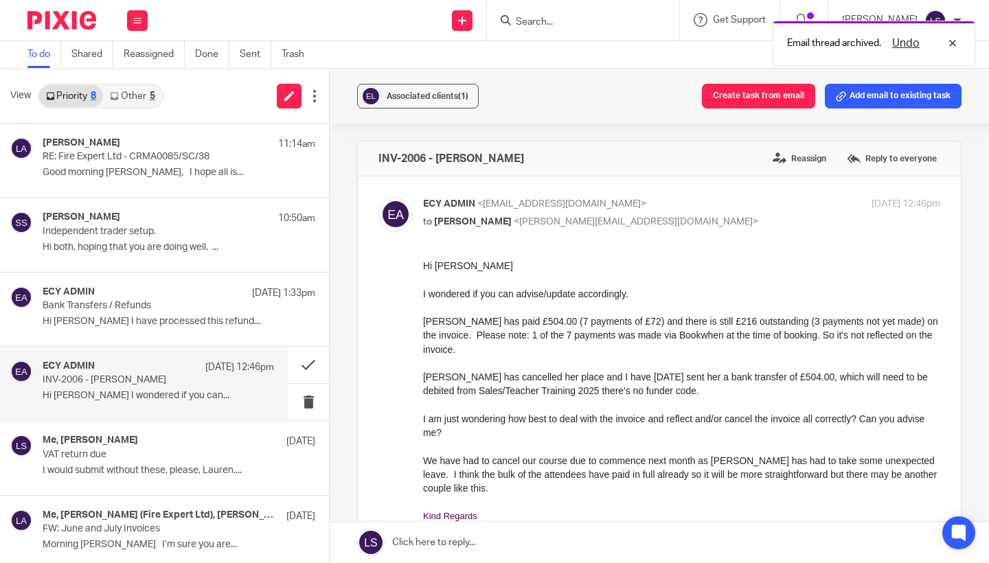
scroll to position [0, 0]
click at [462, 376] on div "Ailidh has cancelled her place and I have today sent her a bank transfer of £50…" at bounding box center [681, 384] width 517 height 28
click at [722, 193] on label at bounding box center [659, 493] width 603 height 634
click at [378, 196] on input "checkbox" at bounding box center [378, 196] width 1 height 1
checkbox input "false"
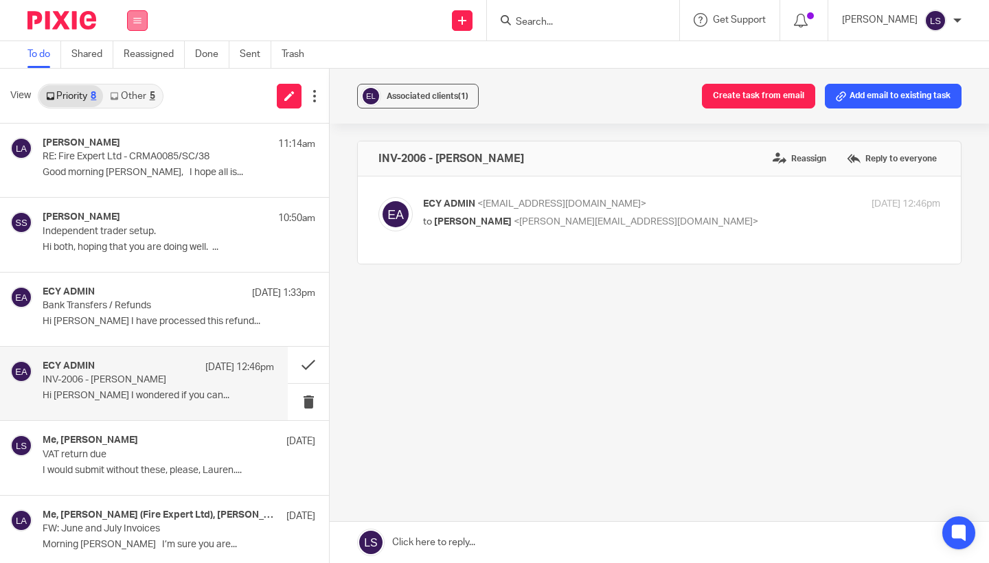
click at [145, 21] on button at bounding box center [137, 20] width 21 height 21
click at [137, 88] on link "Email" at bounding box center [131, 84] width 25 height 10
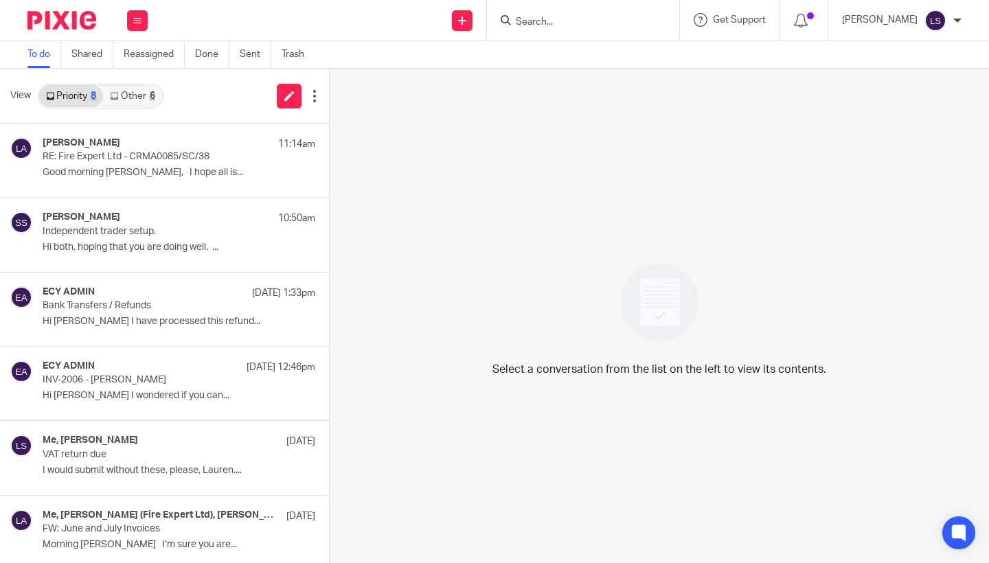
click at [131, 119] on div "View Priority 8 Other 6" at bounding box center [164, 96] width 329 height 55
click at [141, 101] on link "Other 6" at bounding box center [132, 96] width 58 height 22
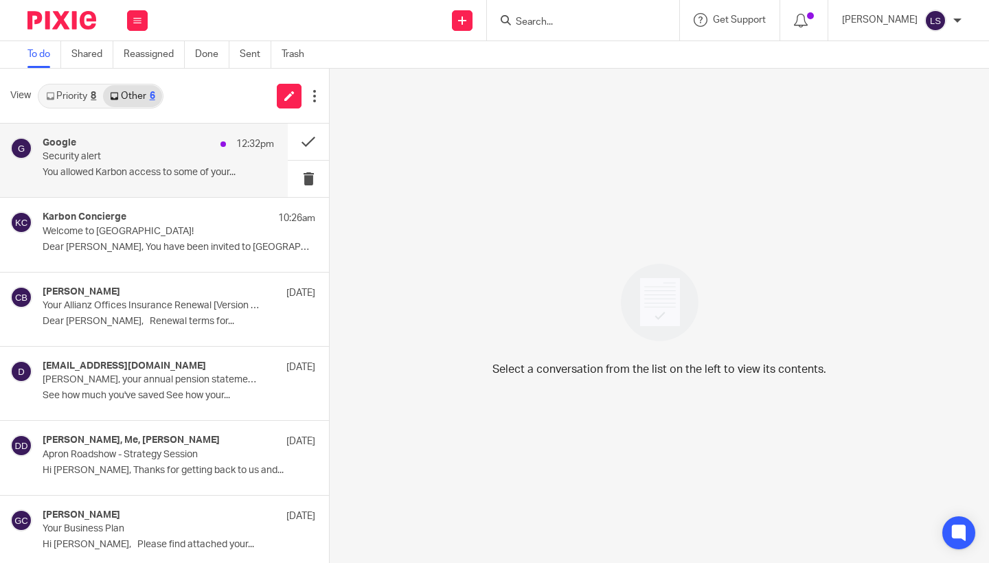
click at [124, 159] on p "Security alert" at bounding box center [135, 157] width 185 height 12
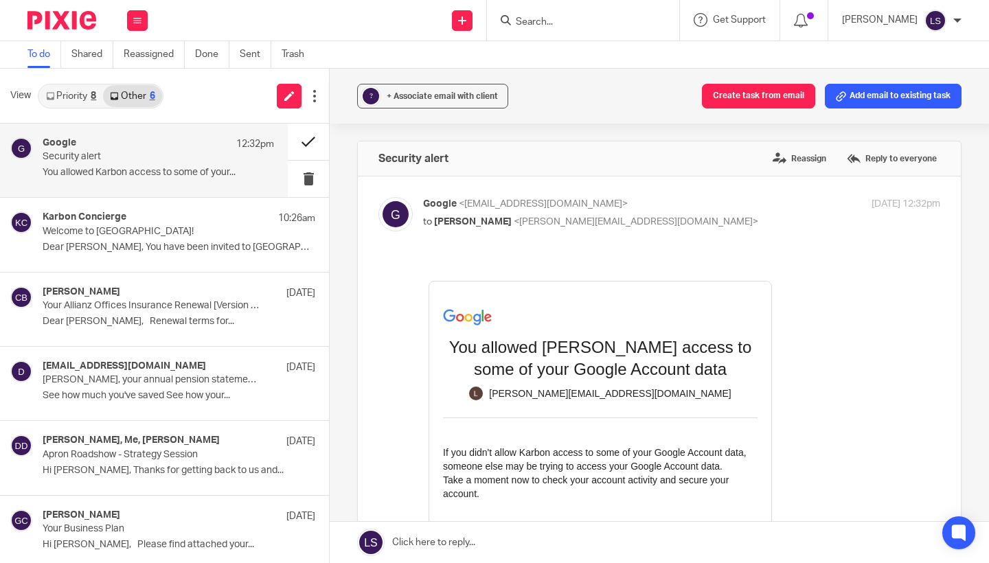
click at [297, 128] on button at bounding box center [308, 142] width 41 height 36
